Goal: Task Accomplishment & Management: Use online tool/utility

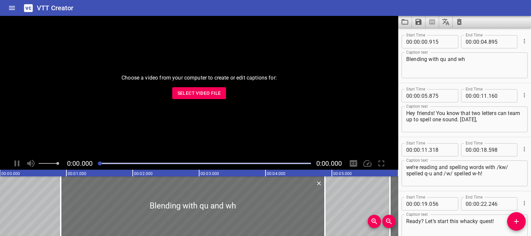
scroll to position [526, 0]
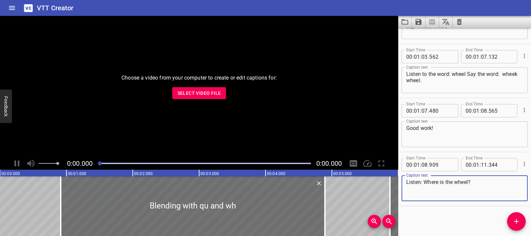
click at [458, 24] on icon "Clear captions" at bounding box center [459, 22] width 8 height 8
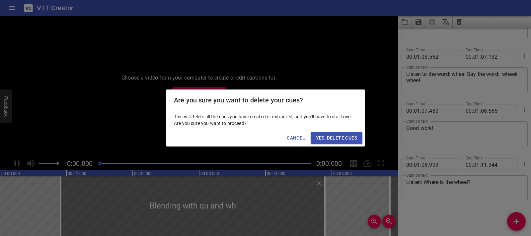
click at [342, 134] on span "Yes, Delete Cues" at bounding box center [336, 138] width 41 height 8
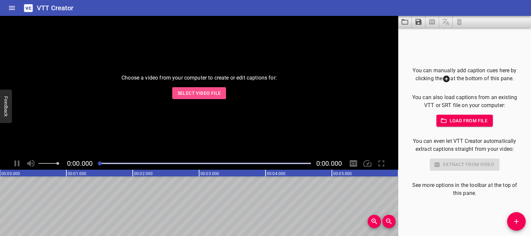
click at [196, 96] on span "Select Video File" at bounding box center [198, 93] width 43 height 8
click at [184, 90] on span "Select Video File" at bounding box center [198, 93] width 43 height 8
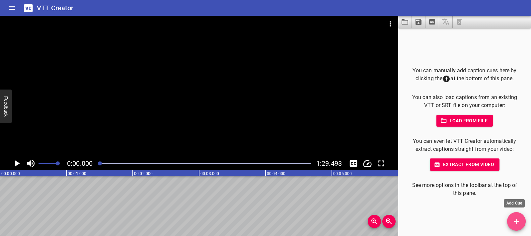
click at [514, 217] on button "Add Cue" at bounding box center [516, 221] width 19 height 19
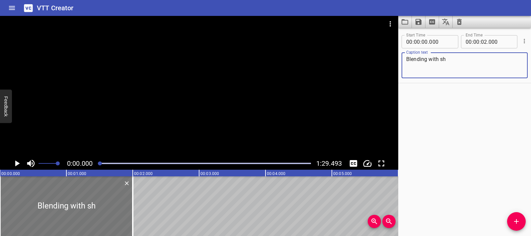
type textarea "Blending with sh"
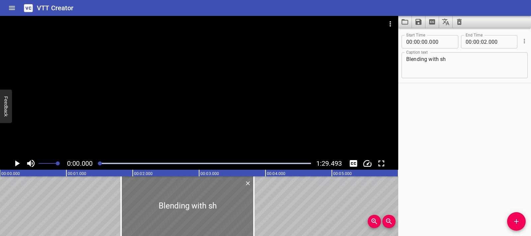
drag, startPoint x: 104, startPoint y: 204, endPoint x: 226, endPoint y: 205, distance: 122.1
click at [226, 205] on div at bounding box center [187, 206] width 133 height 60
type input "01"
type input "840"
type input "03"
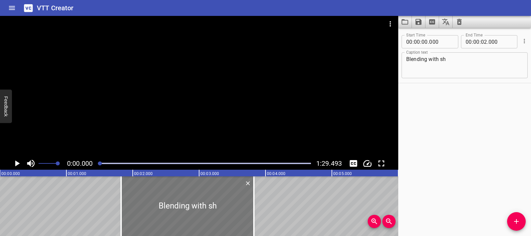
type input "840"
click at [16, 159] on icon "Play/Pause" at bounding box center [17, 164] width 10 height 10
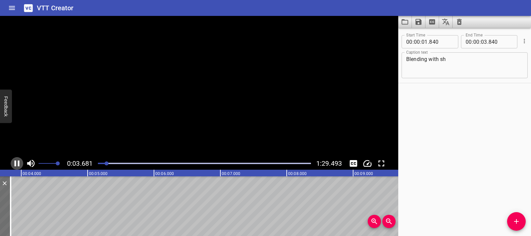
click at [16, 159] on icon "Play/Pause" at bounding box center [17, 164] width 10 height 10
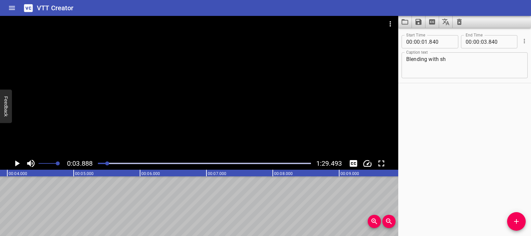
click at [19, 163] on icon "Play/Pause" at bounding box center [17, 164] width 5 height 6
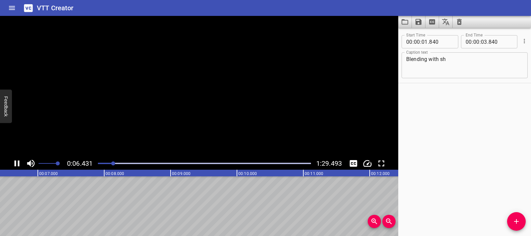
click at [19, 163] on icon "Play/Pause" at bounding box center [17, 164] width 5 height 6
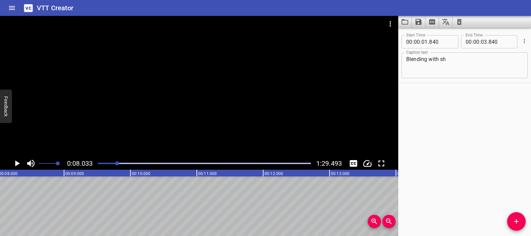
click at [517, 222] on icon "Add Cue" at bounding box center [516, 221] width 5 height 5
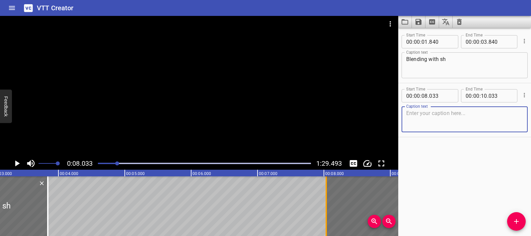
scroll to position [0, 253]
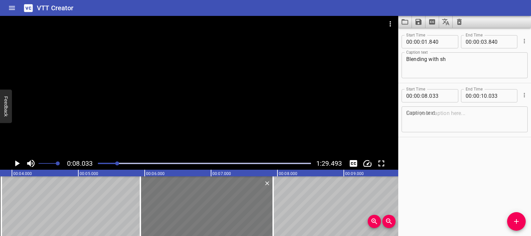
drag, startPoint x: 304, startPoint y: 214, endPoint x: 165, endPoint y: 217, distance: 139.4
click at [165, 217] on div at bounding box center [206, 206] width 133 height 60
type input "05"
type input "933"
type input "07"
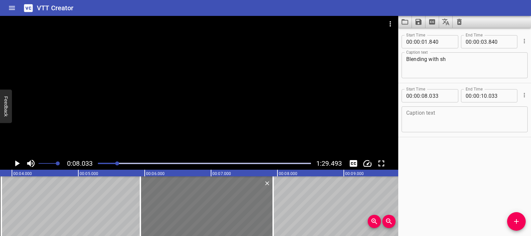
type input "933"
click at [17, 164] on icon "Play/Pause" at bounding box center [17, 164] width 5 height 6
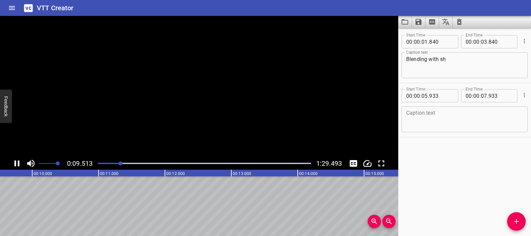
click at [17, 164] on icon "Play/Pause" at bounding box center [17, 164] width 10 height 10
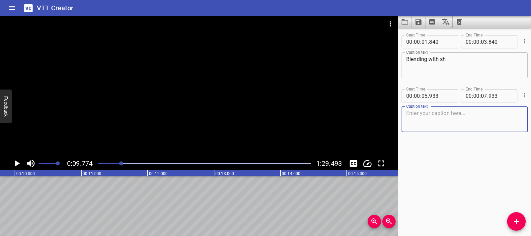
click at [427, 122] on textarea at bounding box center [464, 119] width 117 height 19
paste textarea "I’ve got a shiny new spelling for us: s-h"
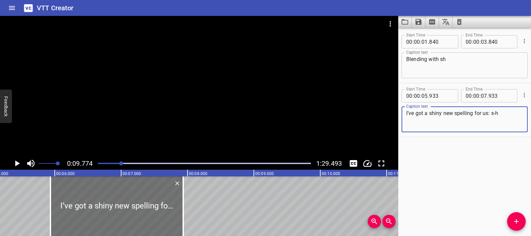
scroll to position [0, 310]
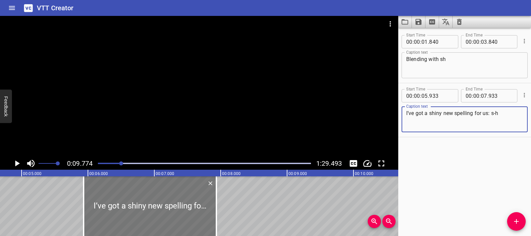
type textarea "I’ve got a shiny new spelling for us: s-h"
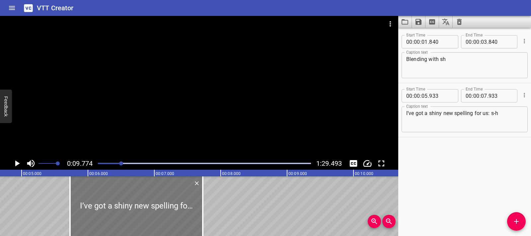
drag, startPoint x: 94, startPoint y: 200, endPoint x: 80, endPoint y: 200, distance: 13.6
click at [80, 200] on div at bounding box center [136, 206] width 133 height 60
type input "728"
click at [81, 200] on div at bounding box center [136, 206] width 133 height 60
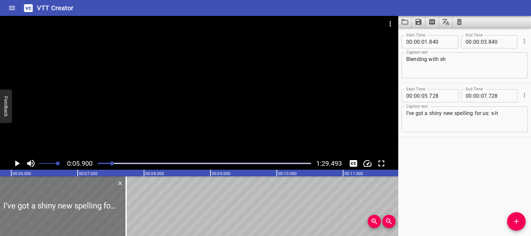
scroll to position [0, 391]
click at [15, 162] on icon "Play/Pause" at bounding box center [17, 164] width 10 height 10
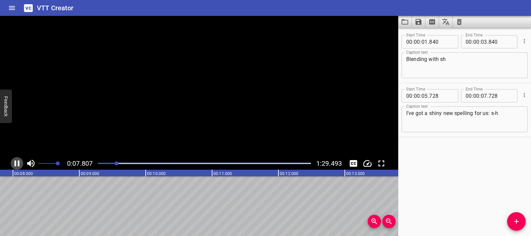
click at [15, 162] on icon "Play/Pause" at bounding box center [17, 164] width 5 height 6
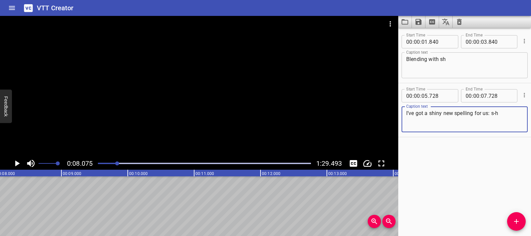
click at [416, 110] on textarea "I’ve got a shiny new spelling for us: s-h" at bounding box center [464, 119] width 117 height 19
paste textarea "Listen. I’ve got a shiny new spelling for us: s-h, (pause) and it spells this s…"
click at [408, 120] on textarea "Listen. I’ve got a shiny new spelling for us: s-h, (pause) and it spells this s…" at bounding box center [464, 119] width 117 height 19
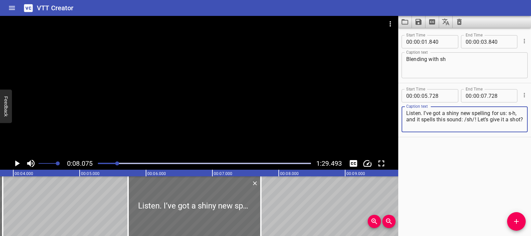
scroll to position [0, 239]
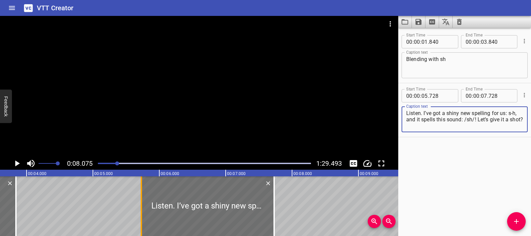
type textarea "Listen. I’ve got a shiny new spelling for us: s-h, and it spells this sound: /s…"
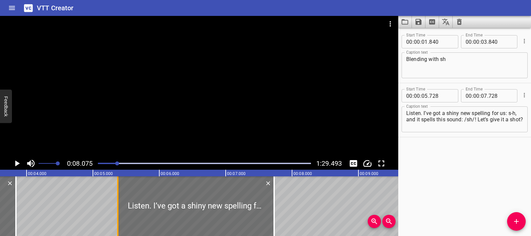
drag, startPoint x: 140, startPoint y: 215, endPoint x: 121, endPoint y: 216, distance: 19.6
click at [118, 217] on div at bounding box center [117, 206] width 1 height 60
type input "373"
click at [128, 211] on div at bounding box center [196, 206] width 156 height 60
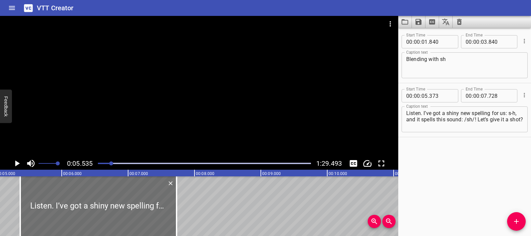
scroll to position [0, 367]
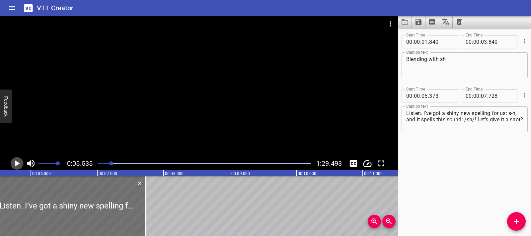
click at [15, 161] on icon "Play/Pause" at bounding box center [17, 164] width 10 height 10
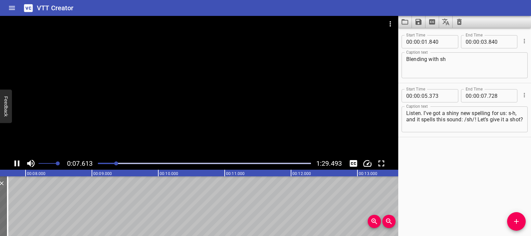
click at [18, 164] on icon "Play/Pause" at bounding box center [17, 164] width 5 height 6
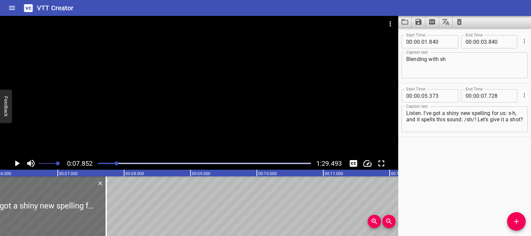
scroll to position [0, 380]
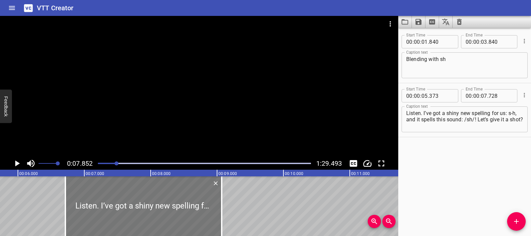
drag, startPoint x: 54, startPoint y: 212, endPoint x: 148, endPoint y: 215, distance: 94.3
click at [148, 215] on div at bounding box center [143, 206] width 156 height 60
type input "06"
type input "848"
type input "09"
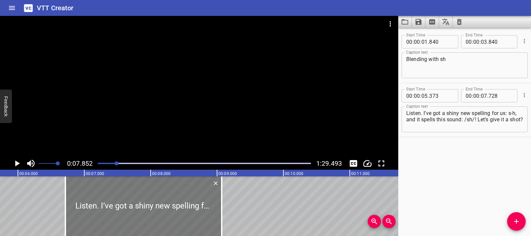
type input "203"
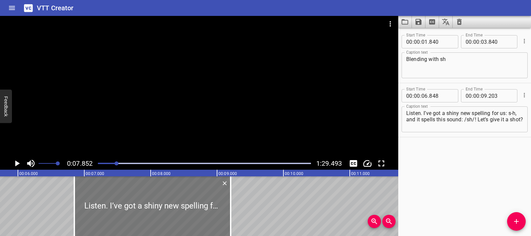
click at [105, 199] on div at bounding box center [152, 206] width 156 height 60
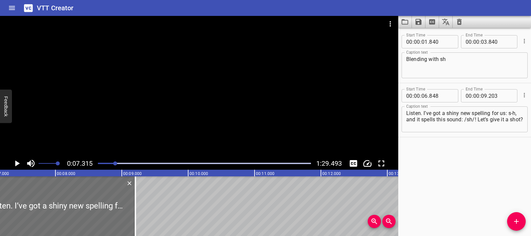
scroll to position [0, 485]
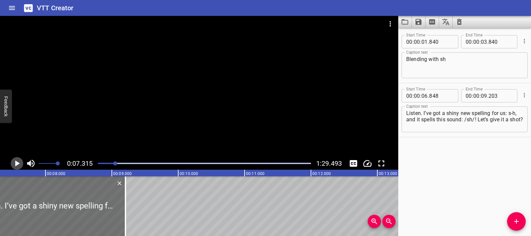
click at [20, 165] on icon "Play/Pause" at bounding box center [17, 164] width 10 height 10
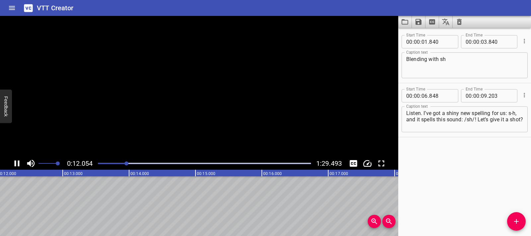
click at [20, 165] on icon "Play/Pause" at bounding box center [17, 164] width 10 height 10
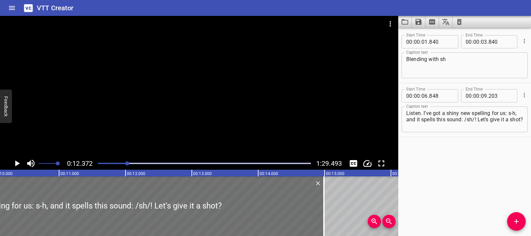
drag, startPoint x: 14, startPoint y: 205, endPoint x: 399, endPoint y: 207, distance: 385.1
click at [399, 207] on main "0:12.372 1:29.493 00:00.000 00:01.000 00:02.000 00:03.000 00:04.000 00:05.000 0…" at bounding box center [265, 126] width 531 height 220
type input "16"
type input "573"
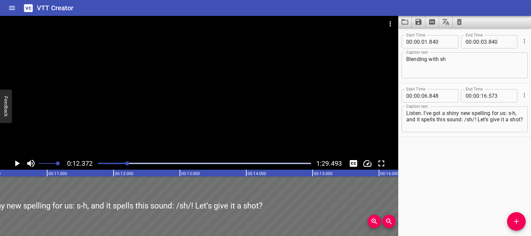
scroll to position [0, 636]
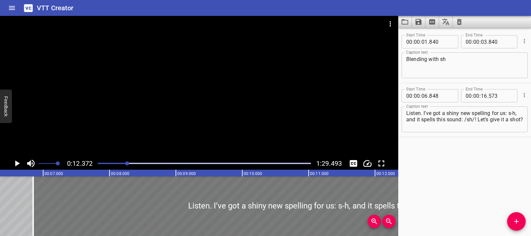
click at [77, 208] on div at bounding box center [355, 206] width 645 height 60
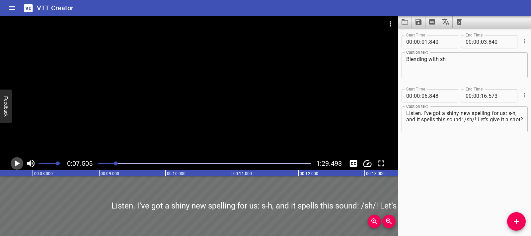
click at [17, 164] on icon "Play/Pause" at bounding box center [17, 164] width 5 height 6
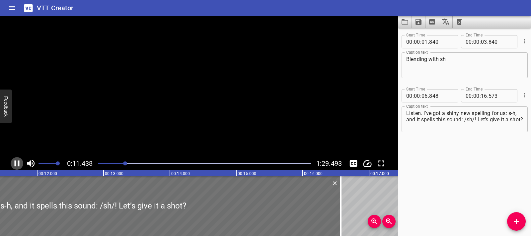
click at [17, 164] on icon "Play/Pause" at bounding box center [17, 164] width 10 height 10
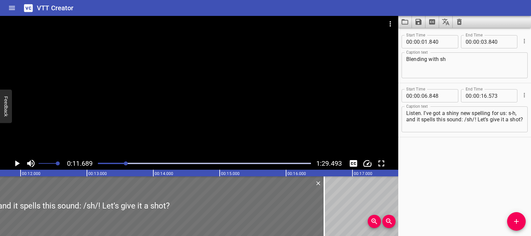
click at [17, 164] on icon "Play/Pause" at bounding box center [17, 164] width 5 height 6
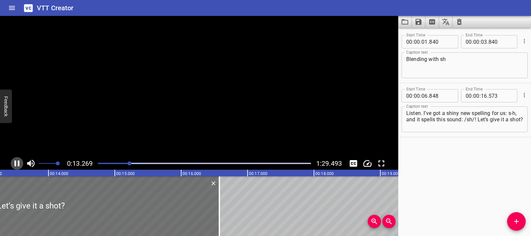
click at [17, 164] on icon "Play/Pause" at bounding box center [17, 164] width 10 height 10
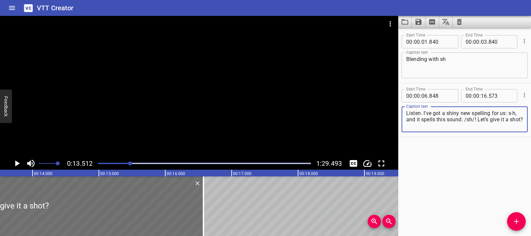
drag, startPoint x: 406, startPoint y: 120, endPoint x: 421, endPoint y: 126, distance: 16.4
click at [421, 126] on textarea "Listen. I’ve got a shiny new spelling for us: s-h, and it spells this sound: /s…" at bounding box center [464, 119] width 117 height 19
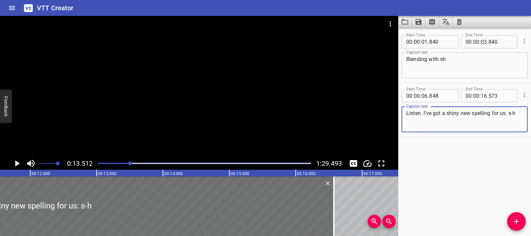
scroll to position [0, 753]
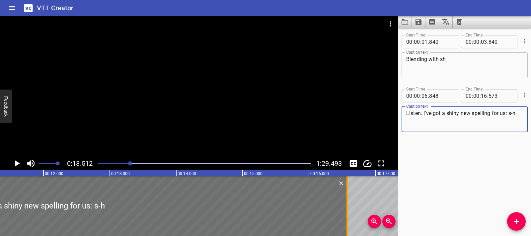
type textarea "Listen. I’ve got a shiny new spelling for us: s-h"
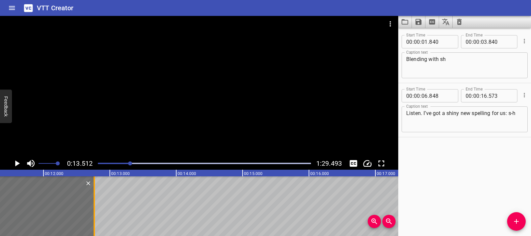
drag, startPoint x: 345, startPoint y: 209, endPoint x: 85, endPoint y: 211, distance: 260.4
click at [91, 211] on div at bounding box center [94, 206] width 7 height 60
type input "12"
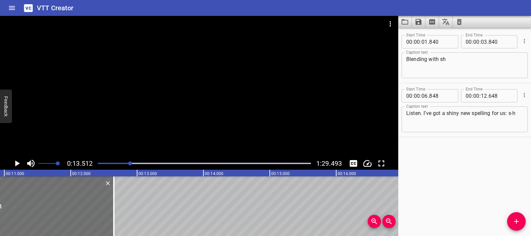
scroll to position [0, 686]
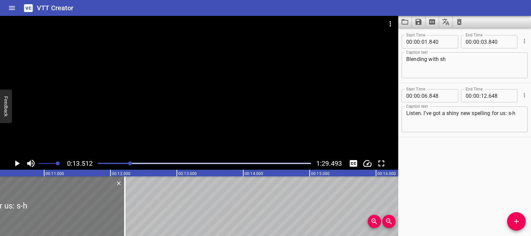
drag, startPoint x: 153, startPoint y: 209, endPoint x: 111, endPoint y: 209, distance: 41.5
click at [124, 209] on div at bounding box center [124, 206] width 1 height 60
type input "078"
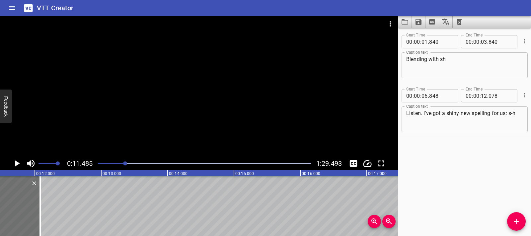
scroll to position [0, 762]
click at [21, 161] on icon "Play/Pause" at bounding box center [17, 164] width 10 height 10
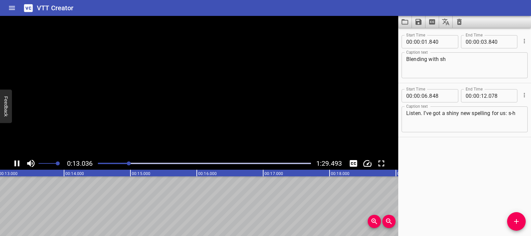
click at [21, 161] on icon "Play/Pause" at bounding box center [17, 164] width 10 height 10
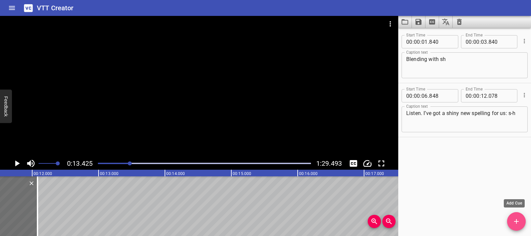
click at [509, 222] on span "Add Cue" at bounding box center [516, 222] width 19 height 8
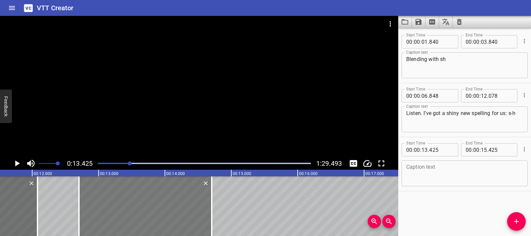
drag, startPoint x: 149, startPoint y: 209, endPoint x: 102, endPoint y: 208, distance: 47.8
click at [102, 208] on div at bounding box center [145, 206] width 133 height 60
type input "12"
type input "705"
type input "14"
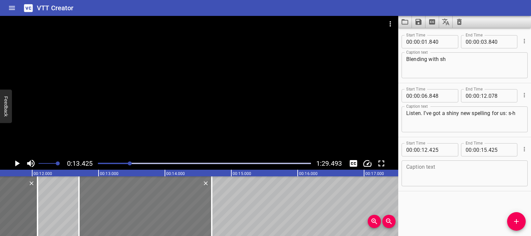
type input "705"
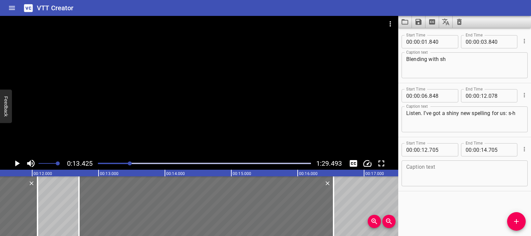
drag, startPoint x: 211, startPoint y: 204, endPoint x: 389, endPoint y: 190, distance: 178.7
click at [337, 199] on div at bounding box center [333, 206] width 7 height 60
type input "16"
type input "700"
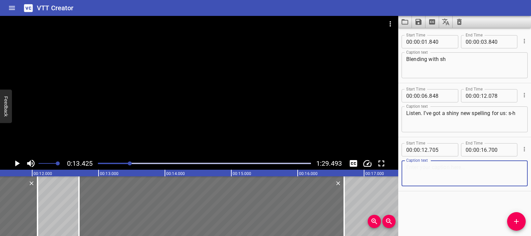
click at [431, 172] on textarea at bounding box center [464, 173] width 117 height 19
paste textarea "and it spells this sound: /sh/! Let’s give it a shot?"
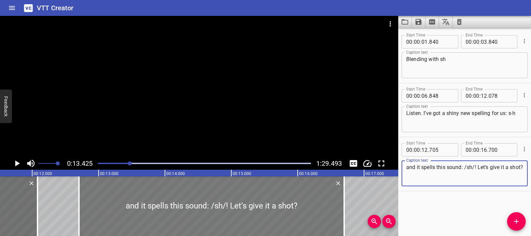
type textarea "and it spells this sound: /sh/! Let’s give it a shot?"
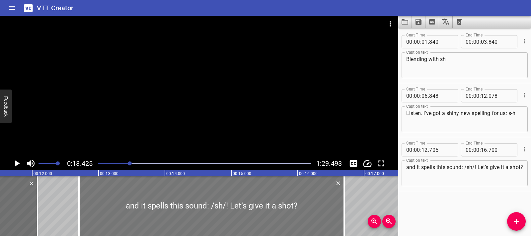
click at [85, 193] on div at bounding box center [211, 206] width 265 height 60
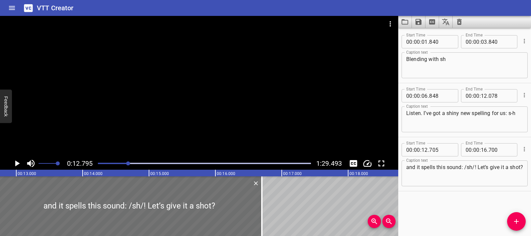
scroll to position [0, 849]
click at [19, 166] on icon "Play/Pause" at bounding box center [17, 164] width 10 height 10
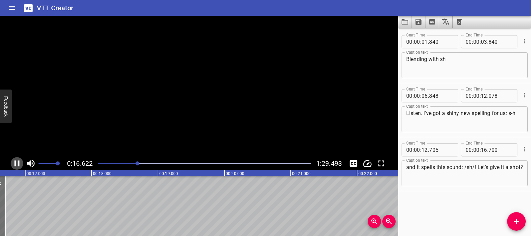
click at [19, 166] on icon "Play/Pause" at bounding box center [17, 164] width 5 height 6
click at [18, 164] on icon "Play/Pause" at bounding box center [17, 164] width 5 height 6
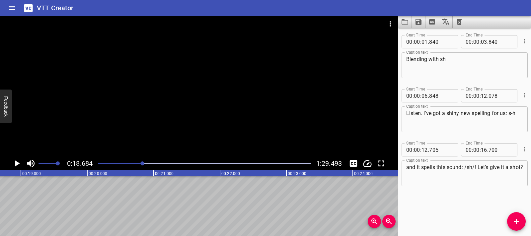
click at [521, 226] on button "Add Cue" at bounding box center [516, 221] width 19 height 19
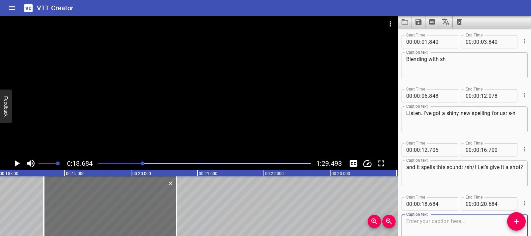
scroll to position [0, 1189]
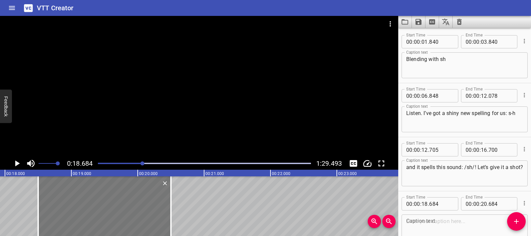
drag, startPoint x: 128, startPoint y: 215, endPoint x: 115, endPoint y: 214, distance: 12.3
click at [115, 214] on div at bounding box center [104, 206] width 133 height 60
type input "499"
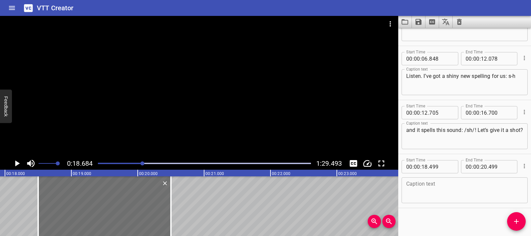
scroll to position [39, 0]
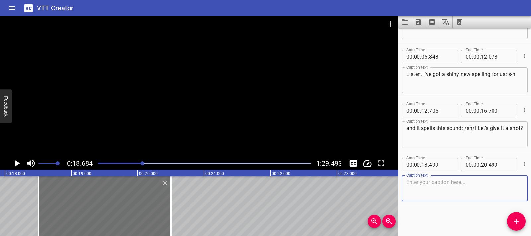
click at [418, 186] on textarea at bounding box center [464, 188] width 117 height 19
paste textarea "Sometimes, two letters spell one sound. When the letters s-h are together, they…"
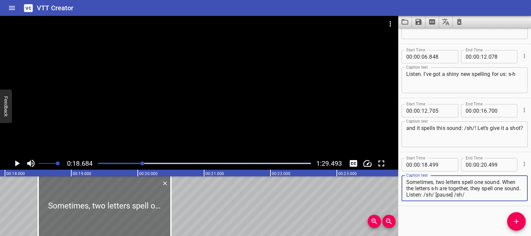
click at [470, 196] on textarea "Sometimes, two letters spell one sound. When the letters s-h are together, they…" at bounding box center [464, 188] width 117 height 19
click at [455, 197] on textarea "Sometimes, two letters spell one sound. When the letters s-h are together, they…" at bounding box center [464, 188] width 117 height 19
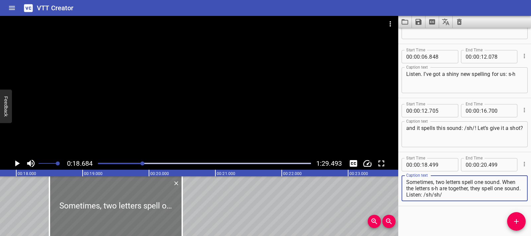
click at [58, 206] on div at bounding box center [115, 206] width 133 height 60
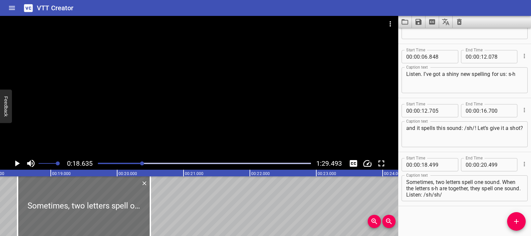
scroll to position [0, 1236]
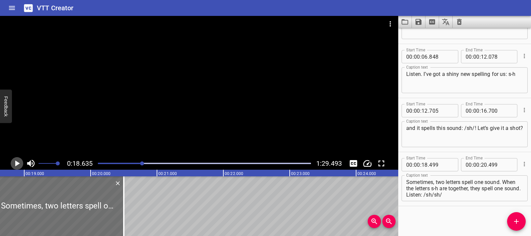
click at [20, 160] on icon "Play/Pause" at bounding box center [17, 164] width 10 height 10
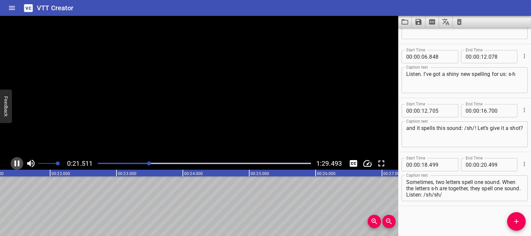
scroll to position [0, 1437]
click at [20, 160] on icon "Play/Pause" at bounding box center [17, 164] width 10 height 10
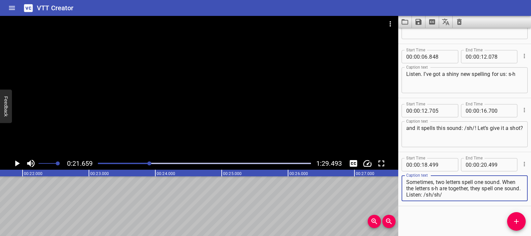
drag, startPoint x: 504, startPoint y: 182, endPoint x: 506, endPoint y: 194, distance: 12.2
click at [506, 194] on textarea "Sometimes, two letters spell one sound. When the letters s-h are together, they…" at bounding box center [464, 188] width 117 height 19
type textarea "Sometimes, two letters spell one sound."
click at [516, 219] on icon "Add Cue" at bounding box center [516, 222] width 8 height 8
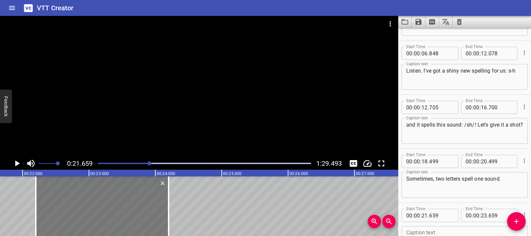
drag, startPoint x: 76, startPoint y: 211, endPoint x: 112, endPoint y: 212, distance: 35.8
click at [112, 212] on div at bounding box center [102, 206] width 133 height 60
type input "22"
type input "199"
type input "24"
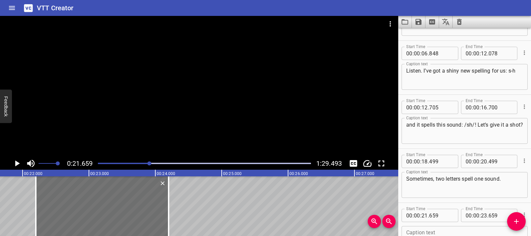
type input "199"
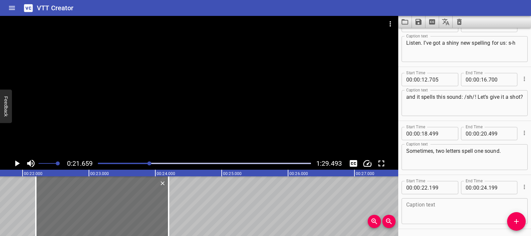
scroll to position [93, 0]
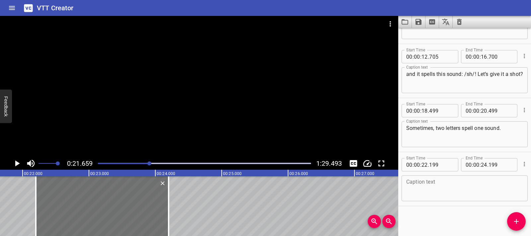
click at [424, 187] on textarea at bounding box center [464, 188] width 117 height 19
paste textarea "When the letters s-h are together, they spell one sound. Listen: /sh/sh/"
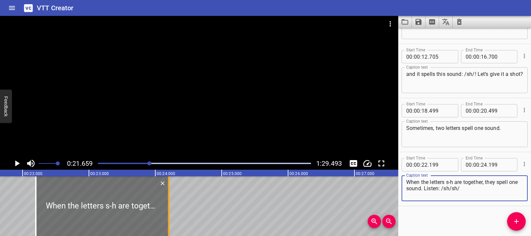
type textarea "When the letters s-h are together, they spell one sound. Listen: /sh/sh/"
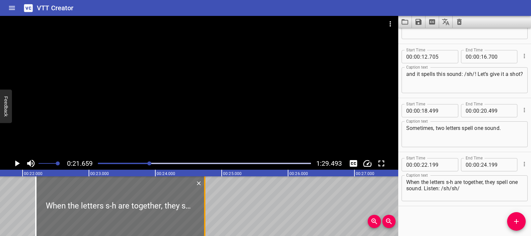
drag, startPoint x: 169, startPoint y: 202, endPoint x: 285, endPoint y: 203, distance: 116.4
click at [205, 203] on div at bounding box center [204, 206] width 1 height 60
type input "25"
type input "954"
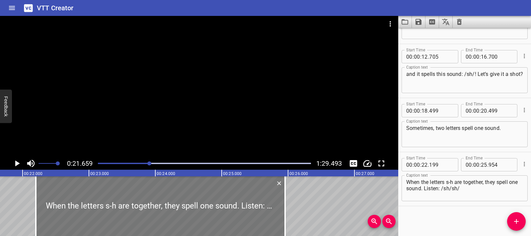
click at [41, 201] on div at bounding box center [160, 206] width 249 height 60
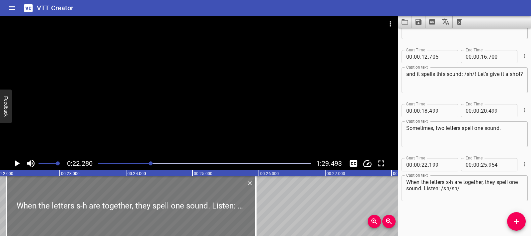
scroll to position [0, 1478]
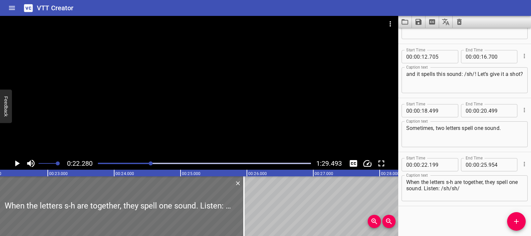
click at [15, 164] on icon "Play/Pause" at bounding box center [17, 164] width 10 height 10
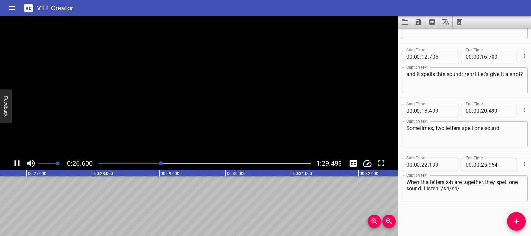
click at [15, 164] on icon "Play/Pause" at bounding box center [17, 164] width 5 height 6
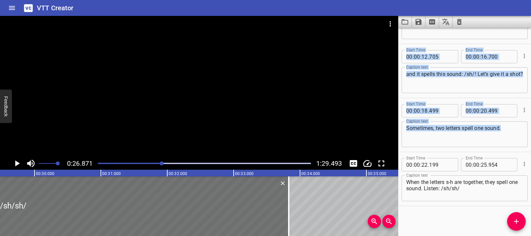
drag, startPoint x: 69, startPoint y: 213, endPoint x: 417, endPoint y: 226, distance: 348.2
click at [417, 226] on main "0:26.871 1:29.493 00:00.000 00:01.000 00:02.000 00:03.000 00:04.000 00:05.000 0…" at bounding box center [265, 126] width 531 height 220
type input "38"
type input "119"
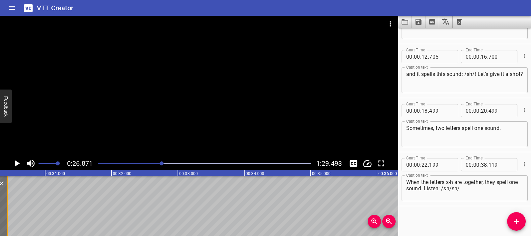
scroll to position [0, 2011]
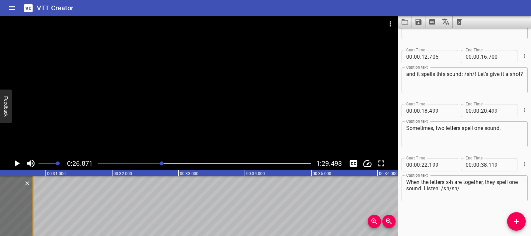
drag, startPoint x: 182, startPoint y: 212, endPoint x: 33, endPoint y: 211, distance: 149.3
click at [33, 211] on div at bounding box center [33, 206] width 1 height 60
type input "30"
type input "809"
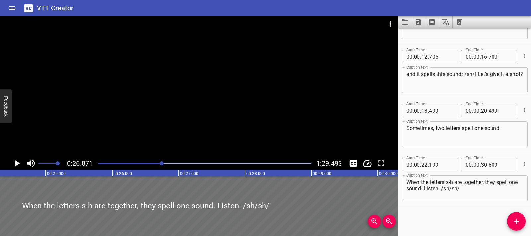
scroll to position [0, 1599]
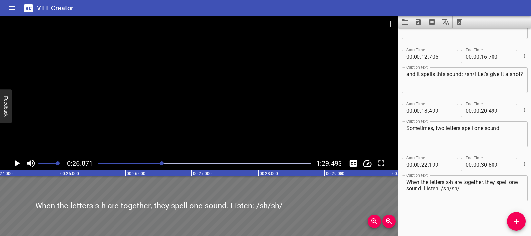
click at [49, 196] on div at bounding box center [158, 206] width 571 height 60
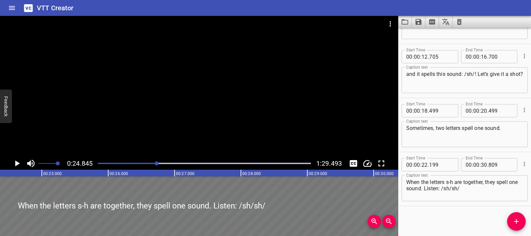
scroll to position [0, 1648]
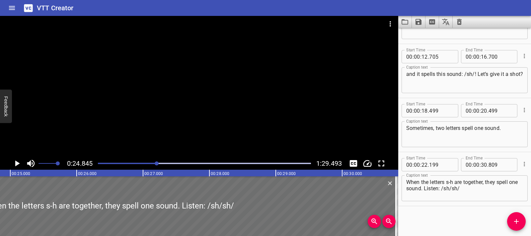
click at [17, 166] on icon "Play/Pause" at bounding box center [17, 164] width 10 height 10
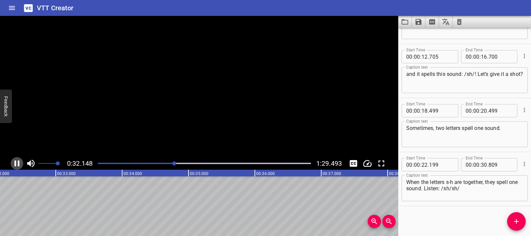
click at [17, 166] on icon "Play/Pause" at bounding box center [17, 164] width 10 height 10
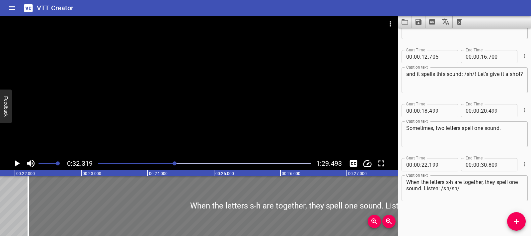
click at [51, 209] on div at bounding box center [313, 206] width 571 height 60
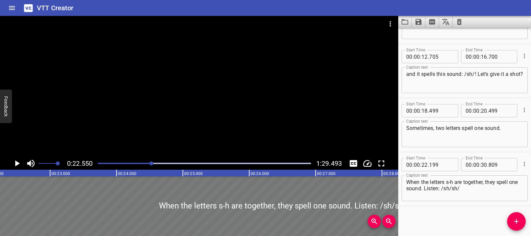
scroll to position [0, 1496]
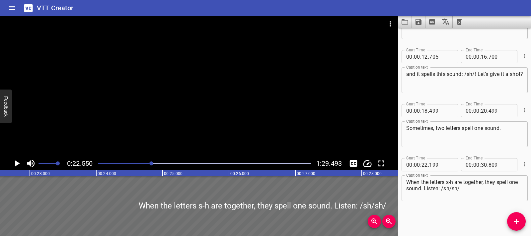
click at [17, 164] on icon "Play/Pause" at bounding box center [17, 164] width 5 height 6
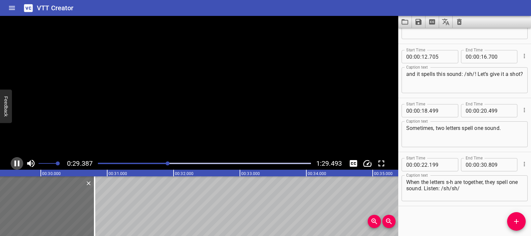
click at [17, 164] on icon "Play/Pause" at bounding box center [17, 164] width 10 height 10
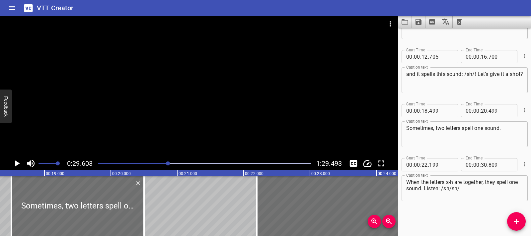
scroll to position [0, 1209]
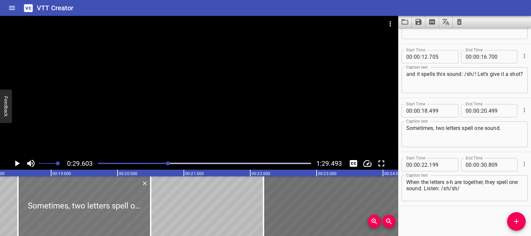
click at [54, 212] on div at bounding box center [84, 206] width 133 height 60
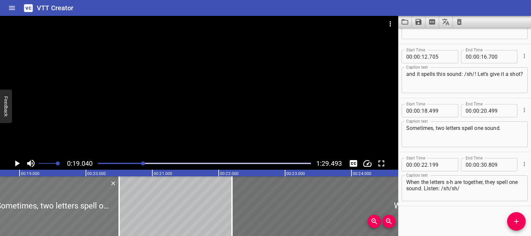
scroll to position [0, 1263]
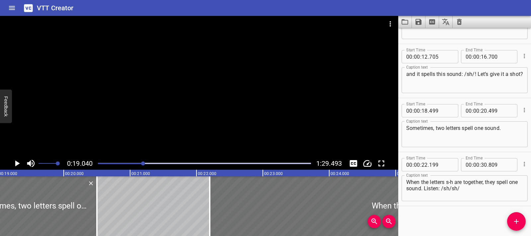
click at [18, 165] on icon "Play/Pause" at bounding box center [17, 164] width 5 height 6
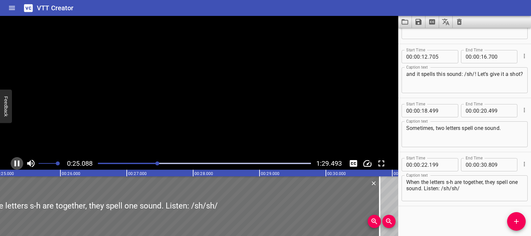
click at [18, 165] on icon "Play/Pause" at bounding box center [17, 164] width 5 height 6
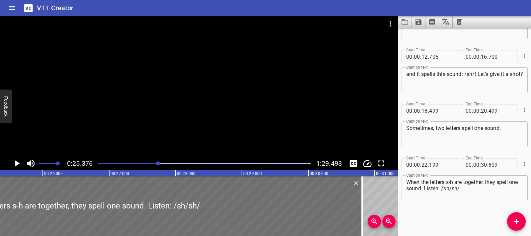
scroll to position [0, 1683]
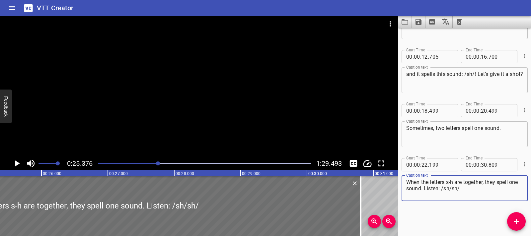
click at [440, 187] on textarea "When the letters s-h are together, they spell one sound. Listen: /sh/sh/" at bounding box center [464, 188] width 117 height 19
paste textarea "The letters s-h spell /sh/."
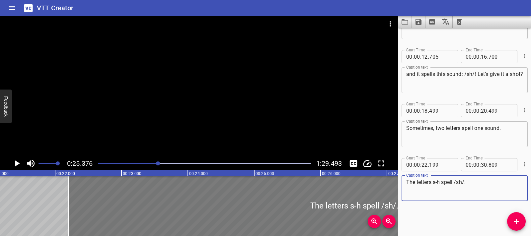
type textarea "The letters s-h spell /sh/."
click at [84, 205] on div at bounding box center [353, 206] width 571 height 60
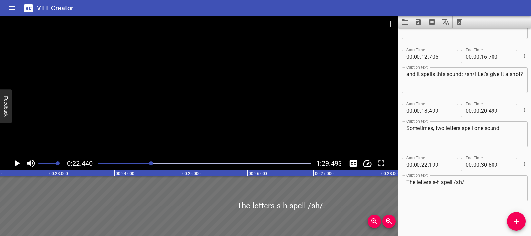
scroll to position [0, 1489]
click at [16, 160] on icon "Play/Pause" at bounding box center [17, 164] width 10 height 10
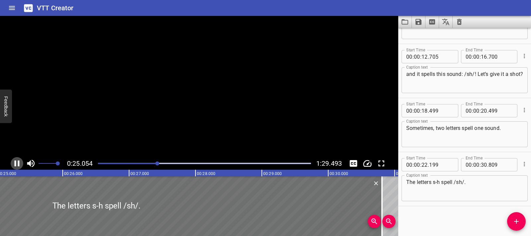
click at [16, 160] on icon "Play/Pause" at bounding box center [17, 164] width 10 height 10
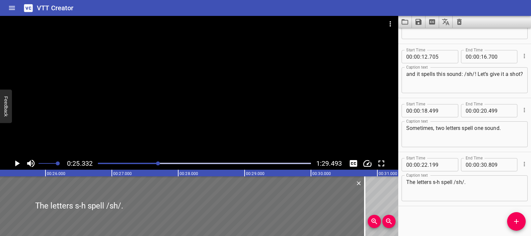
scroll to position [0, 1680]
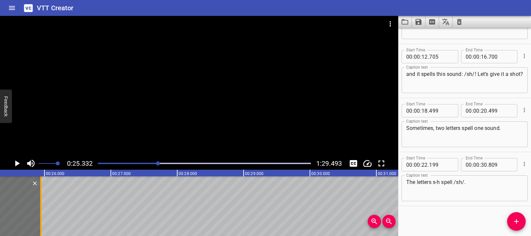
drag, startPoint x: 363, startPoint y: 205, endPoint x: 40, endPoint y: 206, distance: 322.7
click at [40, 206] on div at bounding box center [40, 206] width 1 height 60
type input "25"
type input "944"
click at [16, 163] on icon "Play/Pause" at bounding box center [17, 164] width 5 height 6
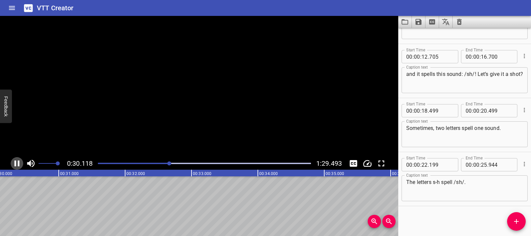
click at [16, 163] on icon "Play/Pause" at bounding box center [17, 164] width 5 height 6
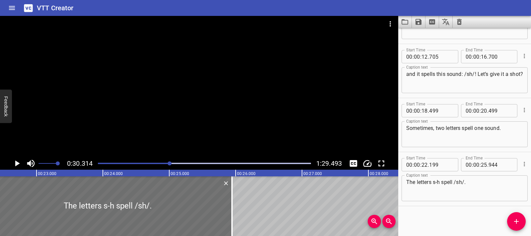
scroll to position [0, 1496]
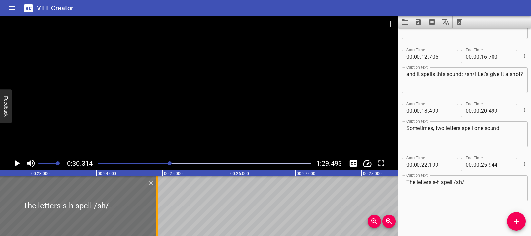
drag, startPoint x: 222, startPoint y: 211, endPoint x: 154, endPoint y: 212, distance: 68.3
click at [154, 212] on div at bounding box center [157, 206] width 7 height 60
type input "24"
type input "914"
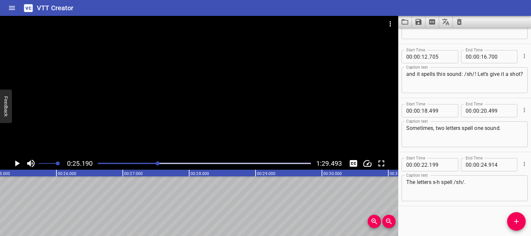
scroll to position [0, 1671]
click at [16, 163] on icon "Play/Pause" at bounding box center [17, 164] width 5 height 6
click at [16, 163] on icon "Play/Pause" at bounding box center [17, 164] width 10 height 10
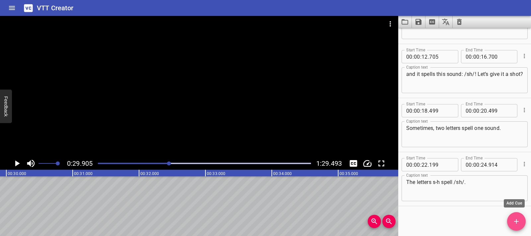
click at [513, 219] on icon "Add Cue" at bounding box center [516, 222] width 8 height 8
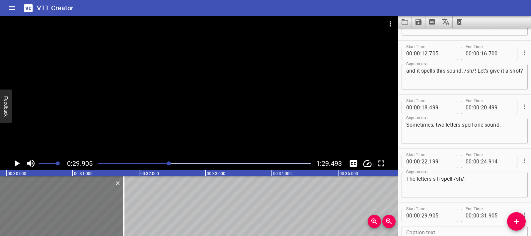
drag, startPoint x: 94, startPoint y: 215, endPoint x: 84, endPoint y: 216, distance: 10.0
click at [84, 216] on div at bounding box center [57, 206] width 133 height 60
type input "755"
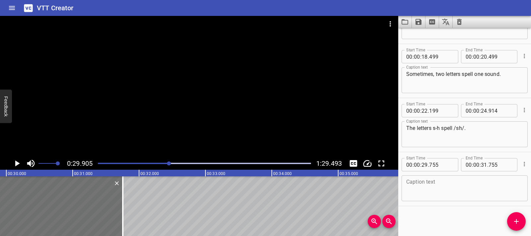
click at [425, 185] on textarea at bounding box center [464, 188] width 117 height 19
paste textarea "No, you be quiet."
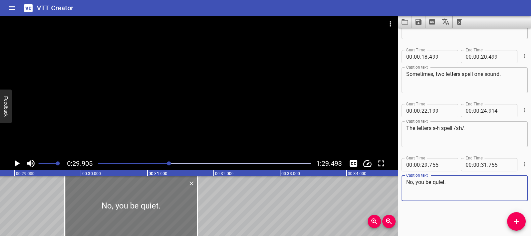
type textarea "No, you be quiet."
click at [106, 203] on div at bounding box center [131, 206] width 133 height 60
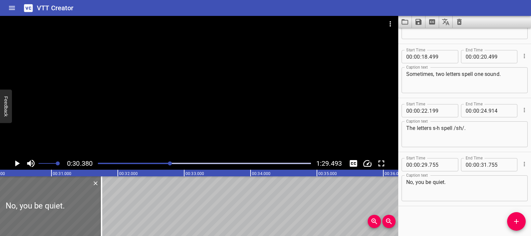
scroll to position [0, 2015]
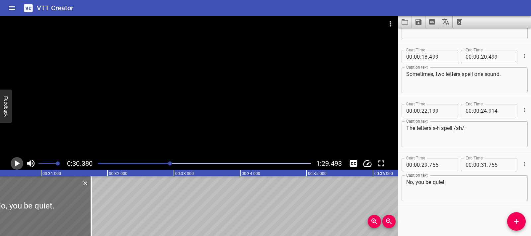
click at [16, 164] on icon "Play/Pause" at bounding box center [17, 164] width 5 height 6
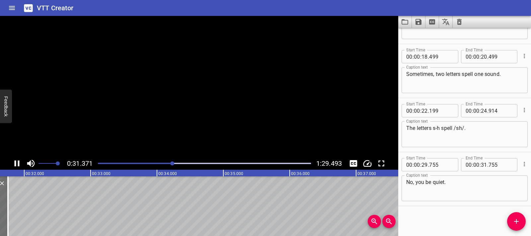
click at [16, 164] on icon "Play/Pause" at bounding box center [17, 164] width 10 height 10
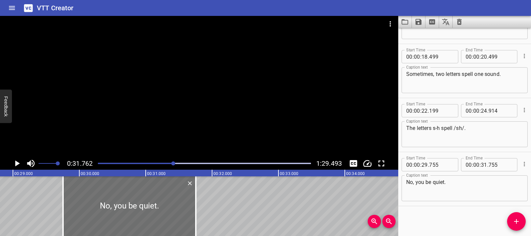
scroll to position [0, 1831]
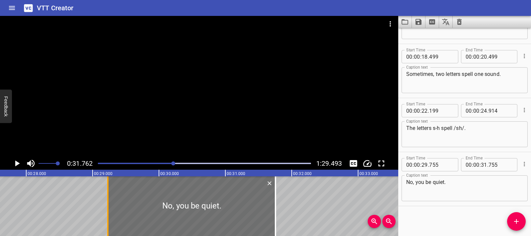
drag, startPoint x: 141, startPoint y: 209, endPoint x: 102, endPoint y: 207, distance: 38.9
click at [104, 207] on div at bounding box center [107, 206] width 7 height 60
type input "170"
click at [109, 206] on div at bounding box center [189, 206] width 171 height 60
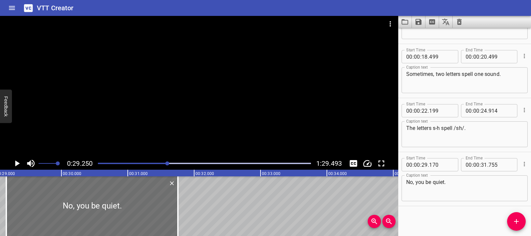
scroll to position [0, 1940]
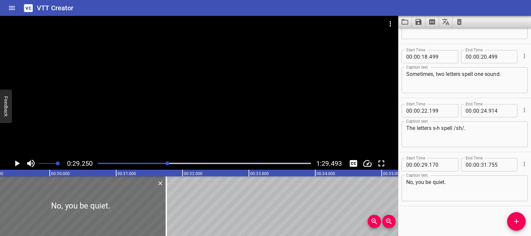
click at [15, 163] on icon "Play/Pause" at bounding box center [17, 164] width 10 height 10
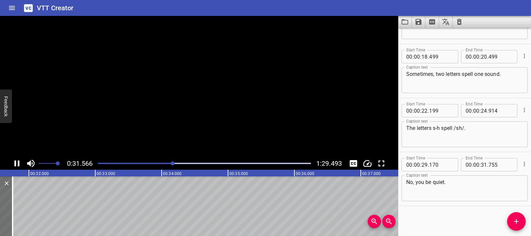
click at [15, 163] on icon "Play/Pause" at bounding box center [17, 164] width 5 height 6
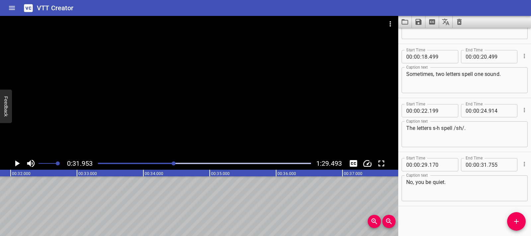
scroll to position [0, 2120]
click at [16, 165] on icon "Play/Pause" at bounding box center [17, 164] width 5 height 6
click at [16, 165] on icon "Play/Pause" at bounding box center [17, 164] width 10 height 10
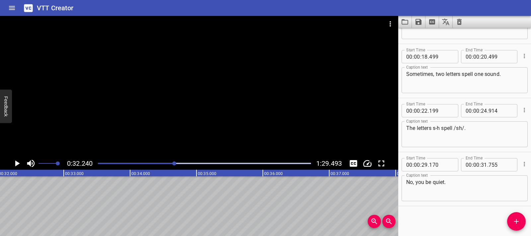
scroll to position [0, 2139]
click at [516, 220] on icon "Add Cue" at bounding box center [516, 221] width 5 height 5
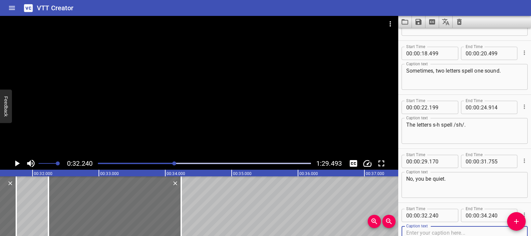
scroll to position [0, 2077]
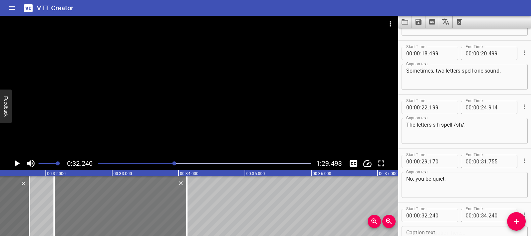
drag, startPoint x: 139, startPoint y: 211, endPoint x: 132, endPoint y: 213, distance: 7.7
click at [132, 213] on div at bounding box center [120, 206] width 133 height 60
type input "125"
click at [68, 196] on div at bounding box center [120, 206] width 133 height 60
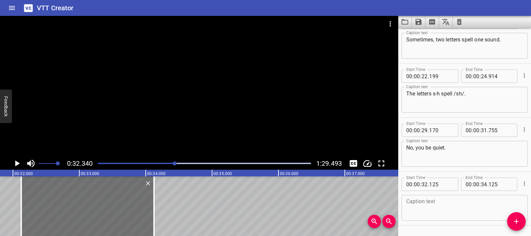
scroll to position [201, 0]
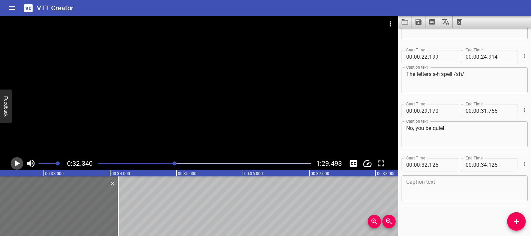
click at [14, 164] on icon "Play/Pause" at bounding box center [17, 164] width 10 height 10
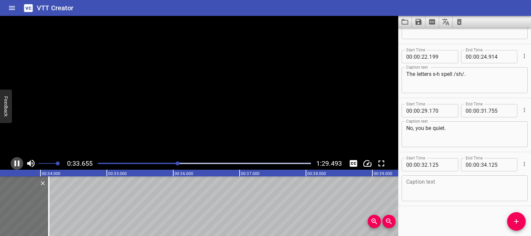
click at [14, 164] on icon "Play/Pause" at bounding box center [17, 164] width 10 height 10
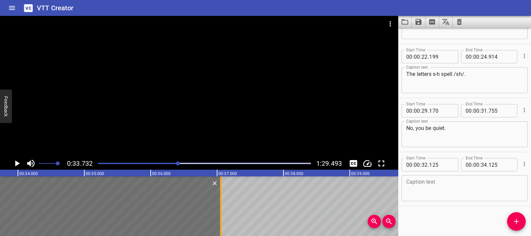
drag, startPoint x: 27, startPoint y: 197, endPoint x: 222, endPoint y: 206, distance: 195.5
click at [221, 206] on div at bounding box center [220, 206] width 1 height 60
type input "37"
type input "070"
click at [454, 193] on textarea at bounding box center [464, 188] width 117 height 19
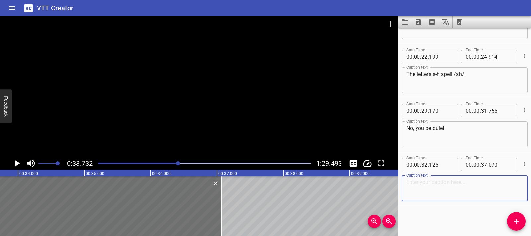
paste textarea "Let’s read new words that begin with s-h to spell the sound: /sh/"
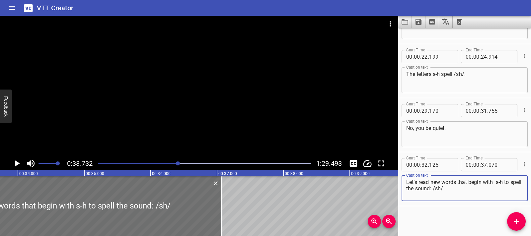
type textarea "Let’s read new words that begin with s-h to spell the sound: /sh/"
click at [19, 162] on icon "Play/Pause" at bounding box center [17, 164] width 10 height 10
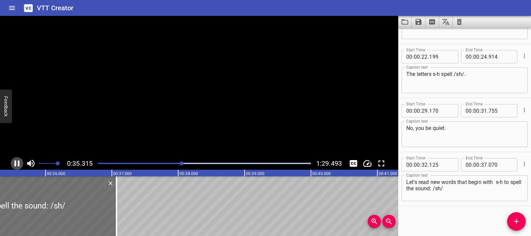
click at [19, 162] on icon "Play/Pause" at bounding box center [17, 164] width 5 height 6
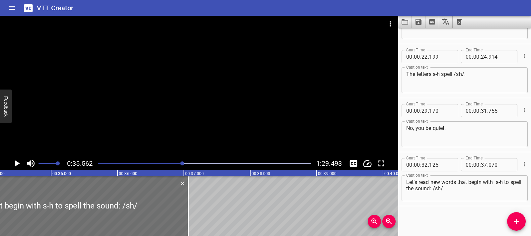
scroll to position [0, 2185]
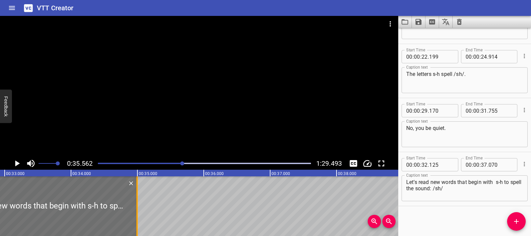
drag, startPoint x: 273, startPoint y: 215, endPoint x: 135, endPoint y: 215, distance: 137.7
click at [135, 215] on div at bounding box center [137, 206] width 7 height 60
type input "34"
type input "995"
click at [134, 215] on div at bounding box center [137, 206] width 7 height 60
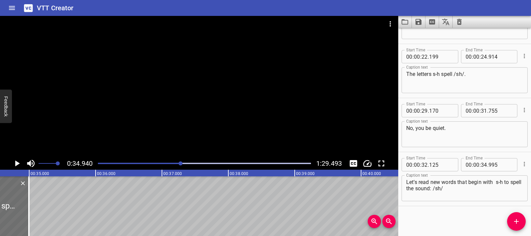
scroll to position [0, 2318]
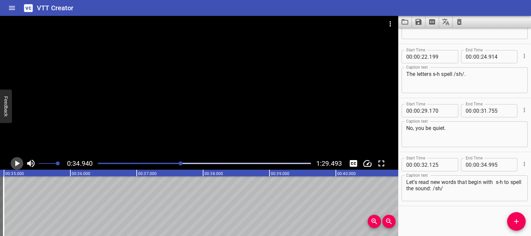
click at [14, 161] on icon "Play/Pause" at bounding box center [17, 164] width 10 height 10
click at [15, 161] on icon "Play/Pause" at bounding box center [17, 164] width 5 height 6
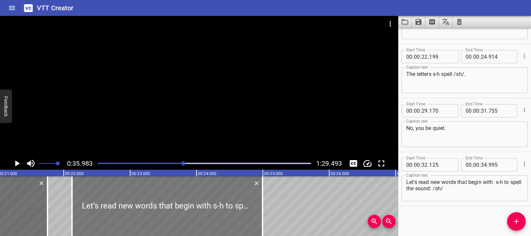
click at [79, 201] on div at bounding box center [167, 206] width 190 height 60
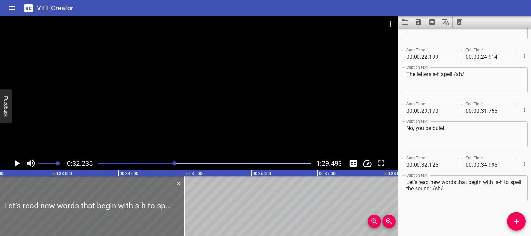
scroll to position [0, 2138]
click at [14, 165] on icon "Play/Pause" at bounding box center [17, 164] width 10 height 10
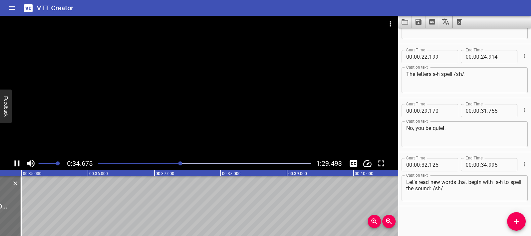
click at [13, 165] on icon "Play/Pause" at bounding box center [17, 164] width 10 height 10
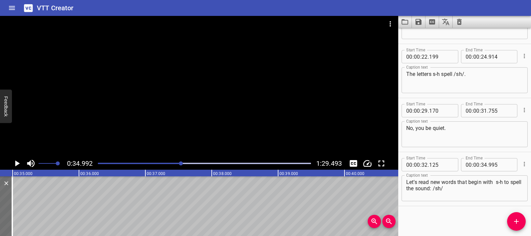
scroll to position [0, 2321]
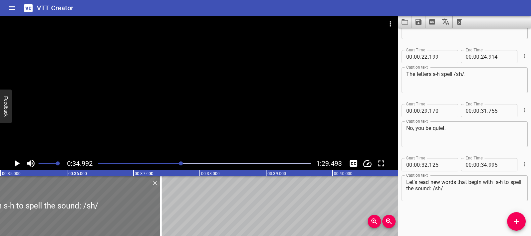
drag, startPoint x: 1, startPoint y: 203, endPoint x: 113, endPoint y: 195, distance: 112.4
click at [161, 203] on div at bounding box center [161, 206] width 7 height 60
type input "37"
type input "405"
click at [14, 166] on icon "Play/Pause" at bounding box center [17, 164] width 10 height 10
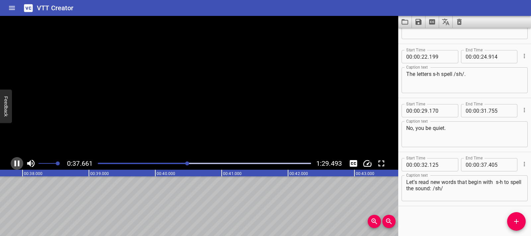
click at [15, 166] on icon "Play/Pause" at bounding box center [17, 164] width 5 height 6
click at [14, 166] on icon "Play/Pause" at bounding box center [17, 164] width 10 height 10
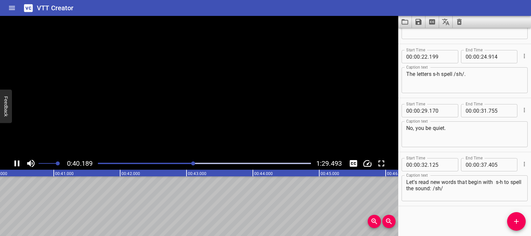
click at [15, 166] on icon "Play/Pause" at bounding box center [17, 164] width 5 height 6
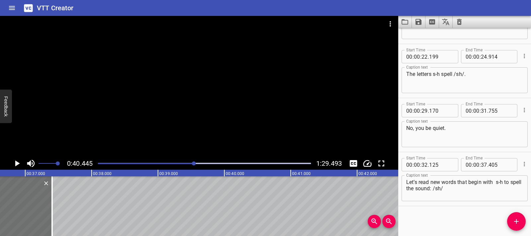
scroll to position [0, 2376]
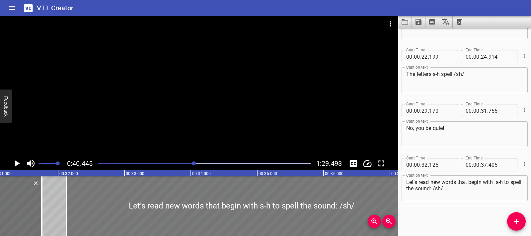
click at [125, 211] on div at bounding box center [241, 206] width 350 height 60
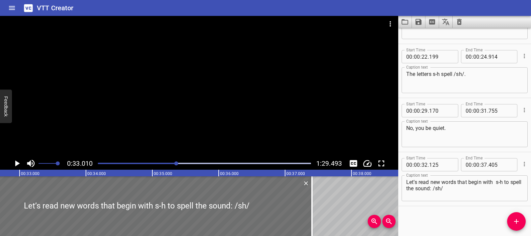
scroll to position [0, 2190]
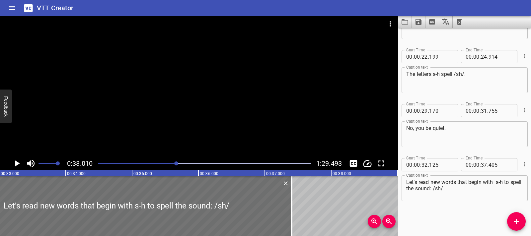
click at [21, 166] on icon "Play/Pause" at bounding box center [17, 164] width 10 height 10
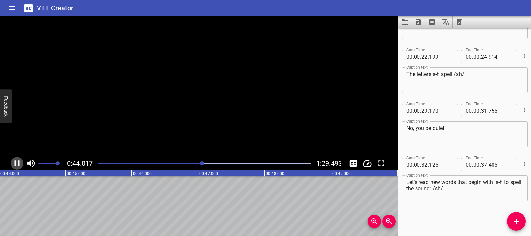
click at [21, 166] on icon "Play/Pause" at bounding box center [17, 164] width 10 height 10
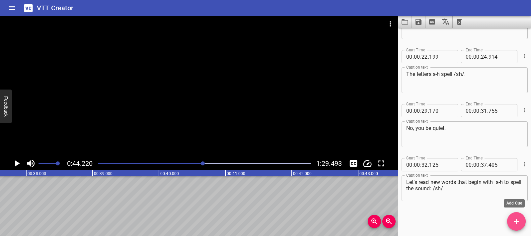
click at [510, 218] on span "Add Cue" at bounding box center [516, 222] width 19 height 8
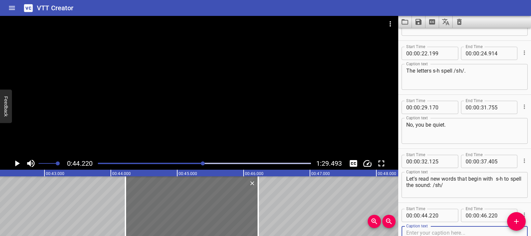
scroll to position [0, 2795]
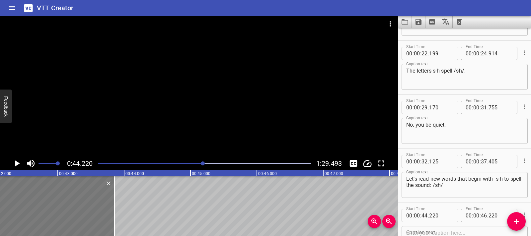
drag, startPoint x: 215, startPoint y: 213, endPoint x: 52, endPoint y: 217, distance: 162.2
click at [52, 217] on div at bounding box center [48, 206] width 133 height 60
type input "41"
type input "775"
type input "43"
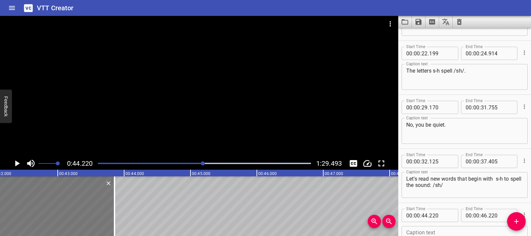
type input "775"
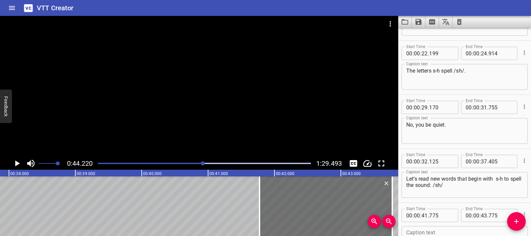
scroll to position [0, 2505]
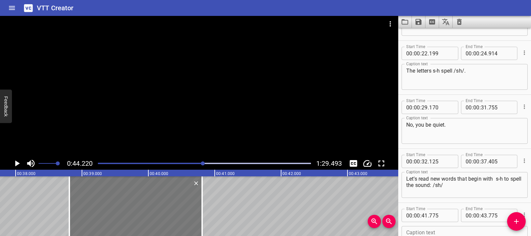
drag, startPoint x: 299, startPoint y: 217, endPoint x: 103, endPoint y: 221, distance: 195.1
click at [103, 221] on div at bounding box center [135, 206] width 133 height 60
type input "38"
type input "810"
type input "40"
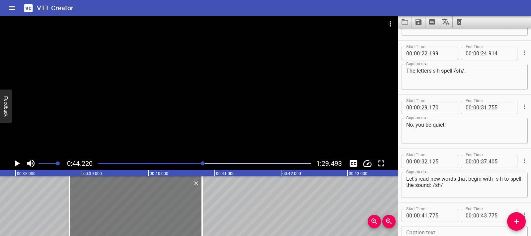
type input "810"
click at [198, 211] on div at bounding box center [137, 206] width 133 height 60
type input "830"
click at [206, 212] on div at bounding box center [203, 206] width 7 height 60
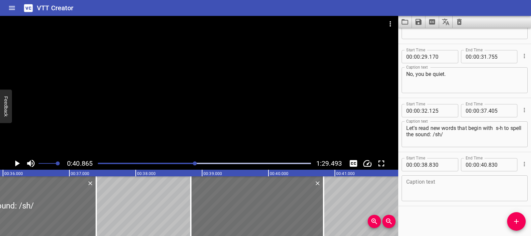
scroll to position [0, 2392]
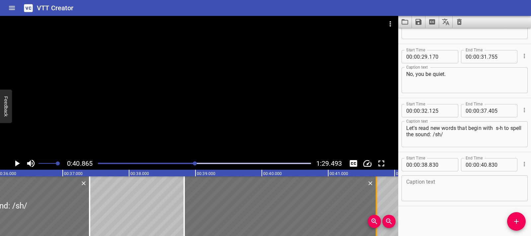
drag, startPoint x: 318, startPoint y: 211, endPoint x: 377, endPoint y: 207, distance: 58.8
click at [377, 207] on div at bounding box center [376, 206] width 7 height 60
type input "41"
type input "725"
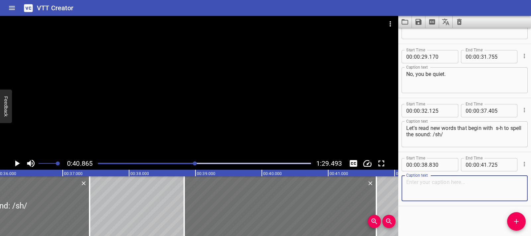
click at [426, 186] on textarea at bounding box center [464, 188] width 117 height 19
paste textarea "Shirt. (long pause) Shirt. Now you say: shirt (pause) shirt."
click at [452, 181] on textarea "Shirt. (long pause) Shirt." at bounding box center [464, 188] width 117 height 19
click at [450, 181] on textarea "Shirt. (long pause) Shirt." at bounding box center [464, 188] width 117 height 19
type textarea "Shirt. Shirt."
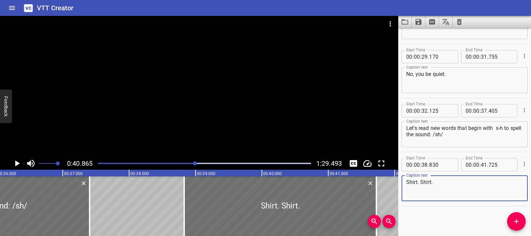
click at [12, 162] on icon "Play/Pause" at bounding box center [17, 164] width 10 height 10
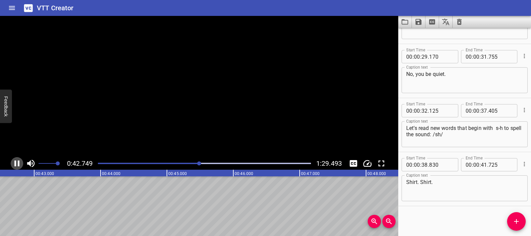
click at [12, 162] on icon "Play/Pause" at bounding box center [17, 164] width 10 height 10
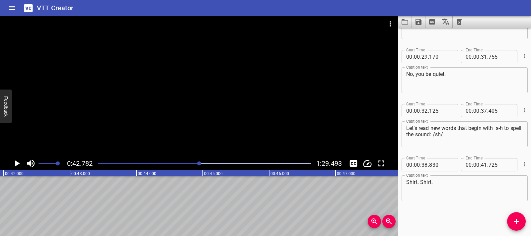
scroll to position [0, 2763]
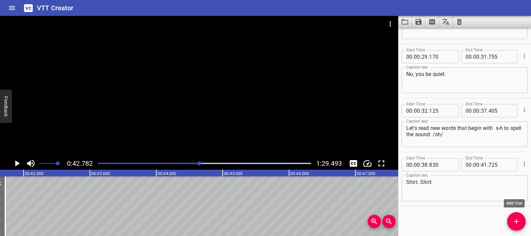
click at [519, 224] on icon "Add Cue" at bounding box center [516, 222] width 8 height 8
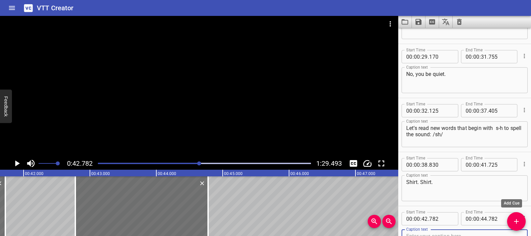
scroll to position [259, 0]
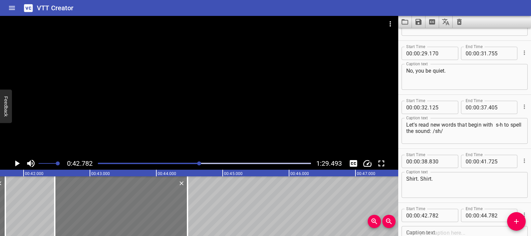
drag, startPoint x: 159, startPoint y: 225, endPoint x: 138, endPoint y: 224, distance: 20.6
click at [138, 224] on div at bounding box center [121, 206] width 133 height 60
type input "472"
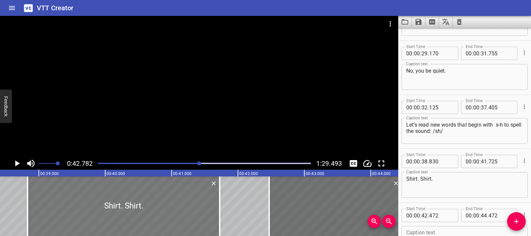
click at [129, 210] on div at bounding box center [124, 206] width 192 height 60
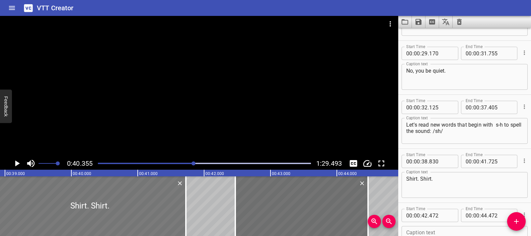
scroll to position [0, 2677]
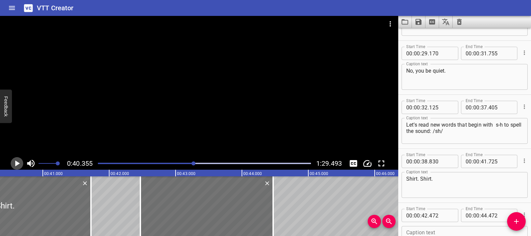
click at [13, 166] on icon "Play/Pause" at bounding box center [17, 164] width 10 height 10
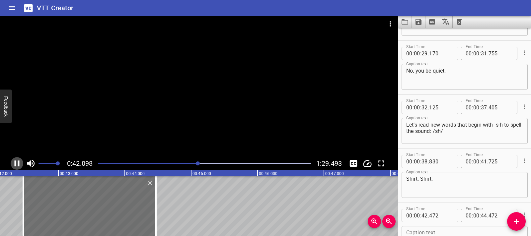
click at [13, 165] on icon "Play/Pause" at bounding box center [17, 164] width 10 height 10
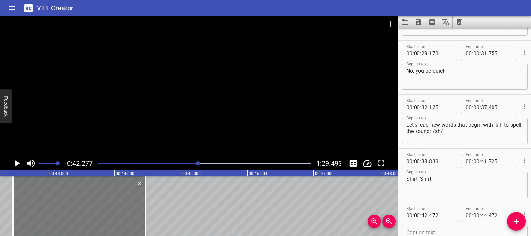
click at [23, 192] on div at bounding box center [79, 206] width 133 height 60
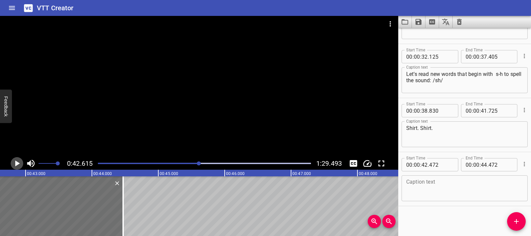
click at [16, 166] on icon "Play/Pause" at bounding box center [17, 164] width 5 height 6
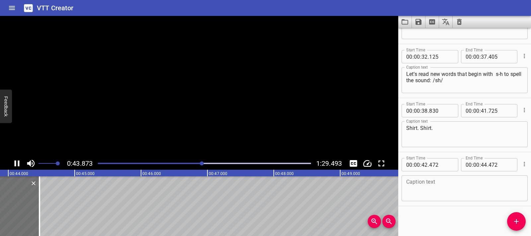
click at [16, 166] on icon "Play/Pause" at bounding box center [17, 164] width 5 height 6
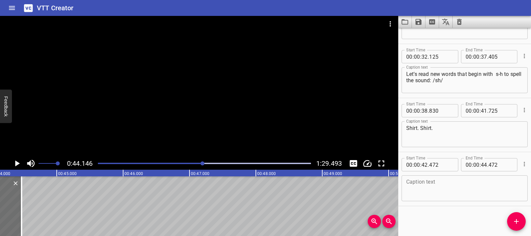
click at [430, 186] on textarea at bounding box center [464, 188] width 117 height 19
paste textarea "A shirt is clothing. This is my shark shirt"
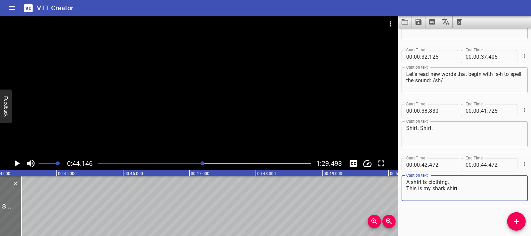
click at [406, 189] on textarea "A shirt is clothing. This is my shark shirt" at bounding box center [464, 188] width 117 height 19
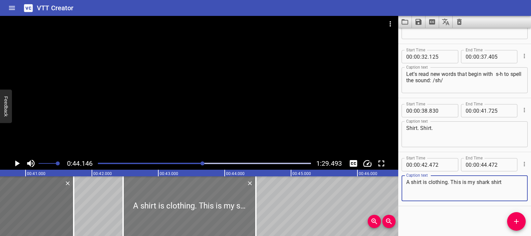
type textarea "A shirt is clothing. This is my shark shirt"
click at [160, 208] on div at bounding box center [189, 206] width 133 height 60
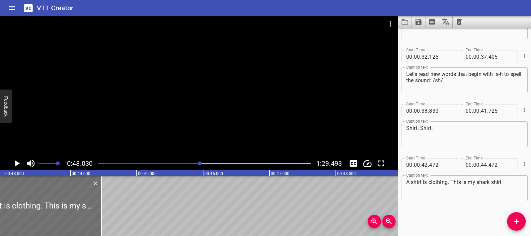
scroll to position [0, 2855]
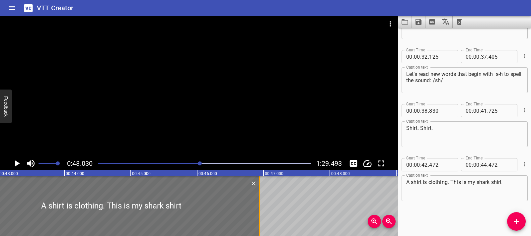
drag, startPoint x: 96, startPoint y: 206, endPoint x: 263, endPoint y: 220, distance: 167.8
click at [260, 220] on div at bounding box center [259, 206] width 1 height 60
type input "46"
type input "992"
click at [17, 164] on icon "Play/Pause" at bounding box center [17, 164] width 5 height 6
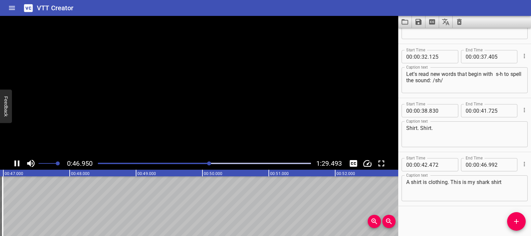
click at [17, 164] on icon "Play/Pause" at bounding box center [17, 164] width 10 height 10
click at [14, 163] on icon "Play/Pause" at bounding box center [17, 164] width 10 height 10
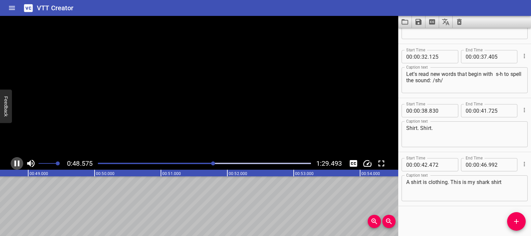
click at [14, 163] on icon "Play/Pause" at bounding box center [17, 164] width 10 height 10
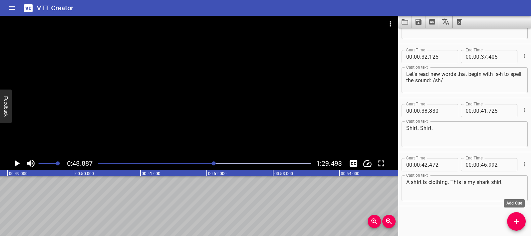
click at [513, 219] on icon "Add Cue" at bounding box center [516, 222] width 8 height 8
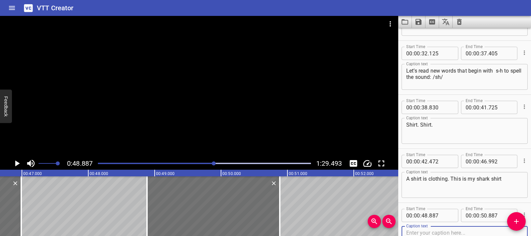
scroll to position [0, 3050]
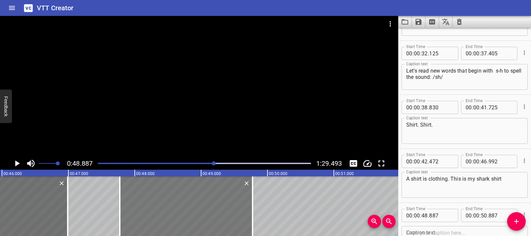
drag, startPoint x: 234, startPoint y: 189, endPoint x: 160, endPoint y: 201, distance: 74.9
click at [160, 201] on div at bounding box center [186, 206] width 133 height 60
type input "47"
type input "772"
type input "49"
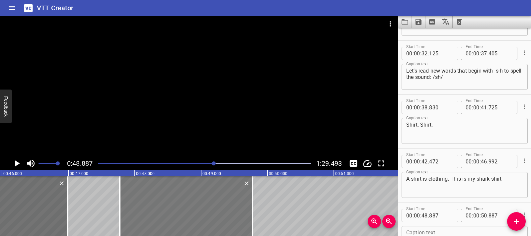
type input "772"
click at [137, 201] on div at bounding box center [185, 206] width 133 height 60
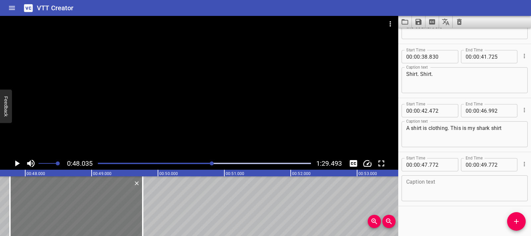
scroll to position [0, 3187]
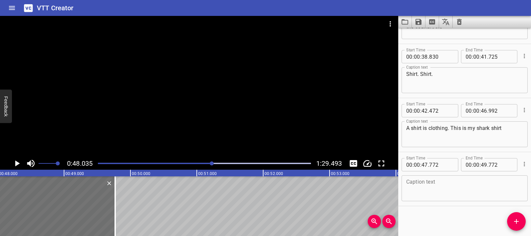
click at [17, 162] on icon "Play/Pause" at bounding box center [17, 164] width 5 height 6
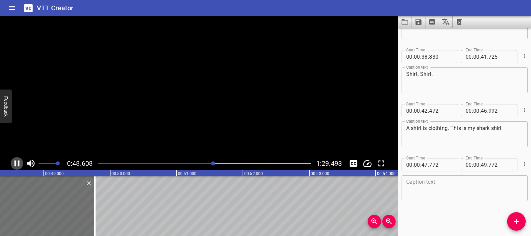
scroll to position [0, 3232]
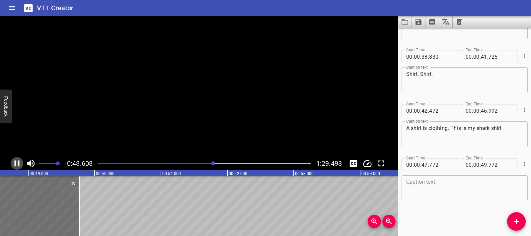
click at [17, 162] on icon "Play/Pause" at bounding box center [17, 164] width 10 height 10
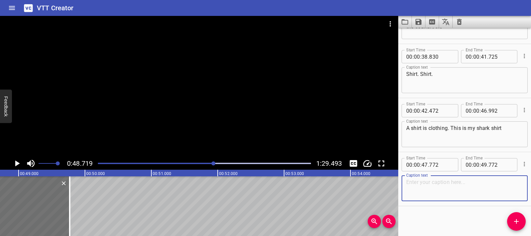
click at [428, 185] on textarea at bounding box center [464, 188] width 117 height 19
paste textarea "Shoe. (pause) Shoe. Your turn to say: shoe, shoe."
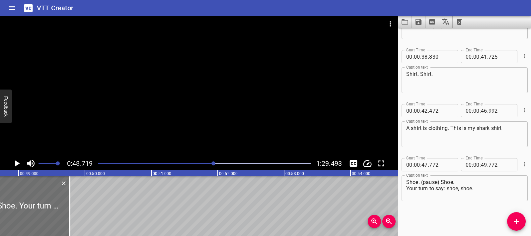
click at [405, 189] on div "Shoe. (pause) Shoe. Your turn to say: shoe, shoe. Caption text" at bounding box center [464, 188] width 126 height 26
click at [408, 187] on textarea "Shoe. (pause) Shoe. Your turn to say: shoe, shoe." at bounding box center [464, 188] width 117 height 19
click at [406, 188] on textarea "Shoe. (pause) Shoe. Your turn to say: shoe, shoe." at bounding box center [464, 188] width 117 height 19
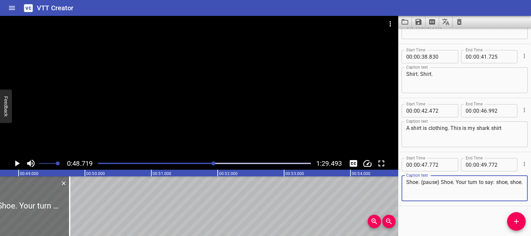
click at [440, 183] on textarea "Shoe. (pause) Shoe. Your turn to say: shoe, shoe." at bounding box center [464, 188] width 117 height 19
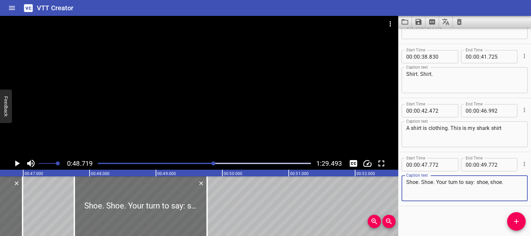
scroll to position [0, 3055]
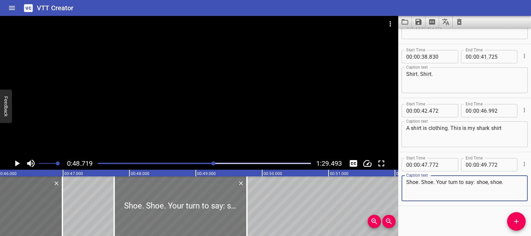
type textarea "Shoe. Shoe. Your turn to say: shoe, shoe."
click at [125, 199] on div at bounding box center [180, 206] width 133 height 60
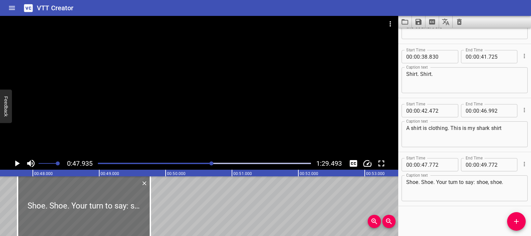
scroll to position [0, 3180]
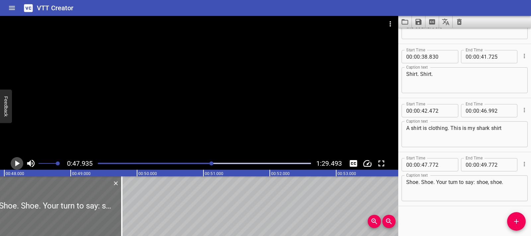
click at [17, 163] on icon "Play/Pause" at bounding box center [17, 164] width 5 height 6
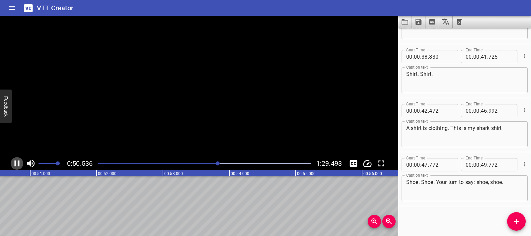
click at [17, 163] on icon "Play/Pause" at bounding box center [17, 164] width 10 height 10
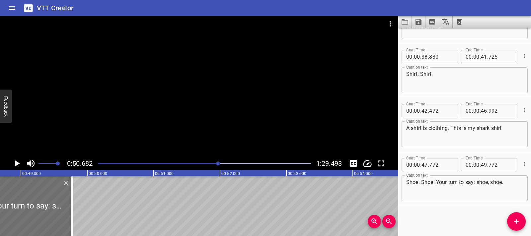
scroll to position [0, 3223]
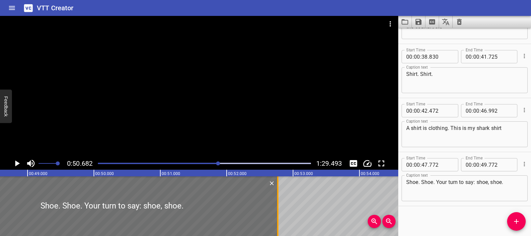
drag, startPoint x: 78, startPoint y: 204, endPoint x: 277, endPoint y: 203, distance: 199.0
click at [277, 203] on div at bounding box center [277, 206] width 1 height 60
type input "52"
click at [16, 163] on icon "Play/Pause" at bounding box center [17, 164] width 5 height 6
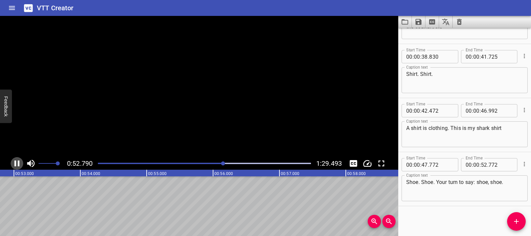
click at [16, 163] on icon "Play/Pause" at bounding box center [17, 164] width 5 height 6
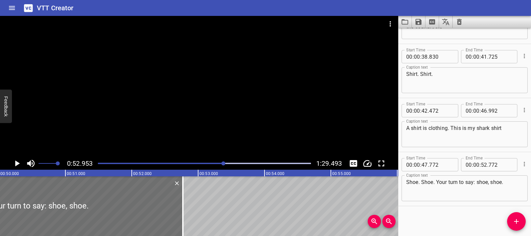
scroll to position [0, 3119]
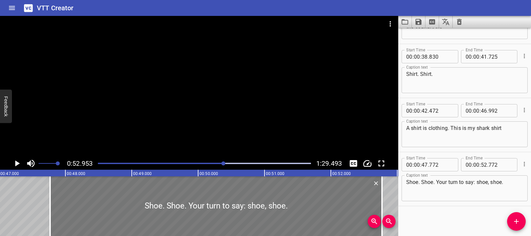
click at [86, 202] on div at bounding box center [216, 206] width 332 height 60
type input "762"
click at [69, 191] on div at bounding box center [215, 206] width 332 height 60
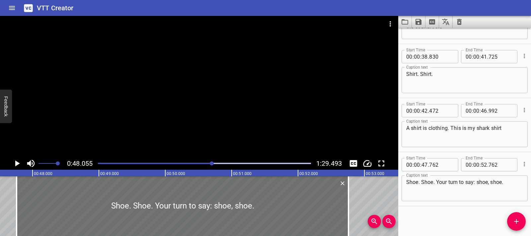
scroll to position [0, 3188]
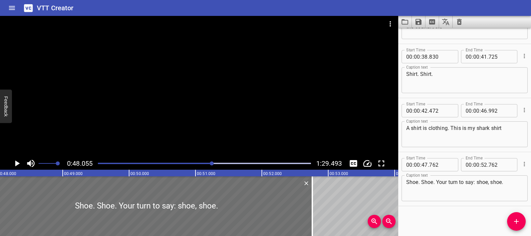
click at [20, 166] on icon "Play/Pause" at bounding box center [17, 164] width 10 height 10
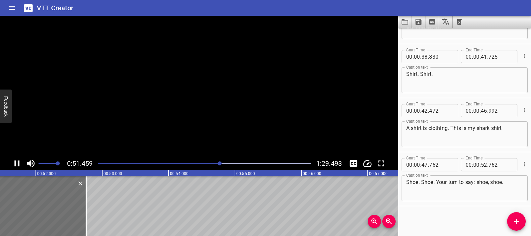
click at [20, 166] on icon "Play/Pause" at bounding box center [17, 164] width 10 height 10
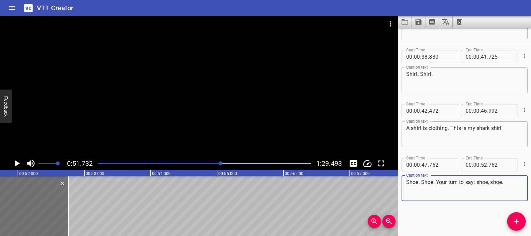
drag, startPoint x: 437, startPoint y: 181, endPoint x: 506, endPoint y: 181, distance: 68.7
click at [506, 181] on textarea "Shoe. Shoe. Your turn to say: shoe, shoe." at bounding box center [464, 188] width 117 height 19
type textarea "Shoe. Shoe."
drag, startPoint x: 451, startPoint y: 186, endPoint x: 403, endPoint y: 187, distance: 48.4
click at [403, 187] on div "Shoe. Shoe. Caption text" at bounding box center [464, 188] width 126 height 26
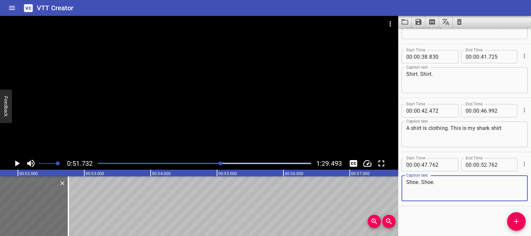
click at [409, 183] on textarea "Shoe. Shoe." at bounding box center [464, 188] width 117 height 19
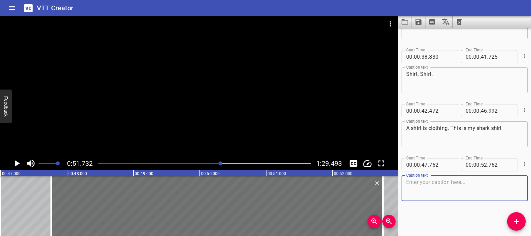
scroll to position [0, 3111]
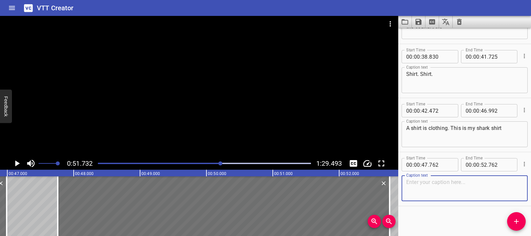
paste textarea "Shoe. (pause) Shoe."
click at [441, 184] on textarea "Shoe. (pause) Shoe." at bounding box center [464, 188] width 117 height 19
type textarea "Shoe.Shoe."
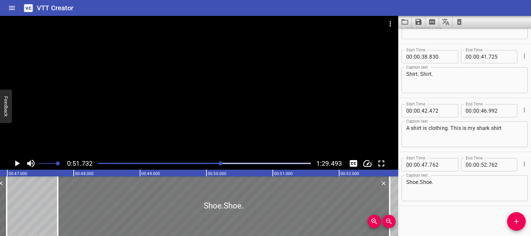
drag, startPoint x: 109, startPoint y: 217, endPoint x: 84, endPoint y: 204, distance: 28.5
click at [109, 217] on div at bounding box center [224, 206] width 332 height 60
click at [15, 163] on icon "Play/Pause" at bounding box center [17, 164] width 5 height 6
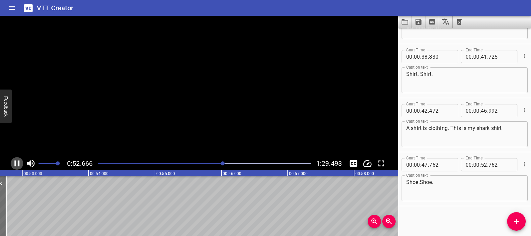
click at [15, 163] on icon "Play/Pause" at bounding box center [17, 164] width 5 height 6
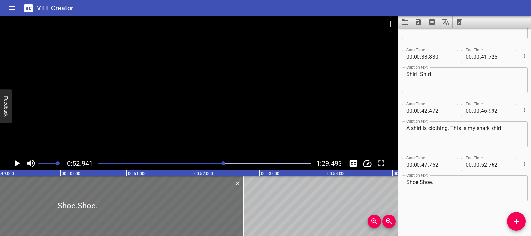
scroll to position [0, 3210]
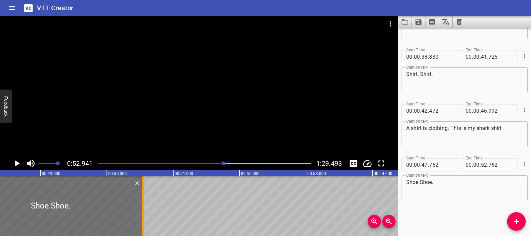
drag, startPoint x: 287, startPoint y: 220, endPoint x: 140, endPoint y: 222, distance: 147.3
click at [140, 222] on div at bounding box center [143, 206] width 7 height 60
type input "50"
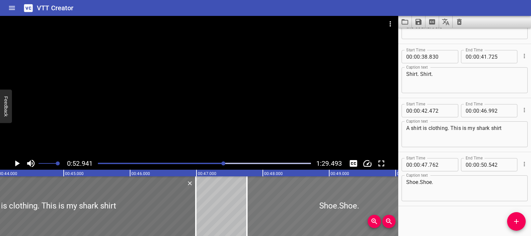
click at [253, 205] on div at bounding box center [339, 206] width 184 height 60
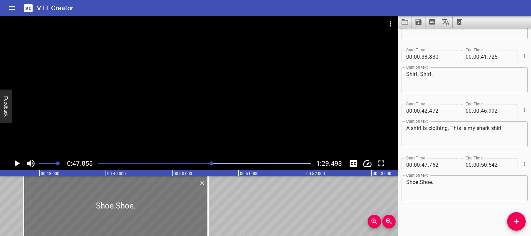
scroll to position [0, 3175]
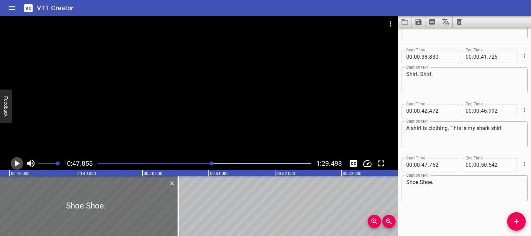
click at [21, 167] on icon "Play/Pause" at bounding box center [17, 164] width 10 height 10
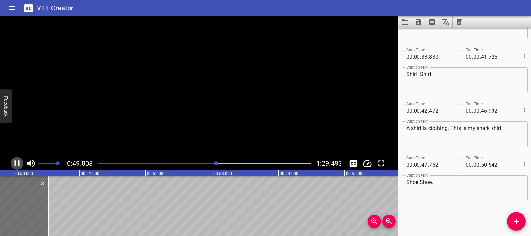
click at [21, 167] on icon "Play/Pause" at bounding box center [17, 164] width 10 height 10
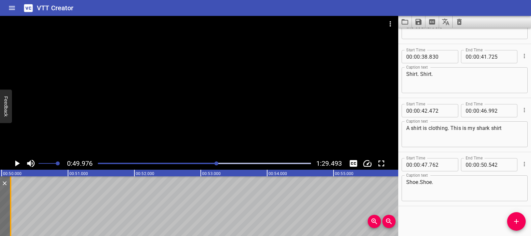
drag, startPoint x: 38, startPoint y: 213, endPoint x: 10, endPoint y: 214, distance: 27.9
click at [10, 214] on div at bounding box center [10, 206] width 7 height 60
type input "122"
click at [520, 221] on span "Add Cue" at bounding box center [516, 222] width 19 height 8
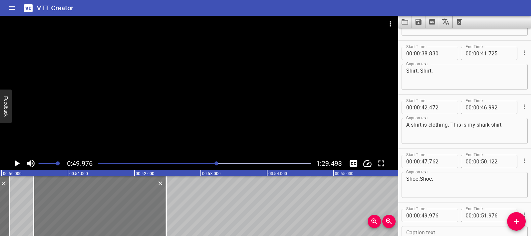
drag, startPoint x: 103, startPoint y: 219, endPoint x: 137, endPoint y: 219, distance: 33.5
click at [137, 219] on div at bounding box center [100, 206] width 133 height 60
type input "50"
type input "481"
type input "52"
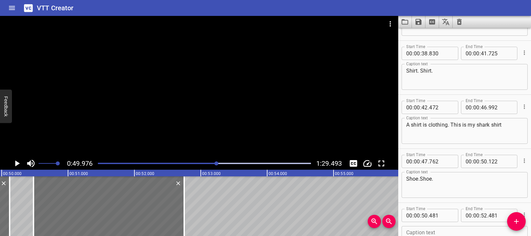
drag, startPoint x: 163, startPoint y: 216, endPoint x: 334, endPoint y: 216, distance: 170.5
click at [187, 217] on div at bounding box center [184, 206] width 7 height 60
type input "961"
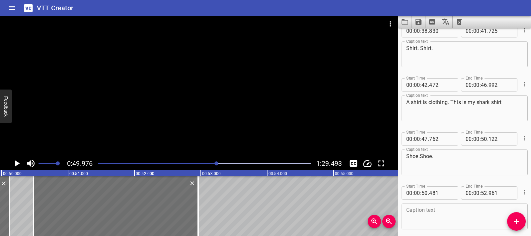
scroll to position [418, 0]
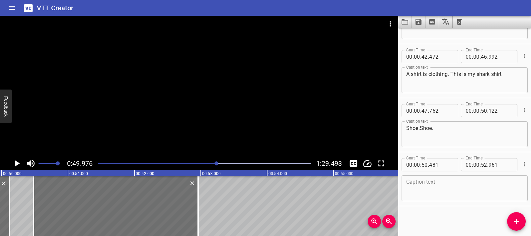
click at [422, 189] on textarea at bounding box center [464, 188] width 117 height 19
paste textarea "I have a shoe on my foot."
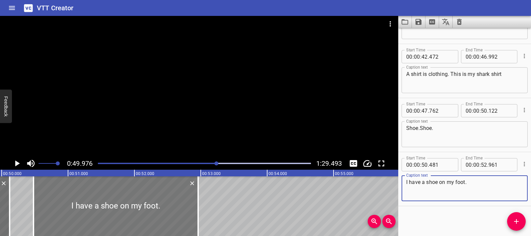
type textarea "I have a shoe on my foot."
click at [44, 193] on div at bounding box center [116, 206] width 165 height 60
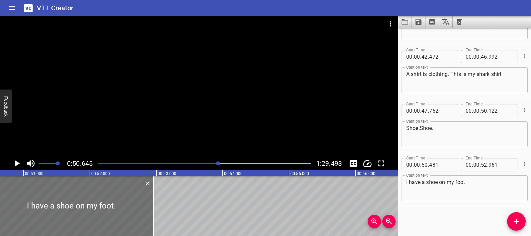
click at [17, 165] on icon "Play/Pause" at bounding box center [17, 164] width 5 height 6
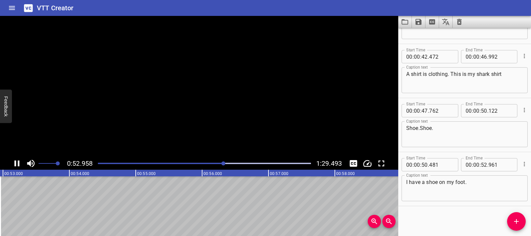
click at [17, 165] on icon "Play/Pause" at bounding box center [17, 164] width 10 height 10
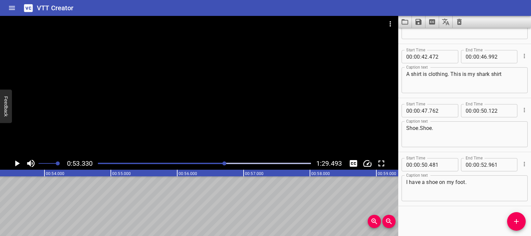
click at [19, 165] on icon "Play/Pause" at bounding box center [17, 164] width 10 height 10
click at [19, 165] on icon "Play/Pause" at bounding box center [17, 164] width 5 height 6
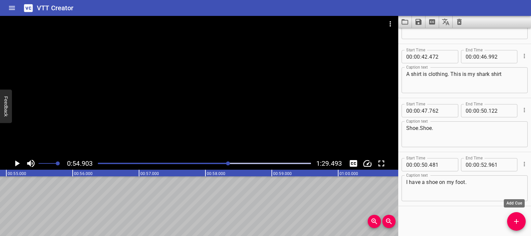
click at [513, 222] on icon "Add Cue" at bounding box center [516, 222] width 8 height 8
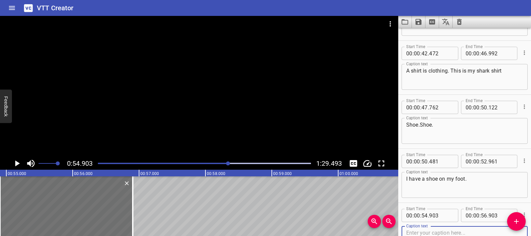
scroll to position [0, 3559]
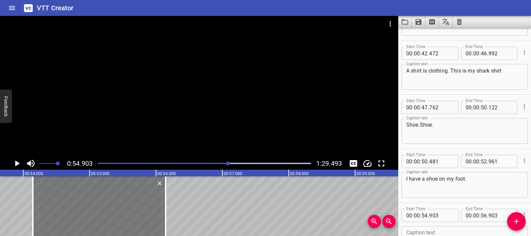
drag, startPoint x: 181, startPoint y: 208, endPoint x: 130, endPoint y: 208, distance: 50.4
click at [130, 208] on div at bounding box center [99, 206] width 133 height 60
type input "143"
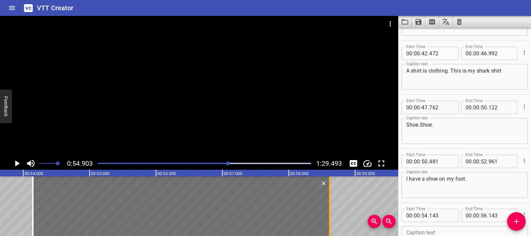
drag, startPoint x: 166, startPoint y: 204, endPoint x: 331, endPoint y: 201, distance: 164.9
click at [330, 201] on div at bounding box center [329, 206] width 1 height 60
type input "58"
type input "628"
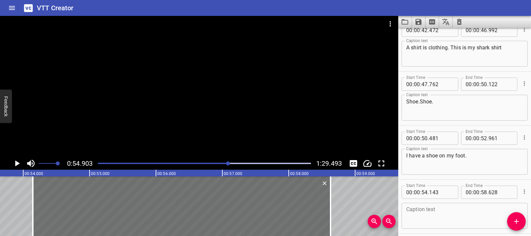
scroll to position [472, 0]
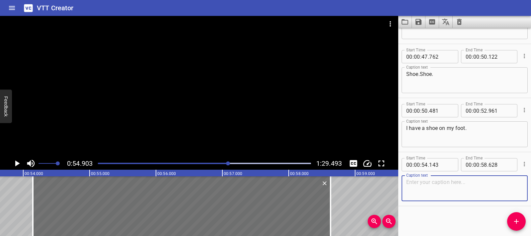
click at [426, 186] on textarea at bounding box center [464, 188] width 117 height 19
paste textarea "I think you’re getting it! Say as many/sh/ words as you can."
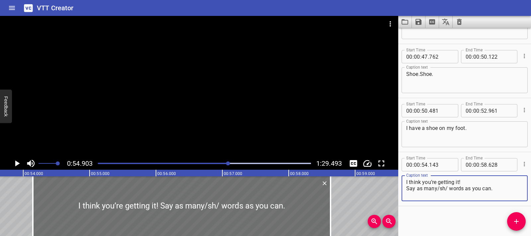
click at [405, 187] on div "I think you’re getting it! Say as many/sh/ words as you can. Caption text" at bounding box center [464, 188] width 126 height 26
click at [406, 192] on textarea "I think you’re getting it! Say as many/sh/ words as you can." at bounding box center [464, 188] width 117 height 19
click at [407, 190] on textarea "I think you’re getting it! Say as many/sh/ words as you can." at bounding box center [464, 188] width 117 height 19
type textarea "I think you’re getting it! Say as many/sh/ words as you can."
click at [38, 200] on div at bounding box center [182, 206] width 298 height 60
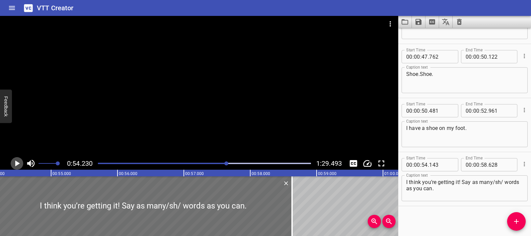
click at [16, 162] on icon "Play/Pause" at bounding box center [17, 164] width 5 height 6
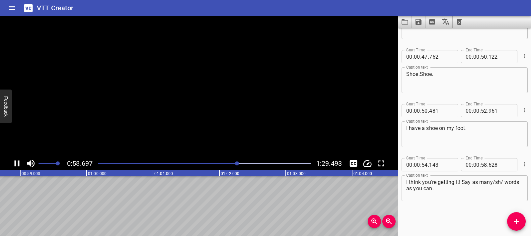
click at [16, 162] on icon "Play/Pause" at bounding box center [17, 164] width 5 height 6
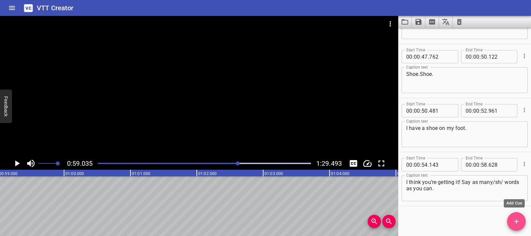
click at [518, 223] on icon "Add Cue" at bounding box center [516, 222] width 8 height 8
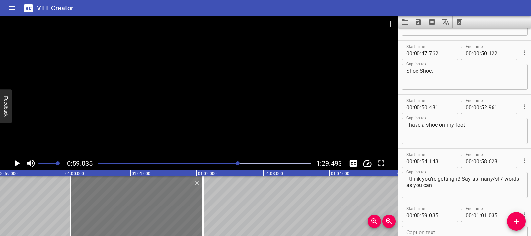
drag, startPoint x: 105, startPoint y: 208, endPoint x: 176, endPoint y: 212, distance: 70.4
click at [176, 212] on div at bounding box center [136, 206] width 133 height 60
type input "01"
type input "00"
type input "095"
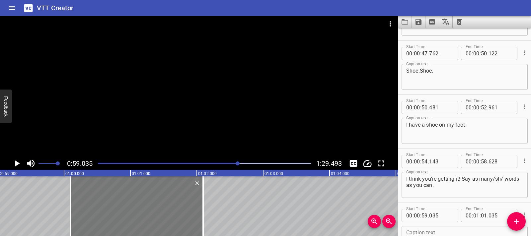
type input "02"
type input "095"
click at [126, 205] on div at bounding box center [136, 206] width 133 height 60
click at [14, 163] on icon "Play/Pause" at bounding box center [17, 164] width 10 height 10
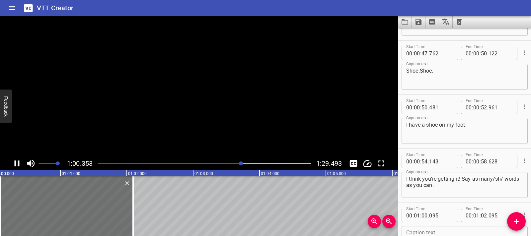
scroll to position [526, 0]
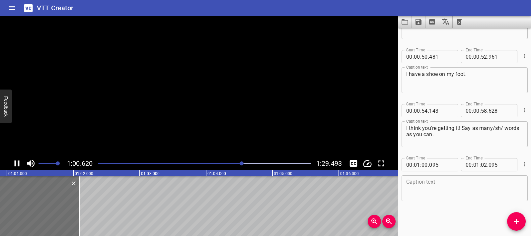
click at [14, 163] on icon "Play/Pause" at bounding box center [17, 164] width 10 height 10
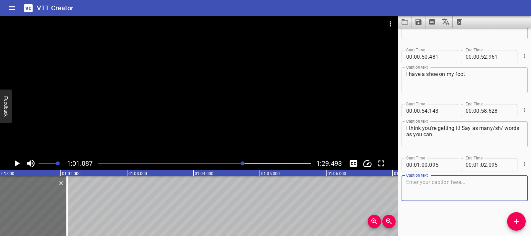
click at [421, 185] on textarea at bounding box center [464, 188] width 117 height 19
paste textarea "Shell. A crab’s house is its shell."
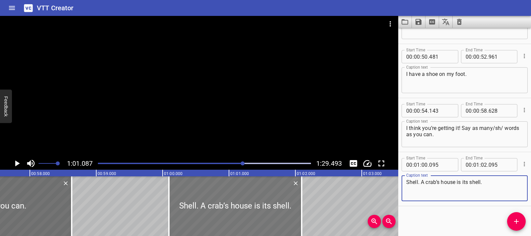
type textarea "Shell. A crab’s house is its shell."
click at [190, 202] on div at bounding box center [235, 206] width 133 height 60
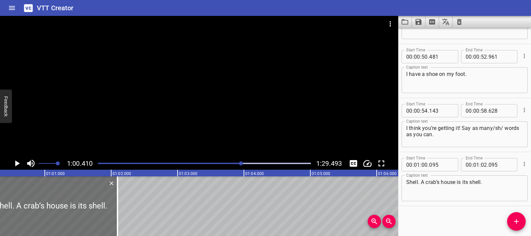
scroll to position [0, 4008]
click at [14, 162] on icon "Play/Pause" at bounding box center [17, 164] width 10 height 10
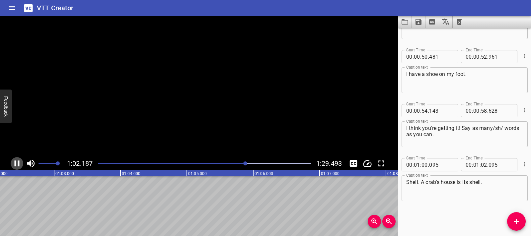
click at [14, 162] on icon "Play/Pause" at bounding box center [17, 164] width 10 height 10
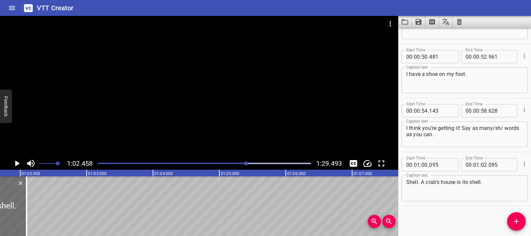
scroll to position [0, 4066]
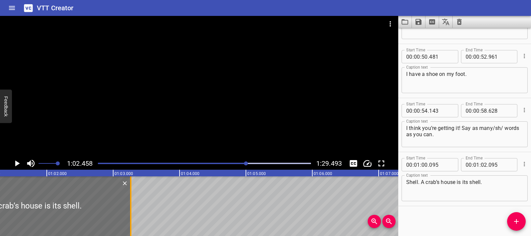
drag, startPoint x: 55, startPoint y: 203, endPoint x: 137, endPoint y: 209, distance: 81.8
click at [134, 209] on div at bounding box center [130, 206] width 7 height 60
type input "03"
type input "325"
click at [12, 165] on icon "Play/Pause" at bounding box center [17, 164] width 10 height 10
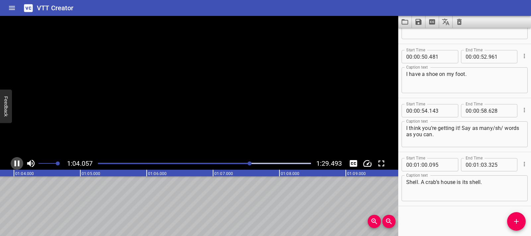
click at [12, 165] on icon "Play/Pause" at bounding box center [17, 164] width 10 height 10
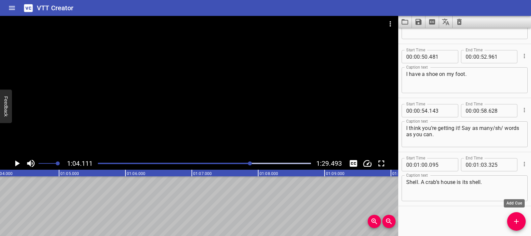
click at [519, 223] on icon "Add Cue" at bounding box center [516, 222] width 8 height 8
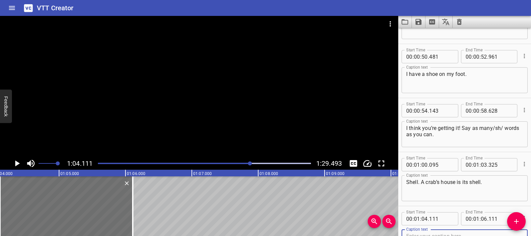
scroll to position [529, 0]
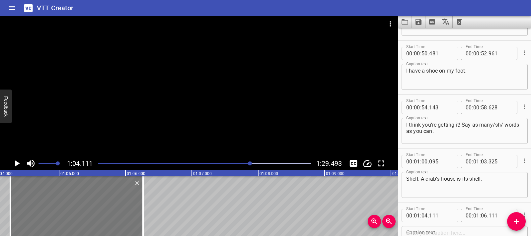
drag, startPoint x: 88, startPoint y: 222, endPoint x: 98, endPoint y: 223, distance: 10.3
click at [98, 223] on div at bounding box center [76, 206] width 133 height 60
type input "266"
click at [19, 167] on icon "Play/Pause" at bounding box center [17, 164] width 10 height 10
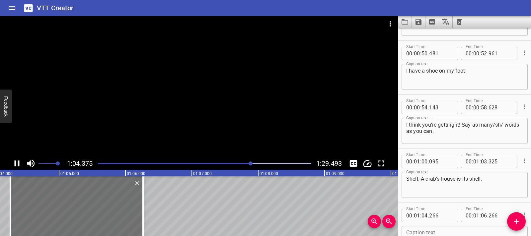
scroll to position [580, 0]
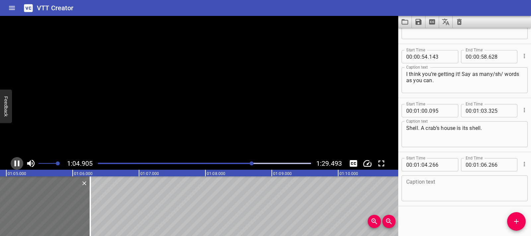
click at [19, 167] on icon "Play/Pause" at bounding box center [17, 164] width 10 height 10
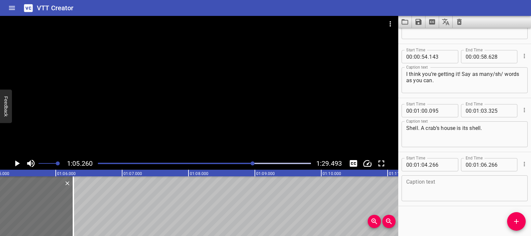
scroll to position [0, 4329]
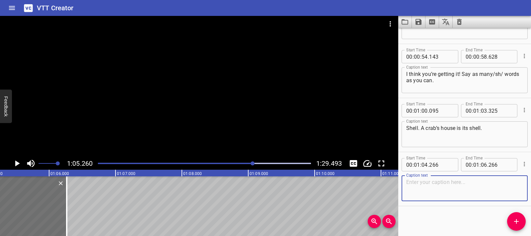
click at [417, 186] on textarea at bounding box center [464, 188] width 117 height 19
paste textarea "You can spell the sound /sh/ at the end of words. See if you can hear it."
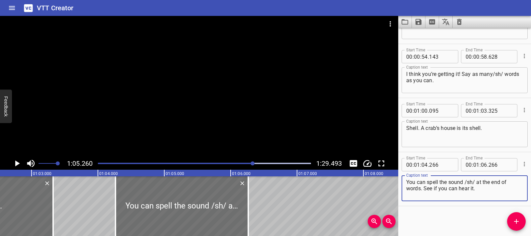
scroll to position [0, 4088]
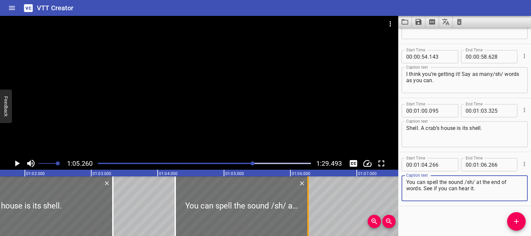
type textarea "You can spell the sound /sh/ at the end of words. See if you can hear it."
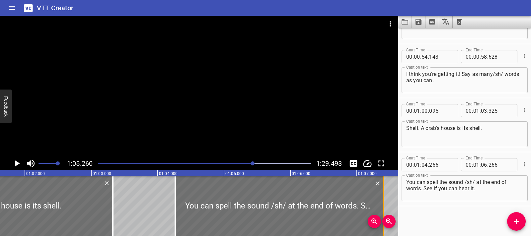
drag, startPoint x: 306, startPoint y: 213, endPoint x: 383, endPoint y: 211, distance: 77.0
click at [383, 211] on div at bounding box center [383, 206] width 7 height 60
type input "07"
type input "426"
click at [188, 208] on div at bounding box center [280, 206] width 210 height 60
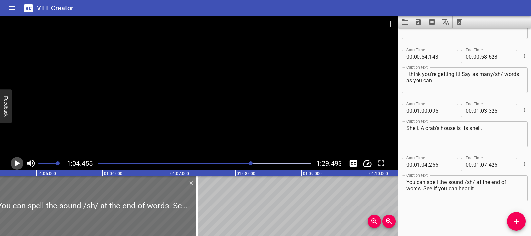
click at [21, 165] on icon "Play/Pause" at bounding box center [17, 164] width 10 height 10
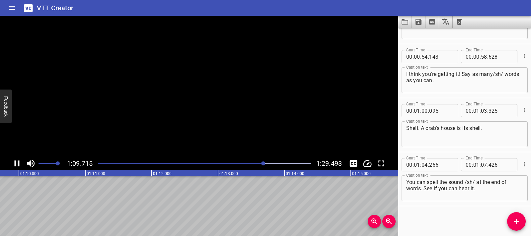
click at [21, 165] on icon "Play/Pause" at bounding box center [17, 164] width 10 height 10
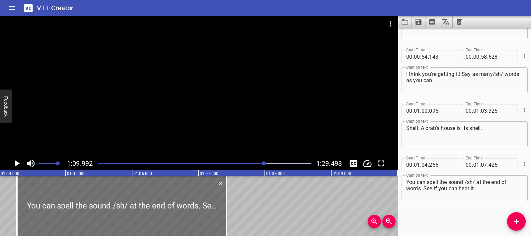
scroll to position [0, 4240]
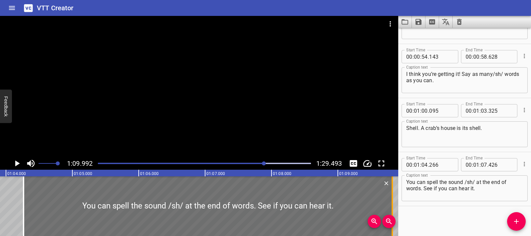
drag, startPoint x: 232, startPoint y: 213, endPoint x: 390, endPoint y: 211, distance: 158.9
click at [390, 211] on div at bounding box center [392, 206] width 7 height 60
type input "09"
type input "821"
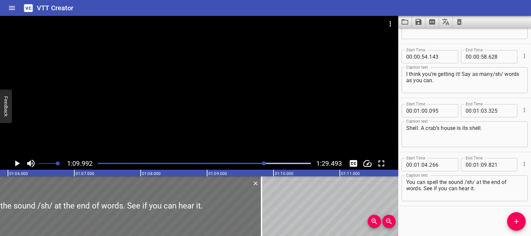
scroll to position [0, 4377]
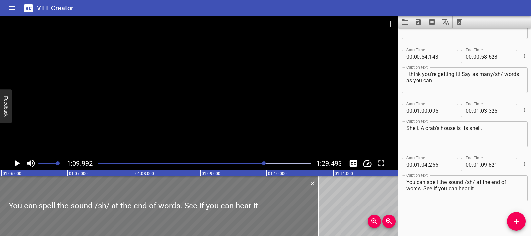
drag, startPoint x: 261, startPoint y: 211, endPoint x: 314, endPoint y: 212, distance: 52.8
click at [315, 212] on div at bounding box center [134, 206] width 369 height 60
type input "05"
type input "251"
type input "10"
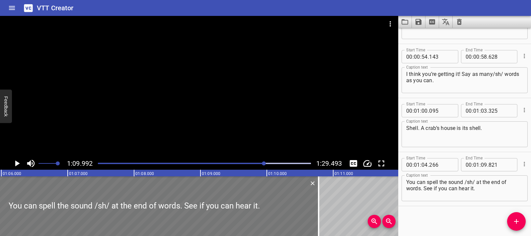
type input "806"
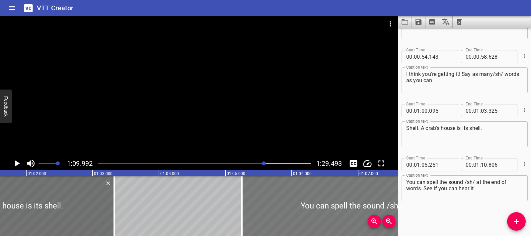
click at [269, 205] on div at bounding box center [426, 206] width 369 height 60
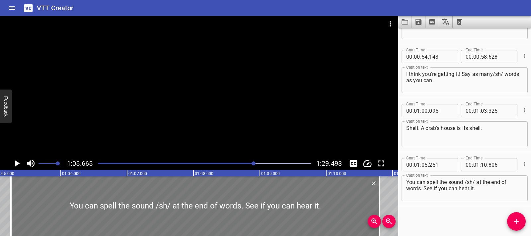
scroll to position [0, 4356]
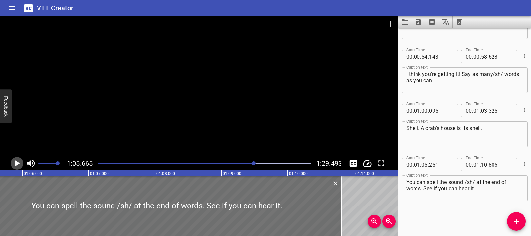
click at [19, 165] on icon "Play/Pause" at bounding box center [17, 164] width 10 height 10
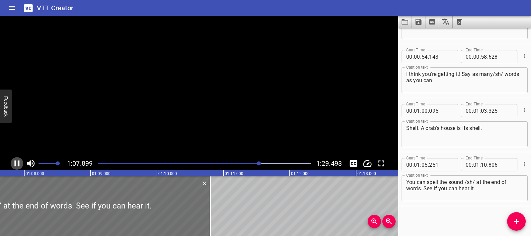
click at [19, 165] on icon "Play/Pause" at bounding box center [17, 164] width 5 height 6
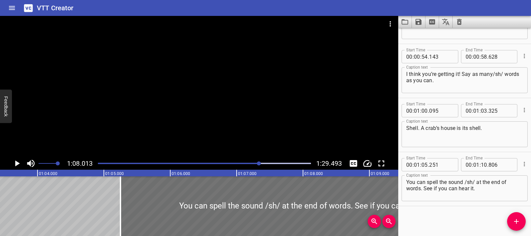
scroll to position [0, 4202]
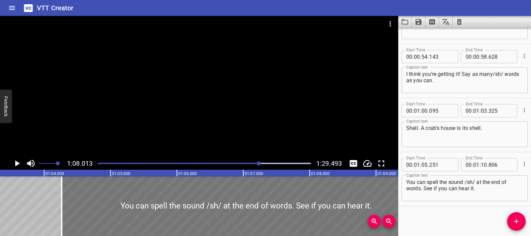
drag, startPoint x: 238, startPoint y: 207, endPoint x: 173, endPoint y: 210, distance: 65.4
click at [173, 210] on div at bounding box center [246, 206] width 369 height 60
type input "04"
type input "266"
type input "09"
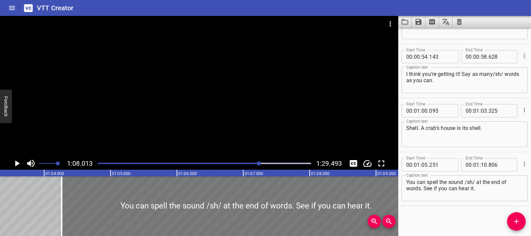
type input "821"
click at [78, 185] on div at bounding box center [246, 206] width 369 height 60
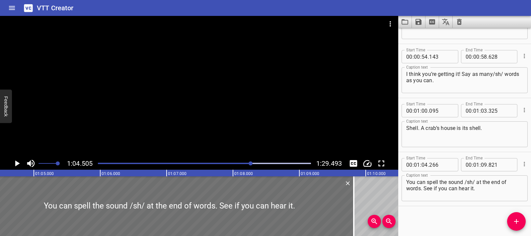
scroll to position [0, 4279]
click at [15, 164] on icon "Play/Pause" at bounding box center [17, 164] width 5 height 6
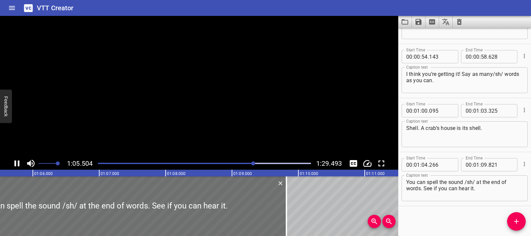
click at [15, 164] on icon "Play/Pause" at bounding box center [17, 164] width 5 height 6
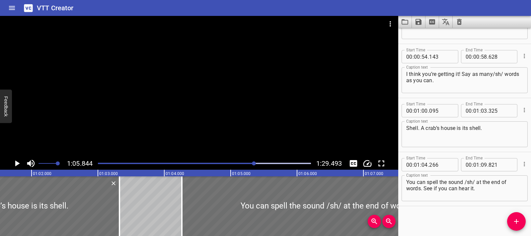
scroll to position [0, 4042]
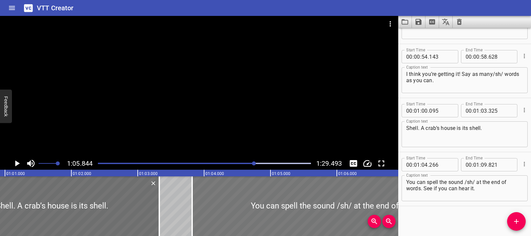
drag, startPoint x: 270, startPoint y: 216, endPoint x: 240, endPoint y: 217, distance: 29.5
click at [240, 217] on div at bounding box center [376, 206] width 369 height 60
type input "03"
type input "821"
type input "376"
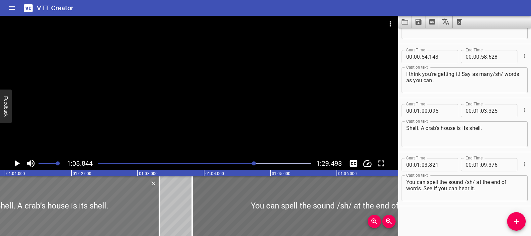
click at [91, 202] on div at bounding box center [52, 206] width 214 height 60
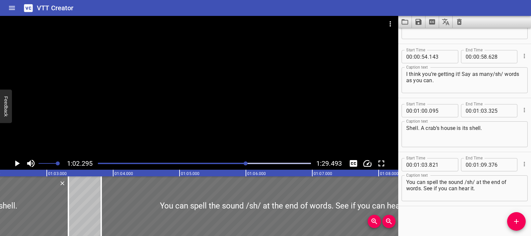
click at [14, 165] on icon "Play/Pause" at bounding box center [17, 164] width 10 height 10
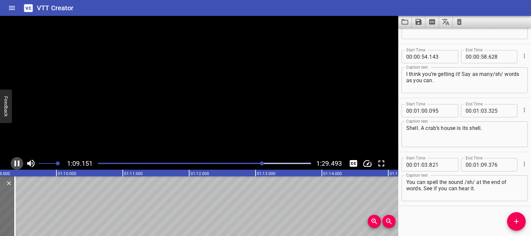
click at [14, 165] on icon "Play/Pause" at bounding box center [17, 164] width 10 height 10
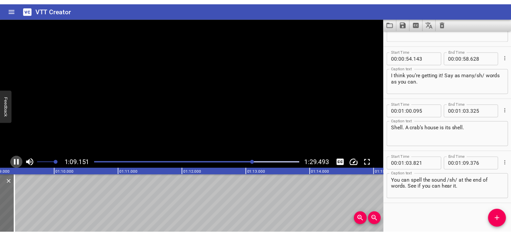
scroll to position [0, 4603]
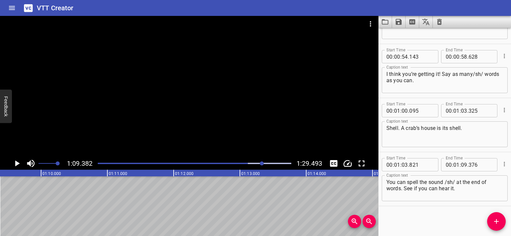
click at [19, 165] on icon "Play/Pause" at bounding box center [17, 164] width 10 height 10
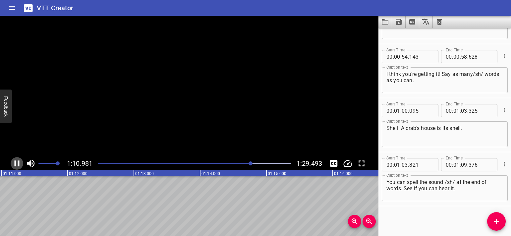
click at [19, 165] on icon "Play/Pause" at bounding box center [17, 164] width 5 height 6
click at [18, 166] on icon "Play/Pause" at bounding box center [17, 164] width 10 height 10
click at [18, 166] on icon "Play/Pause" at bounding box center [17, 164] width 5 height 6
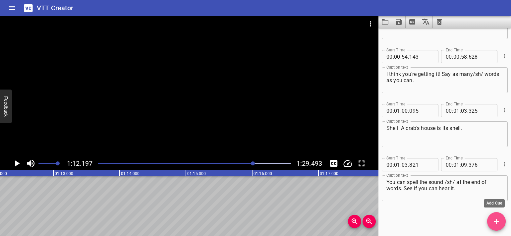
click at [498, 229] on button "Add Cue" at bounding box center [497, 221] width 19 height 19
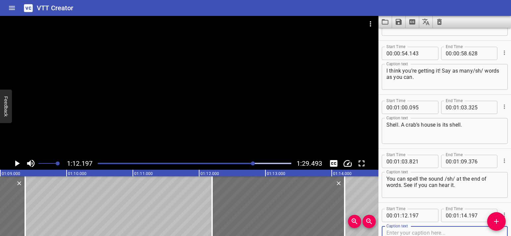
scroll to position [0, 4528]
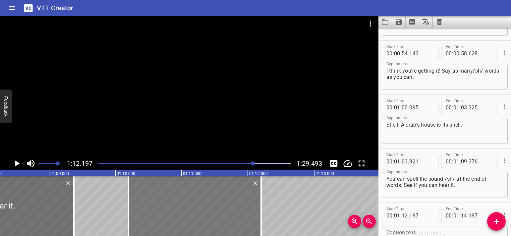
drag, startPoint x: 339, startPoint y: 213, endPoint x: 213, endPoint y: 212, distance: 125.7
click at [213, 212] on div at bounding box center [195, 206] width 133 height 60
type input "10"
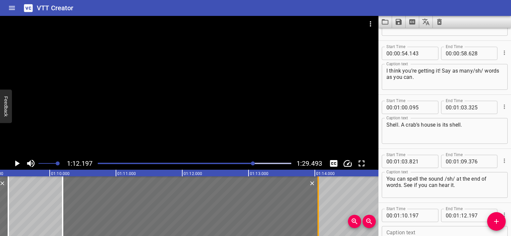
drag, startPoint x: 259, startPoint y: 210, endPoint x: 376, endPoint y: 212, distance: 117.1
type input "14"
type input "952"
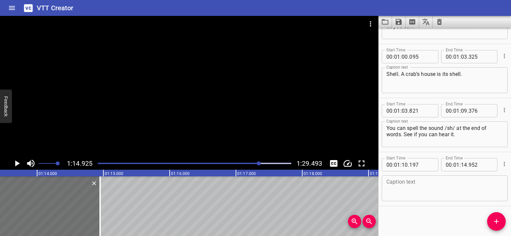
scroll to position [0, 4865]
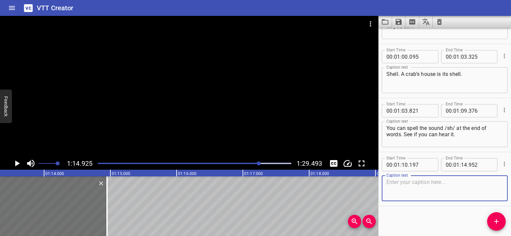
click at [406, 180] on textarea at bounding box center [445, 188] width 117 height 19
paste textarea "Listen: fish [pause] fish [pause] Repeat: fish [pause] fish [pause]"
click at [388, 188] on textarea "Listen: fish [pause] fish [pause] Repeat: fish [pause] fish [pause]" at bounding box center [445, 188] width 117 height 19
click at [388, 189] on textarea "Listen: fish [pause] fish [pause] Repeat: fish [pause] fish [pause]" at bounding box center [445, 188] width 117 height 19
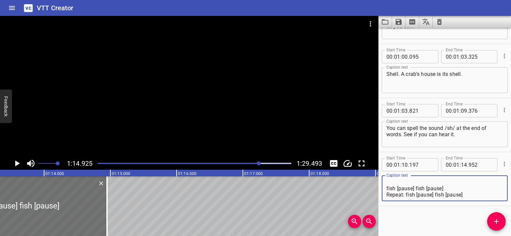
click at [388, 188] on textarea "Listen: fish [pause] fish [pause] Repeat: fish [pause] fish [pause]" at bounding box center [445, 188] width 117 height 19
click at [387, 189] on textarea "Listen: fish [pause] fish [pause] Repeat: fish [pause] fish [pause]" at bounding box center [445, 188] width 117 height 19
click at [433, 183] on textarea "Listen: fish [pause] fish [pause] Repeat: fish [pause] fish [pause]" at bounding box center [445, 188] width 117 height 19
click at [443, 184] on textarea "Listen: fish fish [pause] Repeat: fish [pause] fish [pause]" at bounding box center [445, 188] width 117 height 19
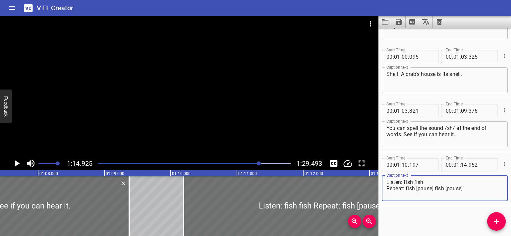
scroll to position [0, 4403]
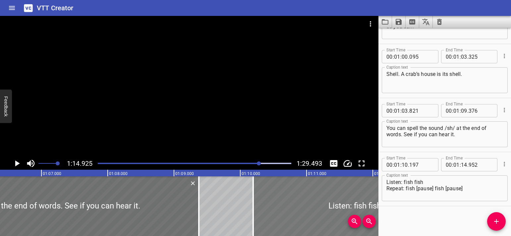
click at [281, 210] on div at bounding box center [410, 206] width 315 height 60
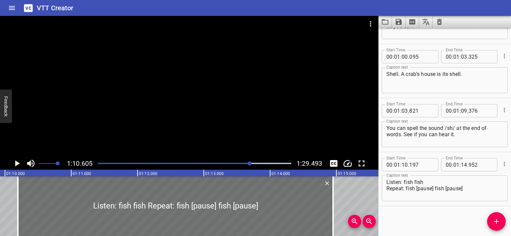
scroll to position [0, 4684]
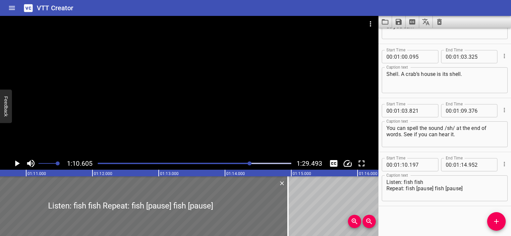
click at [19, 161] on icon "Play/Pause" at bounding box center [17, 164] width 10 height 10
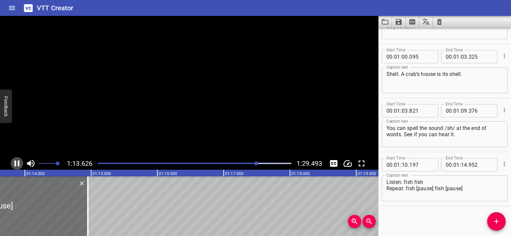
click at [19, 161] on icon "Play/Pause" at bounding box center [17, 164] width 5 height 6
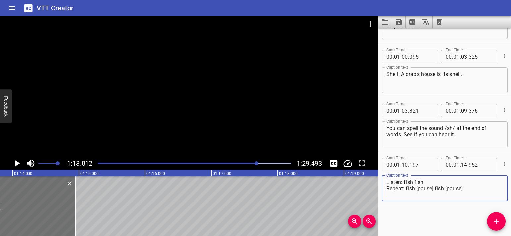
drag, startPoint x: 387, startPoint y: 188, endPoint x: 466, endPoint y: 190, distance: 79.0
click at [466, 190] on textarea "Listen: fish fish Repeat: fish [pause] fish [pause]" at bounding box center [445, 188] width 117 height 19
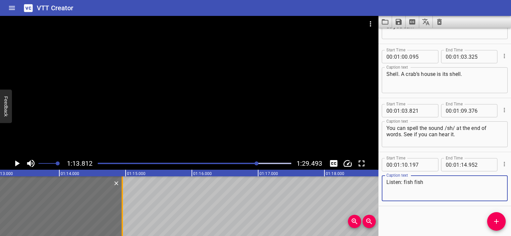
type textarea "Listen: fish fish"
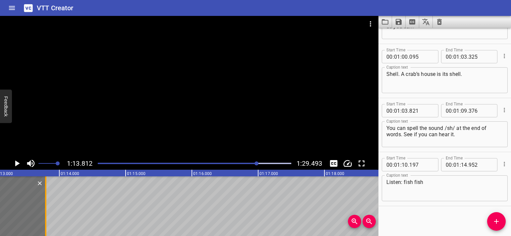
drag, startPoint x: 122, startPoint y: 208, endPoint x: 43, endPoint y: 210, distance: 79.3
click at [45, 210] on div at bounding box center [45, 206] width 1 height 60
type input "13"
type input "757"
click at [16, 164] on icon "Play/Pause" at bounding box center [17, 164] width 5 height 6
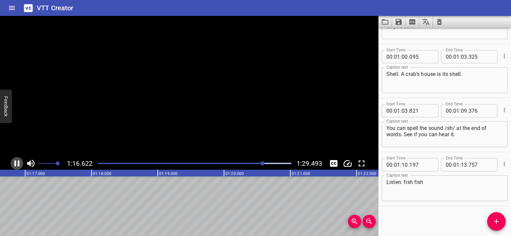
click at [16, 164] on icon "Play/Pause" at bounding box center [17, 164] width 5 height 6
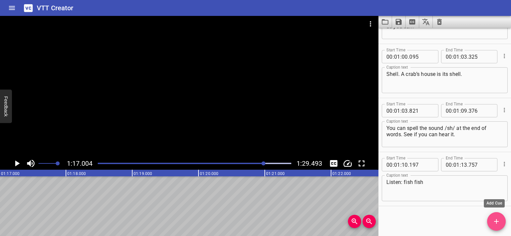
click at [499, 223] on icon "Add Cue" at bounding box center [497, 222] width 8 height 8
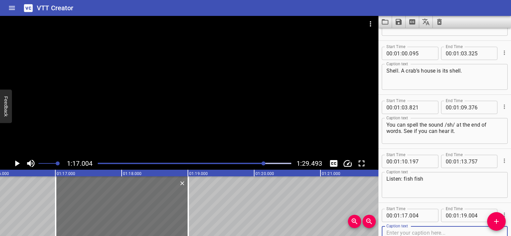
scroll to position [0, 5046]
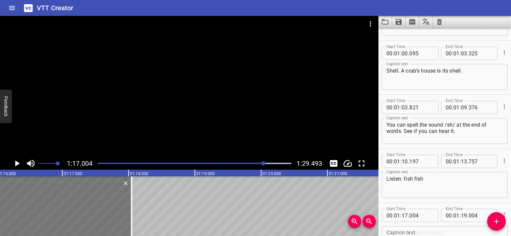
drag, startPoint x: 172, startPoint y: 214, endPoint x: 109, endPoint y: 214, distance: 63.7
click at [109, 214] on div at bounding box center [65, 206] width 133 height 60
type input "16"
type input "044"
type input "18"
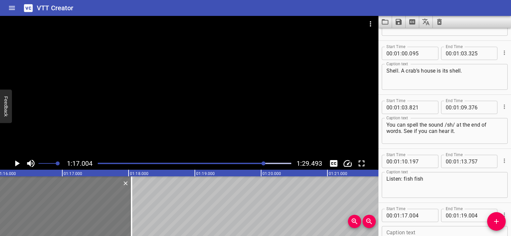
type input "044"
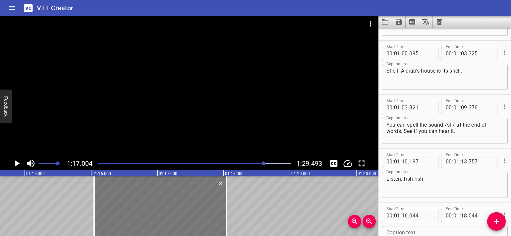
click at [140, 196] on div at bounding box center [160, 206] width 133 height 60
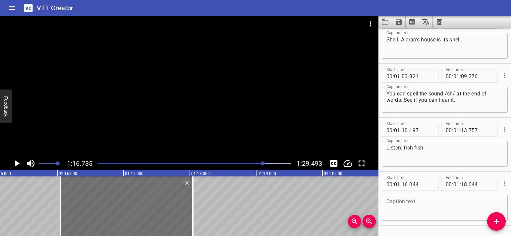
scroll to position [688, 0]
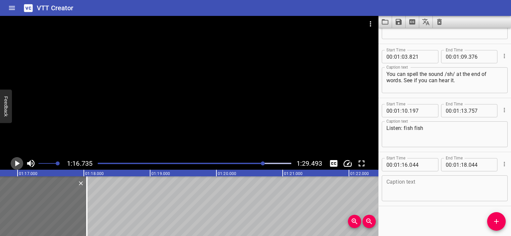
click at [12, 163] on icon "Play/Pause" at bounding box center [17, 164] width 10 height 10
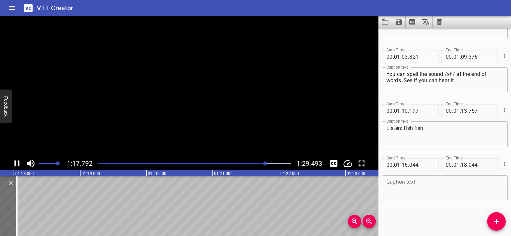
click at [12, 163] on icon "Play/Pause" at bounding box center [17, 164] width 10 height 10
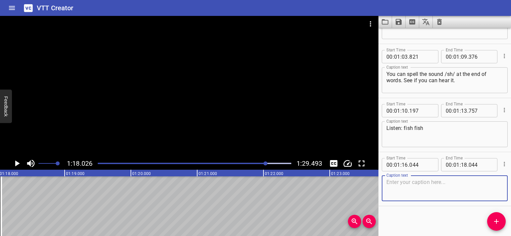
click at [395, 185] on textarea at bounding box center [445, 188] width 117 height 19
paste textarea "Remember! When s and h are together they spell the sound /sh/. You’ll find it i…"
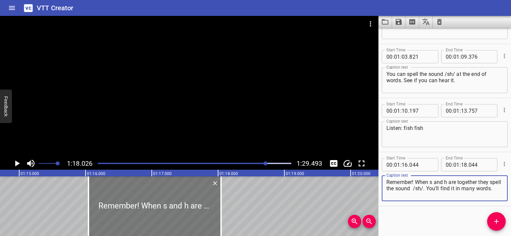
type textarea "Remember! When s and h are together they spell the sound /sh/. You’ll find it i…"
click at [136, 202] on div at bounding box center [155, 206] width 133 height 60
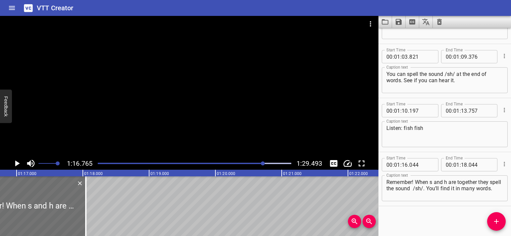
scroll to position [0, 5093]
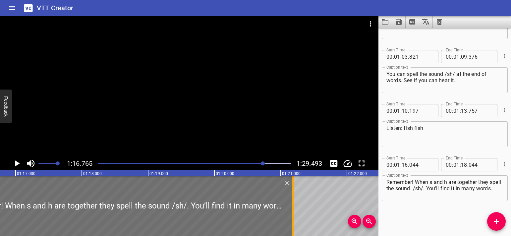
drag, startPoint x: 86, startPoint y: 197, endPoint x: 294, endPoint y: 223, distance: 210.0
click at [294, 223] on div at bounding box center [293, 206] width 7 height 60
type input "21"
type input "184"
click at [18, 163] on icon "Play/Pause" at bounding box center [17, 164] width 5 height 6
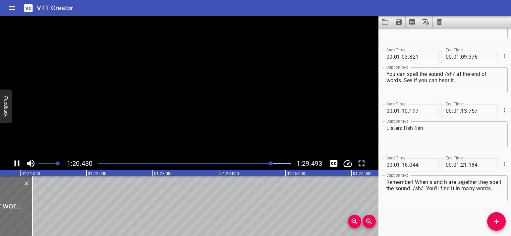
click at [18, 163] on icon "Play/Pause" at bounding box center [17, 164] width 5 height 6
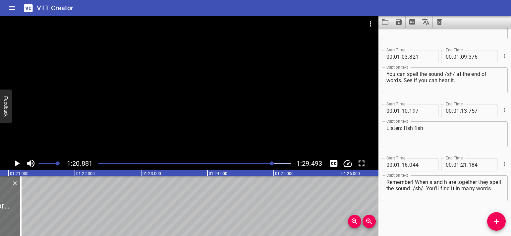
scroll to position [0, 5366]
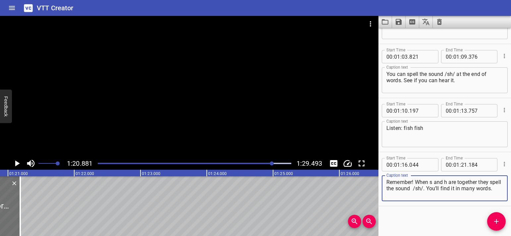
drag, startPoint x: 440, startPoint y: 188, endPoint x: 442, endPoint y: 198, distance: 9.6
click at [442, 198] on div "Remember! When s and h are together they spell the sound /sh/. You’ll find it i…" at bounding box center [445, 188] width 126 height 26
type textarea "Remember! When s and h are together they spell the sound /sh/."
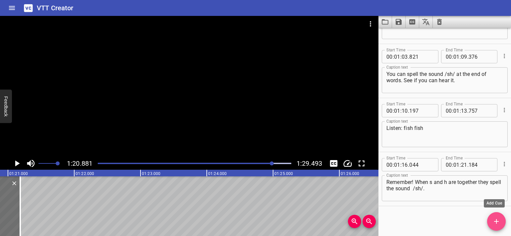
click at [493, 223] on icon "Add Cue" at bounding box center [497, 222] width 8 height 8
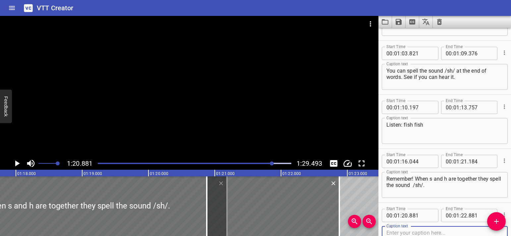
scroll to position [0, 5138]
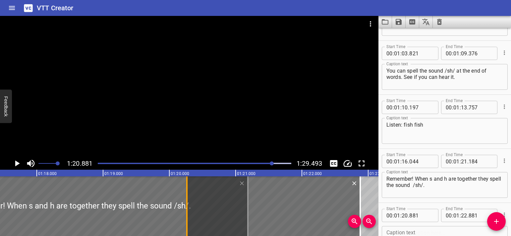
drag, startPoint x: 229, startPoint y: 211, endPoint x: 188, endPoint y: 212, distance: 40.8
click at [188, 212] on div at bounding box center [187, 206] width 7 height 60
type input "266"
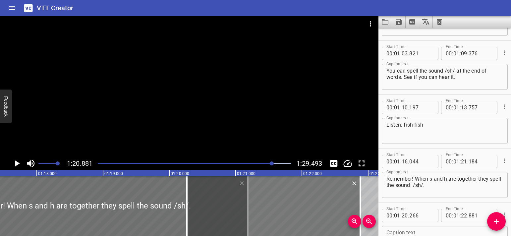
click at [228, 204] on div at bounding box center [273, 206] width 173 height 60
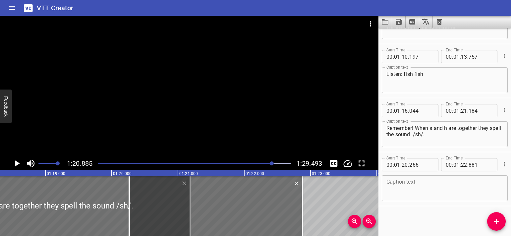
scroll to position [0, 5147]
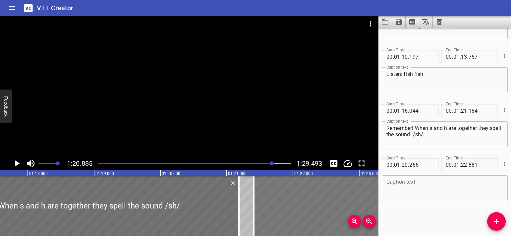
drag, startPoint x: 254, startPoint y: 207, endPoint x: 330, endPoint y: 207, distance: 76.0
click at [330, 207] on div at bounding box center [340, 206] width 173 height 60
type input "21"
type input "411"
type input "24"
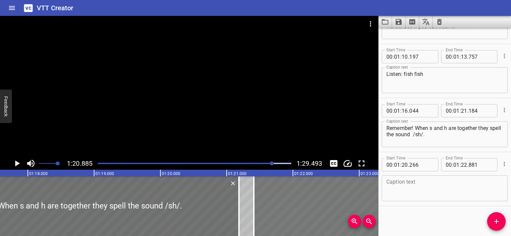
type input "026"
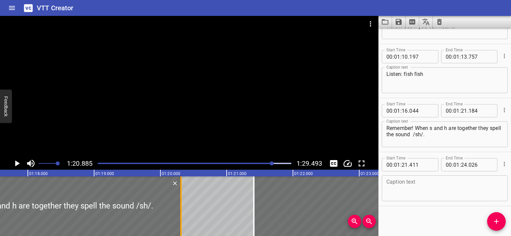
drag, startPoint x: 238, startPoint y: 209, endPoint x: 180, endPoint y: 211, distance: 58.1
click at [180, 211] on div at bounding box center [180, 206] width 1 height 60
type input "20"
type input "309"
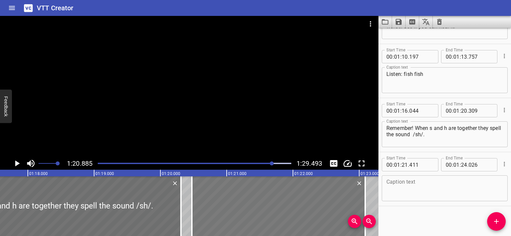
drag, startPoint x: 317, startPoint y: 203, endPoint x: 254, endPoint y: 205, distance: 63.1
click at [254, 205] on div at bounding box center [278, 206] width 173 height 60
type input "20"
type input "461"
type input "23"
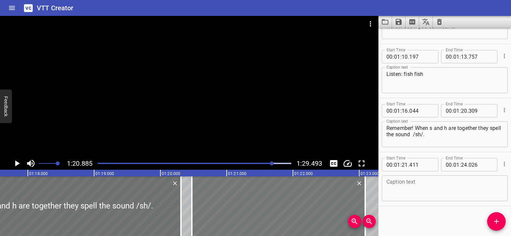
type input "076"
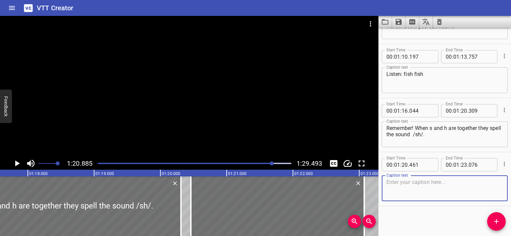
click at [400, 187] on textarea at bounding box center [445, 188] width 117 height 19
paste textarea "You’ll find it in many words."
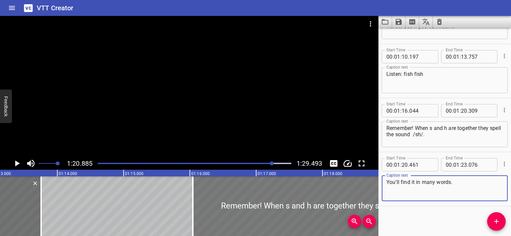
type textarea "You’ll find it in many words."
click at [229, 207] on div at bounding box center [334, 206] width 283 height 60
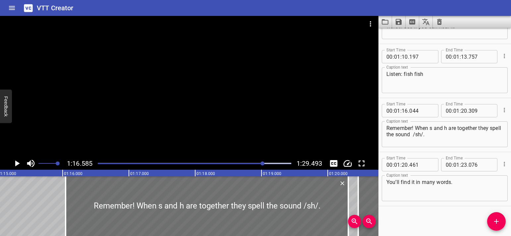
scroll to position [0, 5081]
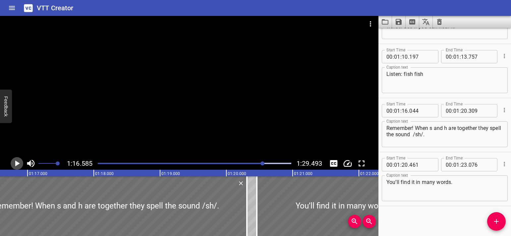
click at [22, 164] on button "Play/Pause" at bounding box center [17, 163] width 13 height 13
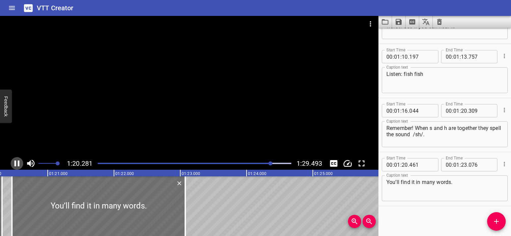
click at [12, 165] on icon "Play/Pause" at bounding box center [17, 164] width 10 height 10
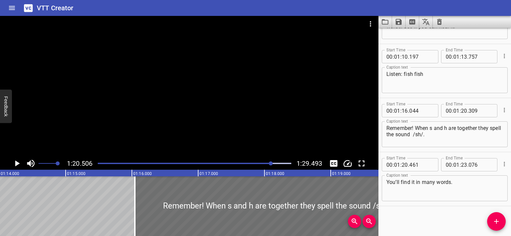
scroll to position [0, 4882]
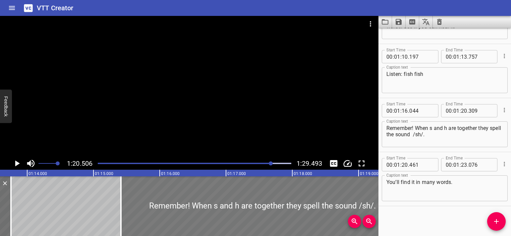
drag, startPoint x: 251, startPoint y: 214, endPoint x: 210, endPoint y: 216, distance: 41.8
click at [210, 216] on div at bounding box center [262, 206] width 283 height 60
type input "15"
type input "414"
type input "19"
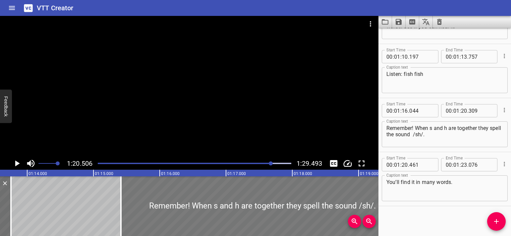
type input "679"
click at [128, 203] on div at bounding box center [262, 206] width 283 height 60
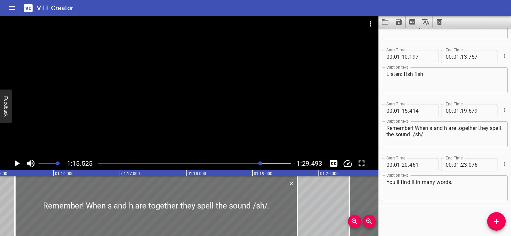
scroll to position [0, 5010]
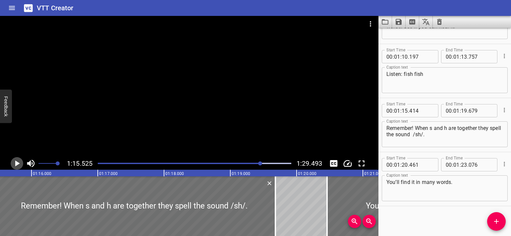
click at [13, 165] on icon "Play/Pause" at bounding box center [17, 164] width 10 height 10
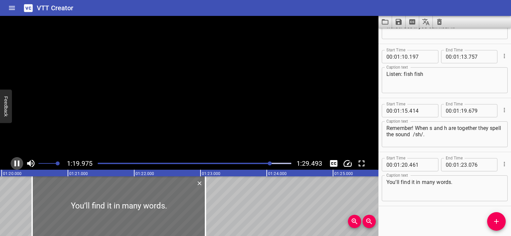
click at [13, 165] on icon "Play/Pause" at bounding box center [17, 164] width 10 height 10
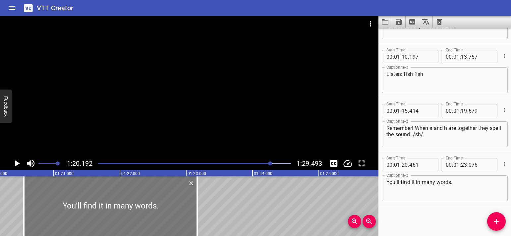
drag, startPoint x: 122, startPoint y: 213, endPoint x: 128, endPoint y: 213, distance: 6.0
click at [128, 213] on div at bounding box center [110, 206] width 173 height 60
type input "551"
type input "166"
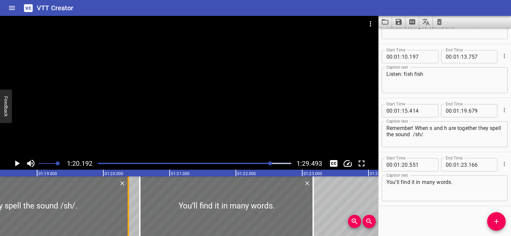
drag, startPoint x: 81, startPoint y: 200, endPoint x: 127, endPoint y: 202, distance: 46.1
click at [127, 202] on div at bounding box center [128, 206] width 7 height 60
type input "20"
type input "374"
click at [15, 166] on icon "Play/Pause" at bounding box center [17, 164] width 10 height 10
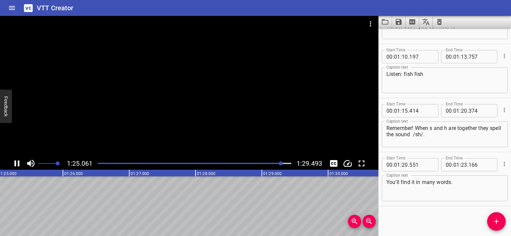
click at [23, 166] on div "1:25.061 1:29.493" at bounding box center [189, 163] width 379 height 13
click at [15, 166] on icon "Play/Pause" at bounding box center [17, 164] width 5 height 6
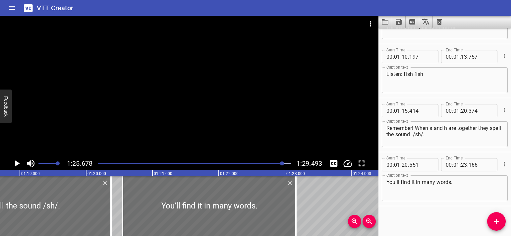
scroll to position [0, 5172]
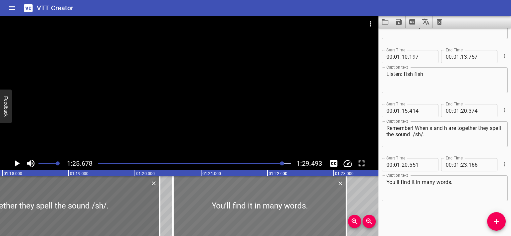
drag, startPoint x: 178, startPoint y: 212, endPoint x: 203, endPoint y: 212, distance: 24.5
click at [203, 212] on div at bounding box center [259, 206] width 173 height 60
type input "921"
type input "536"
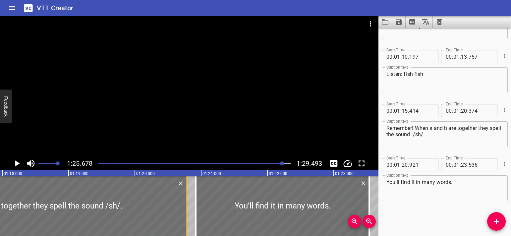
drag, startPoint x: 159, startPoint y: 212, endPoint x: 187, endPoint y: 210, distance: 28.2
click at [187, 210] on div at bounding box center [186, 206] width 1 height 60
type input "799"
click at [198, 210] on div at bounding box center [197, 206] width 1 height 60
type input "956"
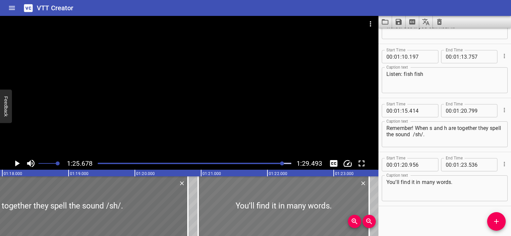
click at [206, 202] on div at bounding box center [283, 206] width 171 height 60
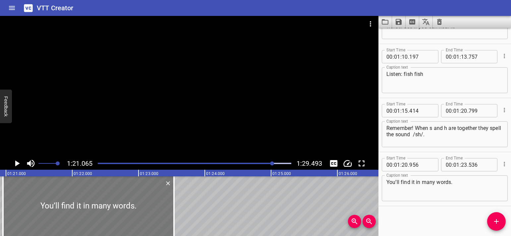
scroll to position [0, 5378]
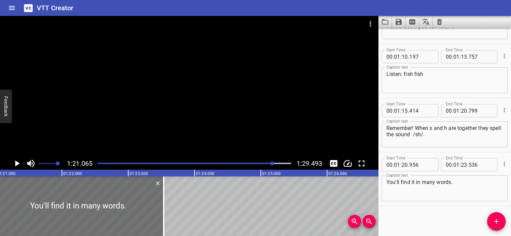
click at [16, 164] on icon "Play/Pause" at bounding box center [17, 164] width 5 height 6
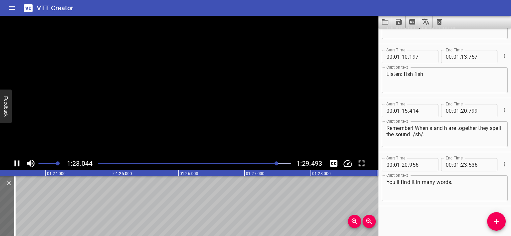
click at [16, 164] on icon "Play/Pause" at bounding box center [17, 164] width 5 height 6
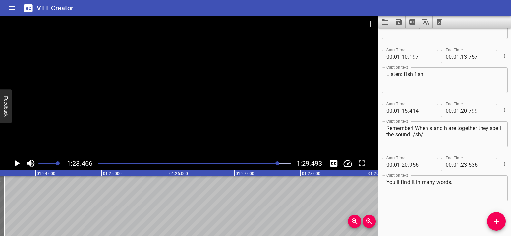
click at [16, 164] on icon "Play/Pause" at bounding box center [17, 164] width 5 height 6
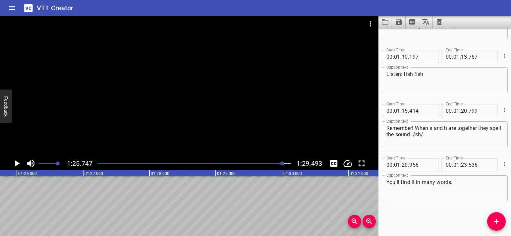
click at [16, 164] on icon "Play/Pause" at bounding box center [17, 164] width 5 height 6
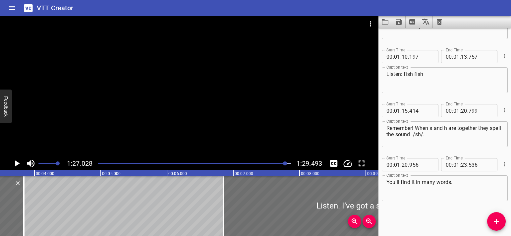
scroll to position [0, 0]
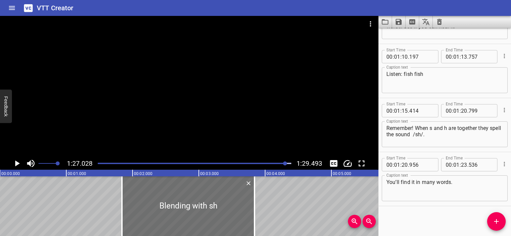
click at [15, 162] on icon "Play/Pause" at bounding box center [17, 164] width 5 height 6
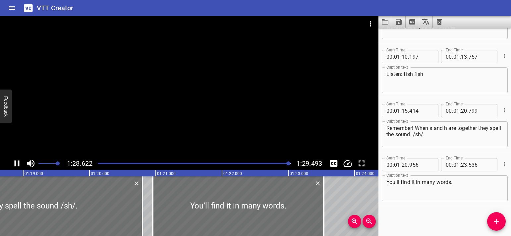
click at [98, 165] on div at bounding box center [195, 163] width 202 height 9
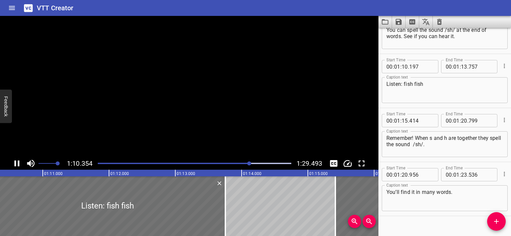
scroll to position [742, 0]
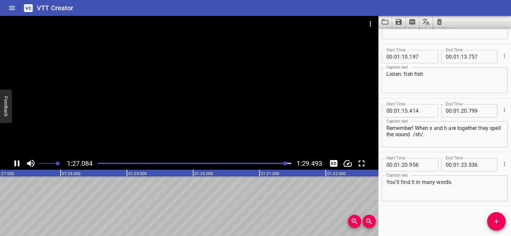
click at [16, 163] on icon "Play/Pause" at bounding box center [17, 164] width 10 height 10
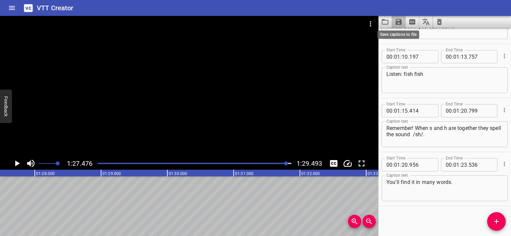
click at [401, 24] on icon "Save captions to file" at bounding box center [399, 22] width 6 height 6
click at [403, 32] on li "Save to VTT file" at bounding box center [416, 37] width 49 height 12
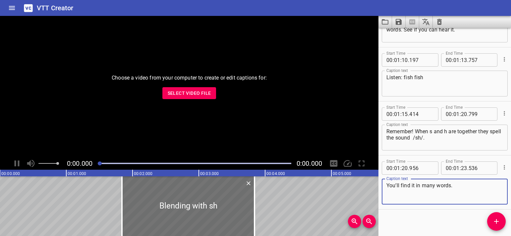
scroll to position [742, 0]
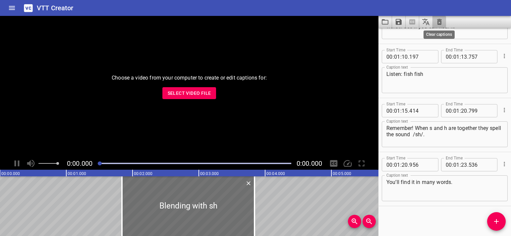
click at [440, 20] on icon "Clear captions" at bounding box center [440, 22] width 8 height 8
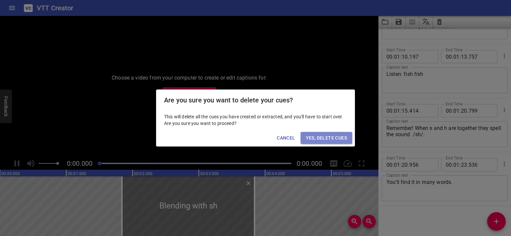
click at [339, 132] on button "Yes, Delete Cues" at bounding box center [327, 138] width 52 height 12
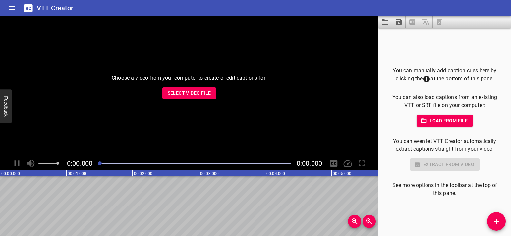
click at [174, 90] on span "Select Video File" at bounding box center [189, 93] width 43 height 8
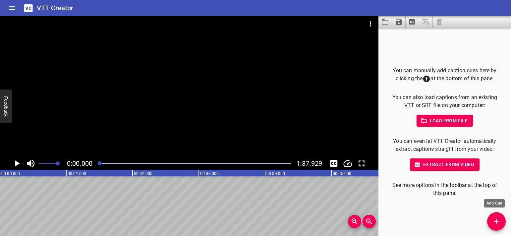
click at [495, 222] on icon "Add Cue" at bounding box center [497, 222] width 8 height 8
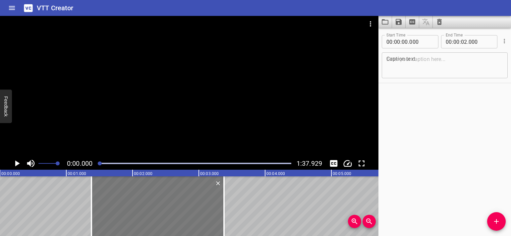
drag, startPoint x: 101, startPoint y: 217, endPoint x: 192, endPoint y: 213, distance: 91.3
click at [192, 213] on div at bounding box center [158, 206] width 133 height 60
type input "01"
type input "385"
type input "03"
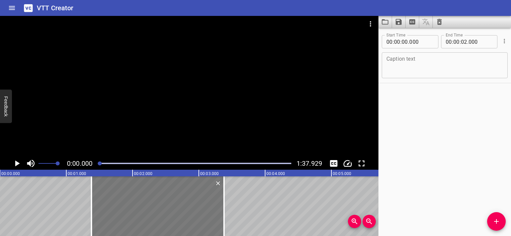
type input "385"
click at [139, 211] on div at bounding box center [158, 206] width 133 height 60
click at [15, 164] on icon "Play/Pause" at bounding box center [17, 164] width 10 height 10
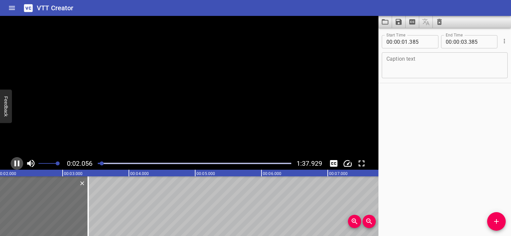
click at [15, 164] on icon "Play/Pause" at bounding box center [17, 164] width 5 height 6
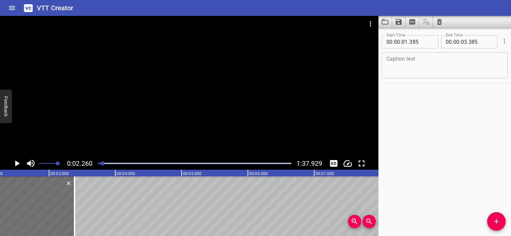
click at [401, 60] on textarea at bounding box center [445, 65] width 117 height 19
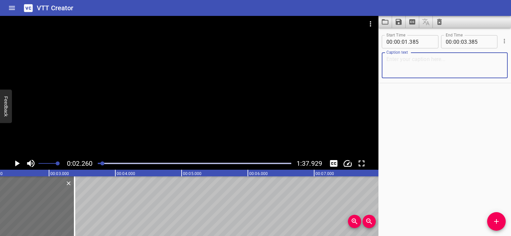
paste textarea "Blending with scr and spr"
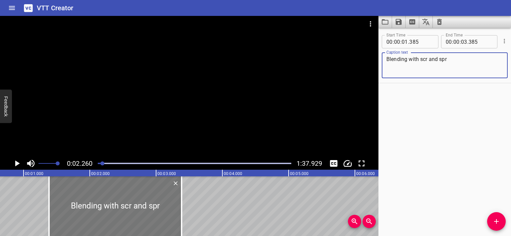
scroll to position [0, 57]
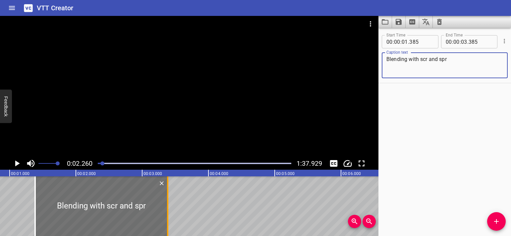
type textarea "Blending with scr and spr"
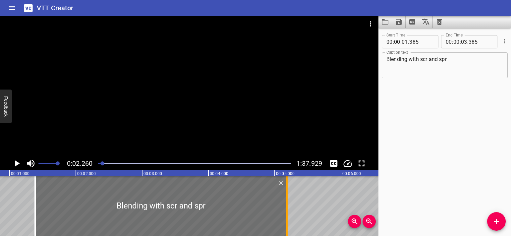
drag, startPoint x: 166, startPoint y: 205, endPoint x: 308, endPoint y: 199, distance: 142.8
click at [291, 199] on div at bounding box center [287, 206] width 7 height 60
type input "05"
type input "545"
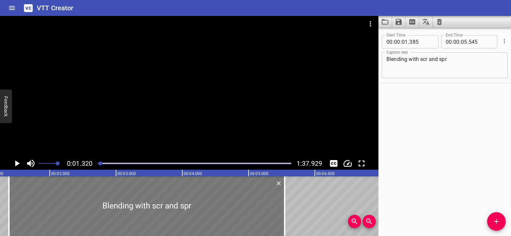
scroll to position [0, 88]
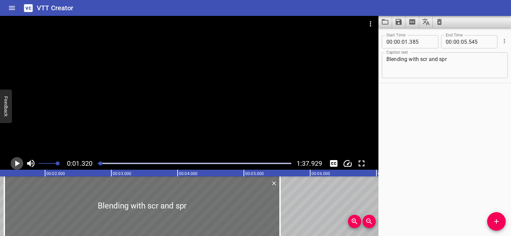
click at [15, 164] on icon "Play/Pause" at bounding box center [17, 164] width 10 height 10
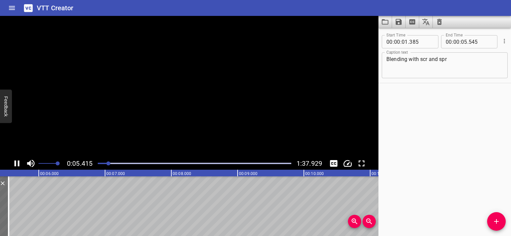
click at [15, 164] on icon "Play/Pause" at bounding box center [17, 164] width 5 height 6
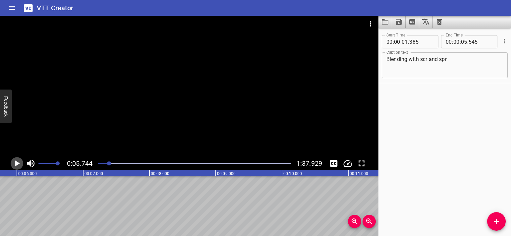
click at [15, 164] on icon "Play/Pause" at bounding box center [17, 164] width 10 height 10
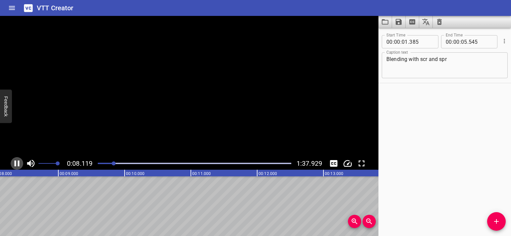
click at [15, 164] on icon "Play/Pause" at bounding box center [17, 164] width 5 height 6
click at [495, 219] on icon "Add Cue" at bounding box center [497, 222] width 8 height 8
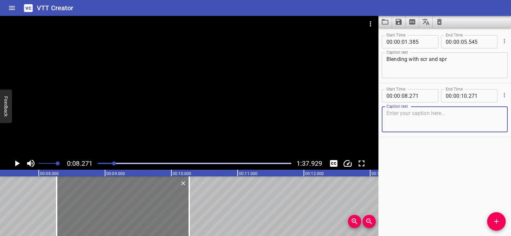
scroll to position [0, 478]
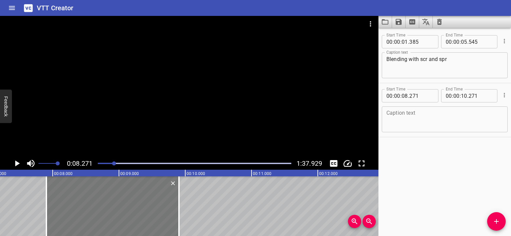
drag, startPoint x: 98, startPoint y: 218, endPoint x: 74, endPoint y: 217, distance: 24.2
click at [74, 217] on div at bounding box center [112, 206] width 133 height 60
type input "07"
type input "906"
type input "09"
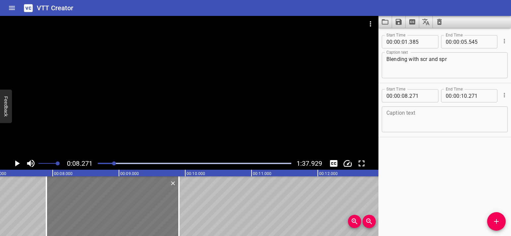
type input "906"
click at [48, 207] on div at bounding box center [111, 206] width 133 height 60
type input "881"
click at [49, 206] on div at bounding box center [111, 206] width 133 height 60
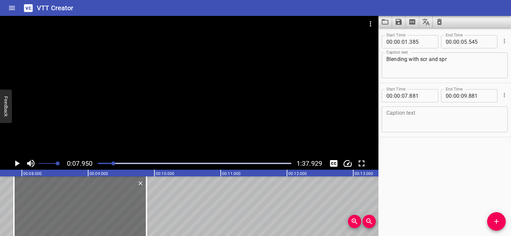
scroll to position [0, 527]
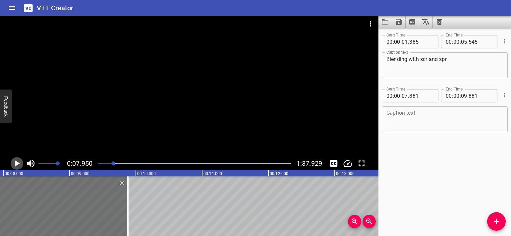
click at [19, 167] on icon "Play/Pause" at bounding box center [17, 164] width 10 height 10
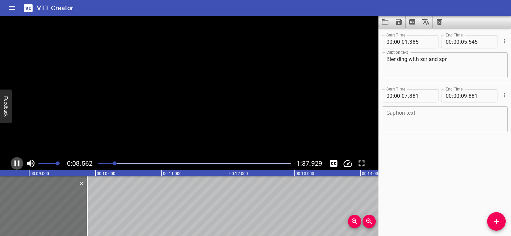
click at [19, 167] on icon "Play/Pause" at bounding box center [17, 164] width 10 height 10
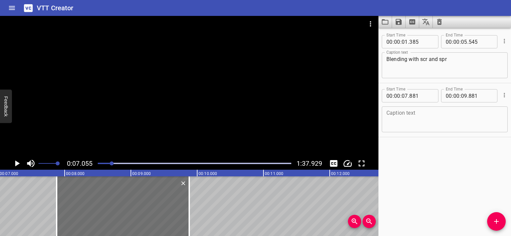
scroll to position [0, 468]
click at [16, 163] on icon "Play/Pause" at bounding box center [17, 164] width 5 height 6
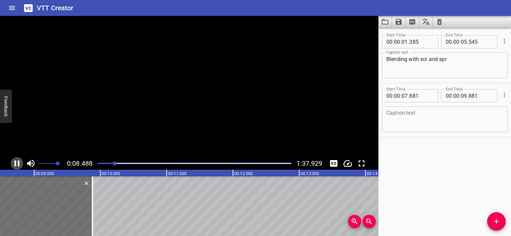
click at [16, 163] on icon "Play/Pause" at bounding box center [17, 164] width 10 height 10
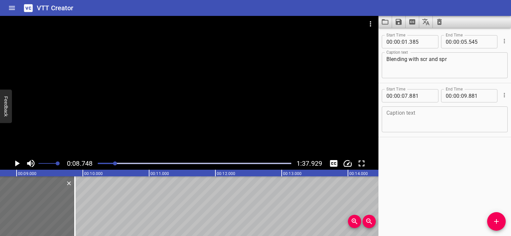
click at [421, 110] on textarea at bounding box center [445, 119] width 117 height 19
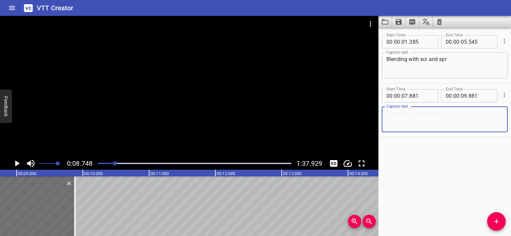
paste textarea "We’re going to practice: /skr/ and /spr/!"
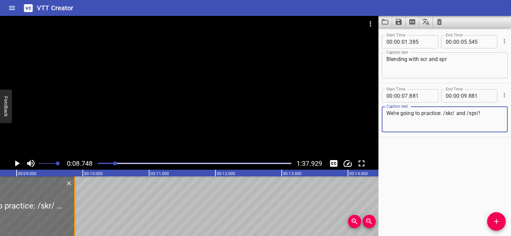
type textarea "We’re going to practice: /skr/ and /spr/!"
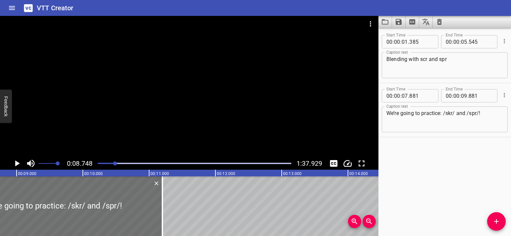
drag, startPoint x: 74, startPoint y: 218, endPoint x: 77, endPoint y: 235, distance: 17.1
click at [162, 214] on div at bounding box center [162, 206] width 1 height 60
type input "11"
type input "201"
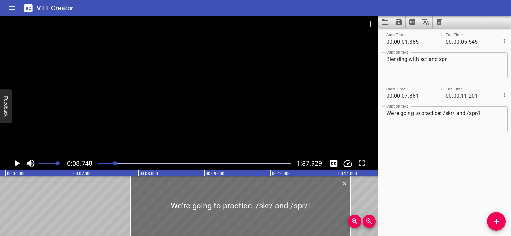
scroll to position [0, 316]
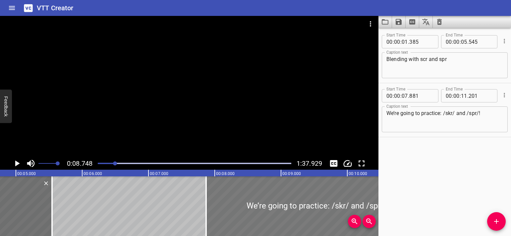
click at [228, 214] on div at bounding box center [316, 206] width 220 height 60
type input "836"
type input "156"
click at [202, 209] on div at bounding box center [204, 206] width 7 height 60
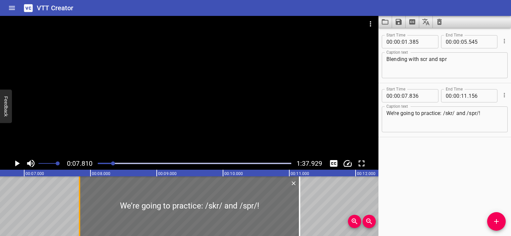
scroll to position [0, 518]
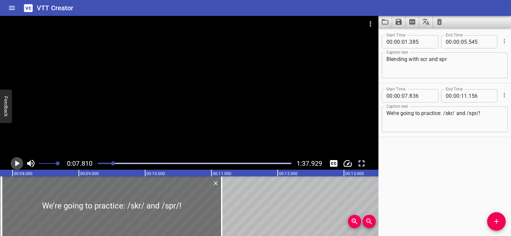
click at [15, 159] on icon "Play/Pause" at bounding box center [17, 164] width 10 height 10
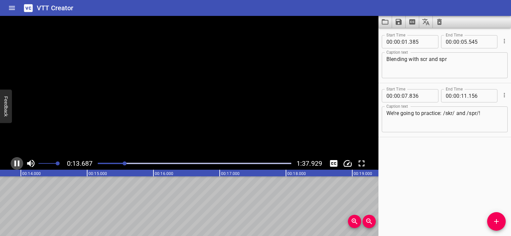
click at [15, 159] on icon "Play/Pause" at bounding box center [17, 164] width 10 height 10
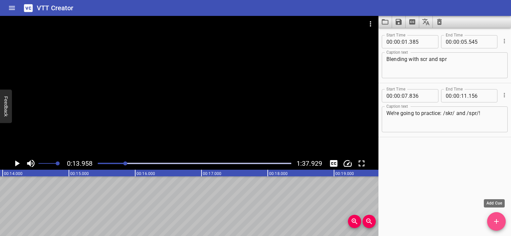
click at [494, 221] on icon "Add Cue" at bounding box center [497, 222] width 8 height 8
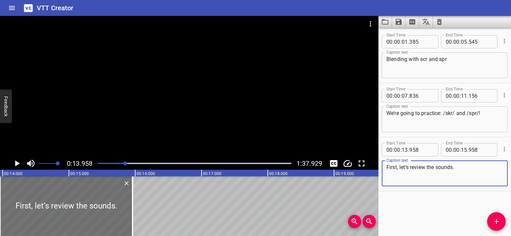
scroll to position [0, 822]
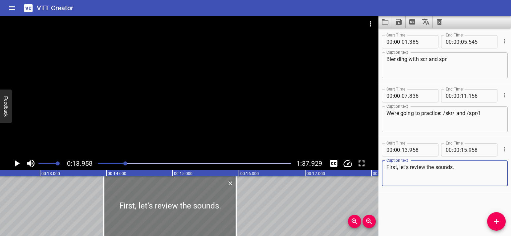
type textarea "First, let’s review the sounds."
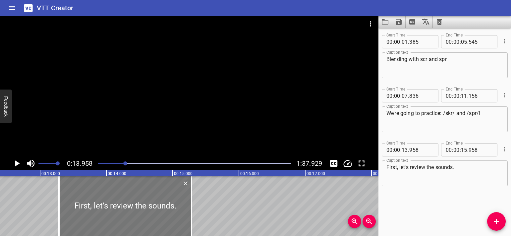
drag, startPoint x: 155, startPoint y: 217, endPoint x: 111, endPoint y: 217, distance: 43.8
click at [111, 217] on div at bounding box center [125, 206] width 133 height 60
type input "298"
click at [84, 202] on div at bounding box center [126, 206] width 133 height 60
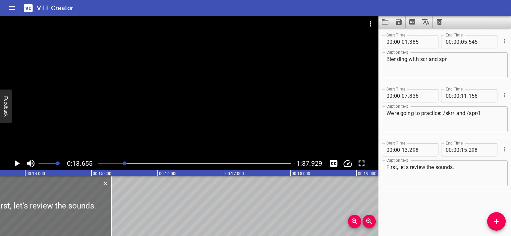
scroll to position [0, 906]
click at [18, 163] on icon "Play/Pause" at bounding box center [17, 164] width 5 height 6
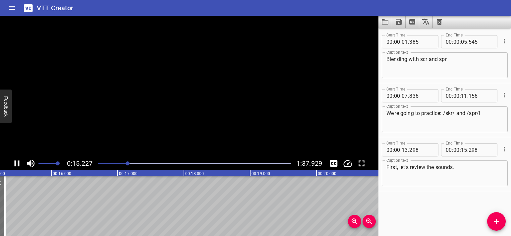
click at [18, 163] on icon "Play/Pause" at bounding box center [17, 164] width 5 height 6
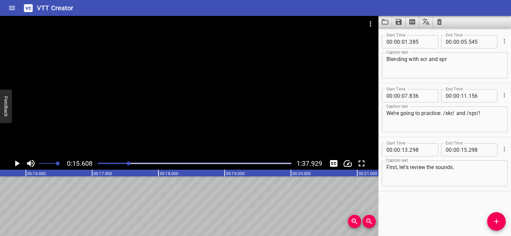
click at [18, 163] on icon "Play/Pause" at bounding box center [17, 164] width 5 height 6
click at [15, 159] on icon "Play/Pause" at bounding box center [17, 164] width 10 height 10
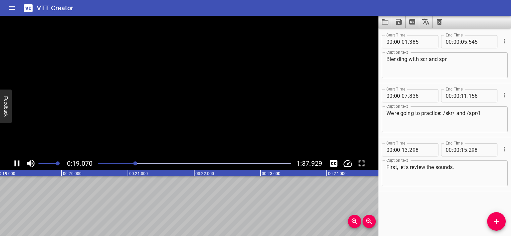
click at [15, 159] on icon "Play/Pause" at bounding box center [17, 164] width 10 height 10
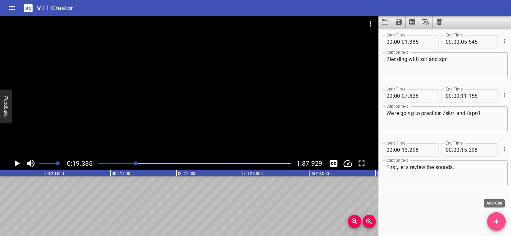
click at [498, 221] on icon "Add Cue" at bounding box center [497, 221] width 5 height 5
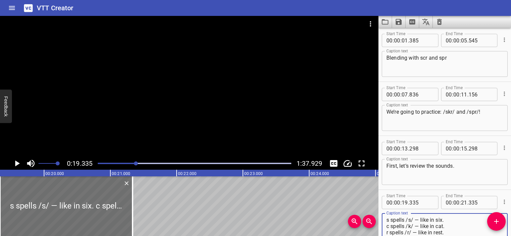
scroll to position [0, 0]
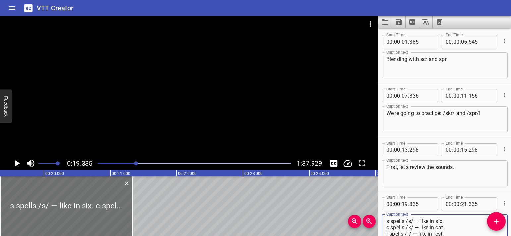
click at [388, 227] on textarea "s spells /s/ — like in six. c spells /k/ — like in cat. r spells /r/ — like in …" at bounding box center [445, 227] width 117 height 19
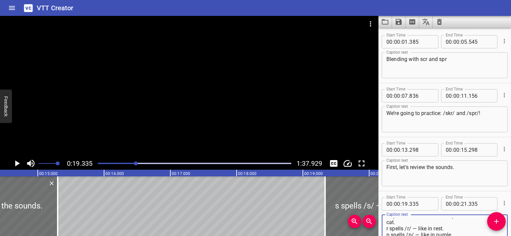
scroll to position [0, 964]
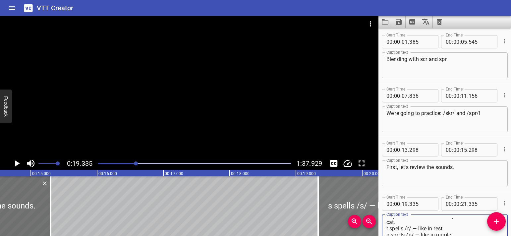
click at [343, 214] on div at bounding box center [384, 206] width 133 height 60
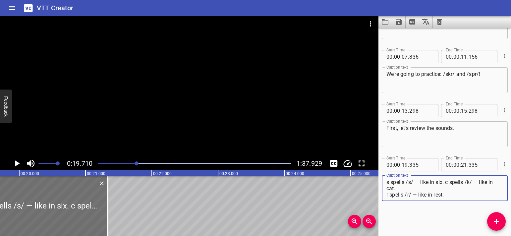
scroll to position [6, 0]
drag, startPoint x: 445, startPoint y: 183, endPoint x: 448, endPoint y: 197, distance: 14.2
click at [448, 197] on textarea "s spells /s/ — like in six. c spells /k/ — like in cat. r spells /r/ — like in …" at bounding box center [445, 188] width 117 height 19
click at [456, 194] on textarea "s spells /s/ — like in six. c spells /k/ — like in cat. r spells /r/ — like in …" at bounding box center [445, 188] width 117 height 19
drag, startPoint x: 445, startPoint y: 183, endPoint x: 449, endPoint y: 199, distance: 16.7
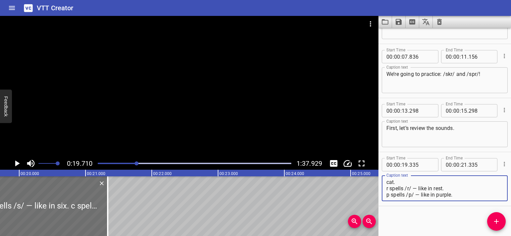
click at [449, 199] on div "s spells /s/ — like in six. c spells /k/ — like in cat. r spells /r/ — like in …" at bounding box center [445, 188] width 126 height 26
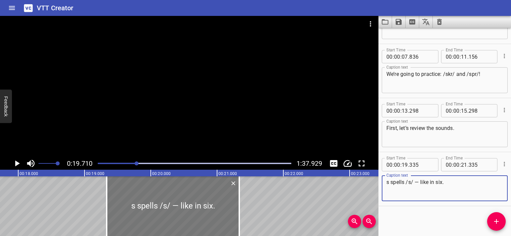
scroll to position [0, 1183]
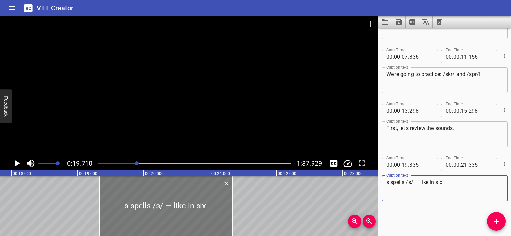
type textarea "s spells /s/ — like in six."
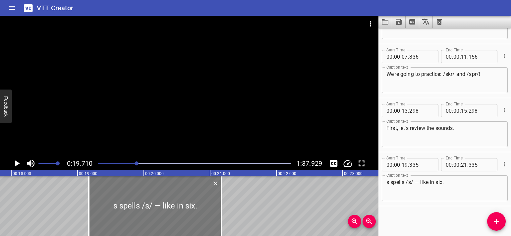
drag, startPoint x: 132, startPoint y: 216, endPoint x: 119, endPoint y: 216, distance: 13.0
click at [121, 216] on div at bounding box center [155, 206] width 133 height 60
type input "170"
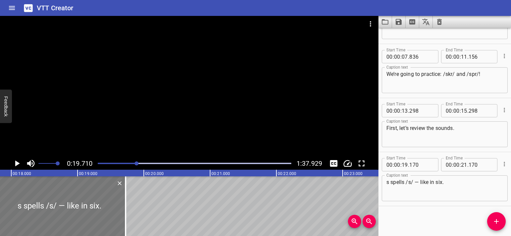
drag, startPoint x: 122, startPoint y: 214, endPoint x: 27, endPoint y: 211, distance: 95.9
click at [27, 211] on div at bounding box center [59, 206] width 133 height 60
type input "17"
type input "725"
type input "19"
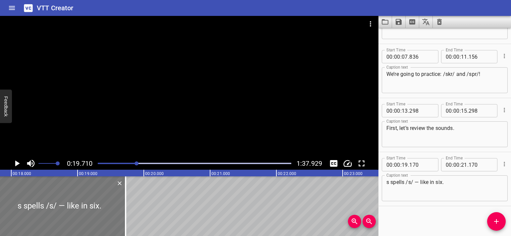
type input "725"
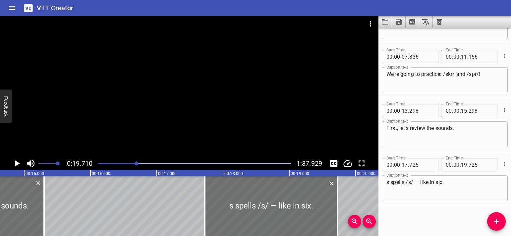
scroll to position [0, 964]
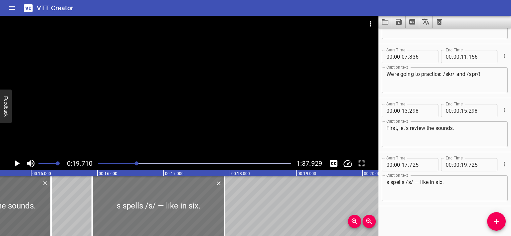
drag, startPoint x: 257, startPoint y: 220, endPoint x: 137, endPoint y: 215, distance: 119.8
click at [137, 215] on div at bounding box center [158, 206] width 133 height 60
type input "15"
type input "920"
type input "17"
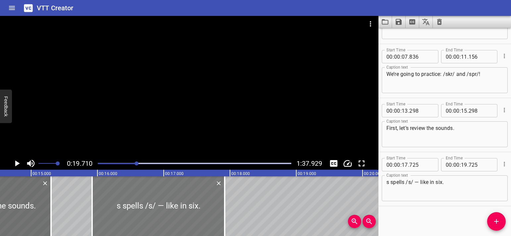
type input "920"
click at [126, 213] on div at bounding box center [158, 206] width 133 height 60
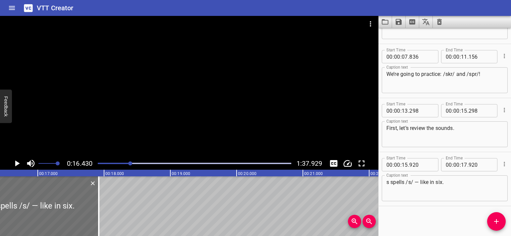
click at [18, 164] on icon "Play/Pause" at bounding box center [17, 164] width 5 height 6
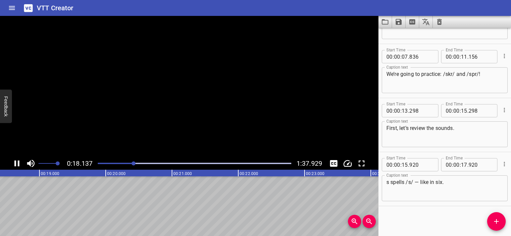
click at [18, 164] on icon "Play/Pause" at bounding box center [17, 164] width 10 height 10
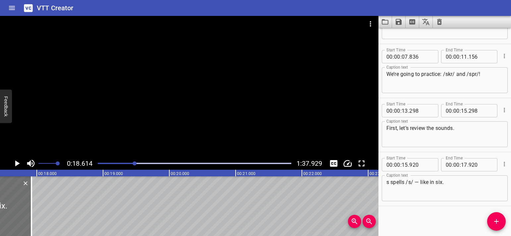
scroll to position [0, 1136]
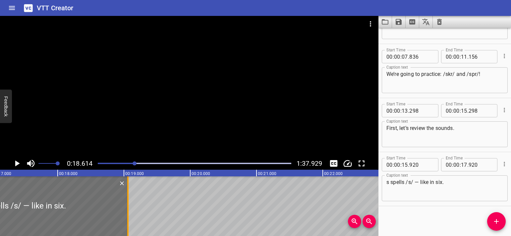
drag, startPoint x: 52, startPoint y: 213, endPoint x: 128, endPoint y: 214, distance: 75.6
click at [128, 214] on div at bounding box center [127, 206] width 1 height 60
type input "19"
type input "060"
click at [16, 167] on icon "Play/Pause" at bounding box center [17, 164] width 10 height 10
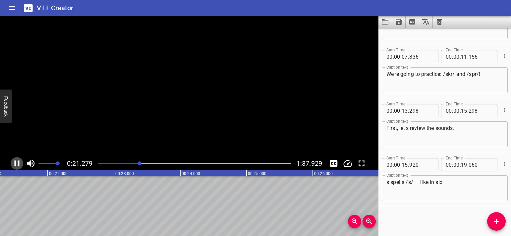
click at [16, 167] on icon "Play/Pause" at bounding box center [17, 164] width 10 height 10
click at [500, 221] on icon "Add Cue" at bounding box center [497, 222] width 8 height 8
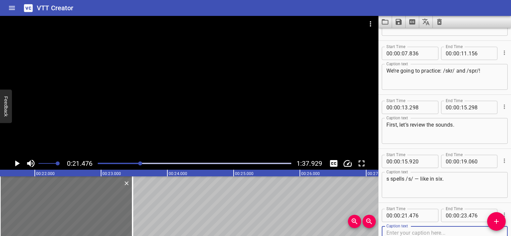
scroll to position [0, 1382]
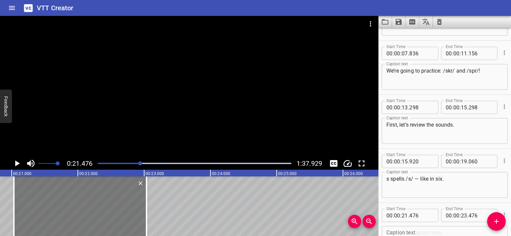
drag, startPoint x: 104, startPoint y: 222, endPoint x: 76, endPoint y: 221, distance: 28.2
click at [76, 221] on div at bounding box center [80, 206] width 133 height 60
type input "036"
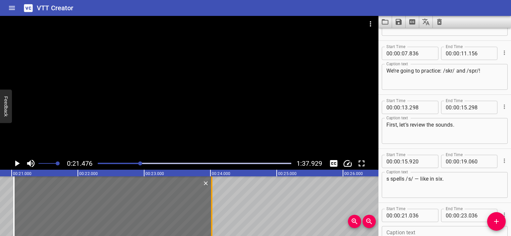
drag, startPoint x: 146, startPoint y: 214, endPoint x: 212, endPoint y: 211, distance: 65.4
click at [212, 211] on div at bounding box center [211, 206] width 1 height 60
type input "24"
type input "021"
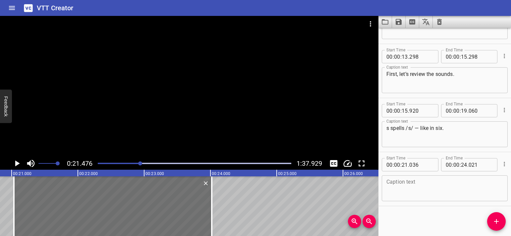
click at [398, 185] on textarea at bounding box center [445, 188] width 117 height 19
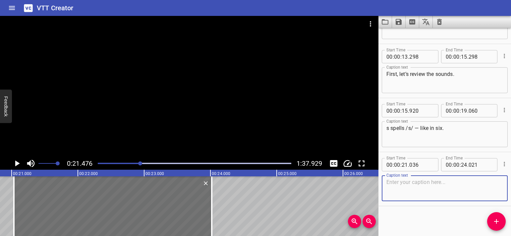
paste textarea "c spells /k/ — like in cat."
type textarea "c spells /k/ — like in cat."
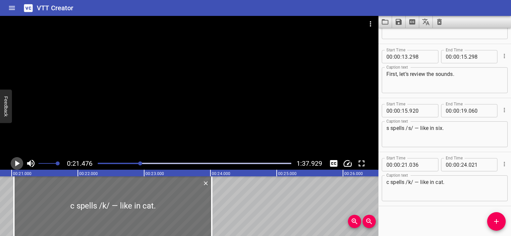
click at [14, 161] on icon "Play/Pause" at bounding box center [17, 164] width 10 height 10
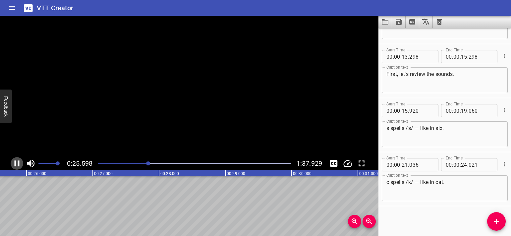
click at [14, 161] on icon "Play/Pause" at bounding box center [17, 164] width 10 height 10
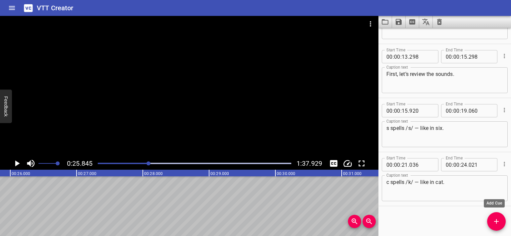
click at [492, 221] on span "Add Cue" at bounding box center [497, 222] width 19 height 8
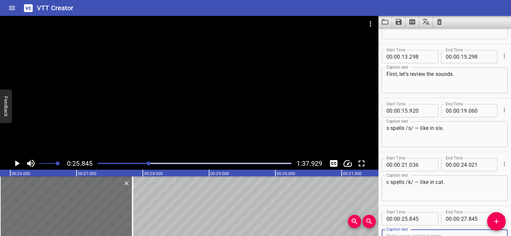
scroll to position [97, 0]
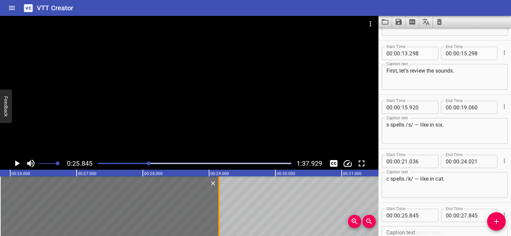
drag, startPoint x: 131, startPoint y: 211, endPoint x: 218, endPoint y: 210, distance: 86.6
click at [218, 210] on div at bounding box center [219, 206] width 7 height 60
type input "29"
type input "150"
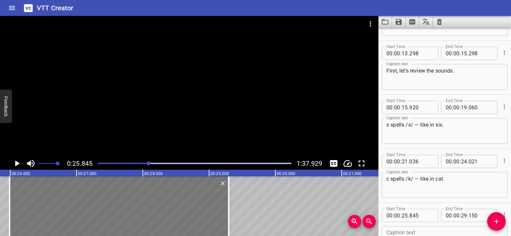
drag, startPoint x: 69, startPoint y: 197, endPoint x: 80, endPoint y: 197, distance: 11.0
click at [80, 197] on div at bounding box center [119, 206] width 219 height 60
type input "26"
type input "015"
drag, startPoint x: 229, startPoint y: 208, endPoint x: 209, endPoint y: 209, distance: 20.3
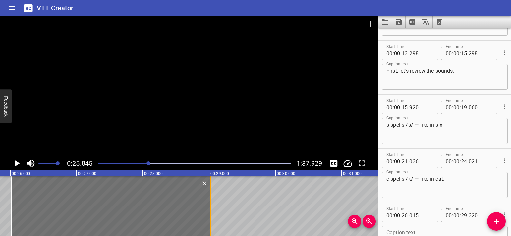
click at [209, 209] on div at bounding box center [210, 206] width 7 height 60
type input "015"
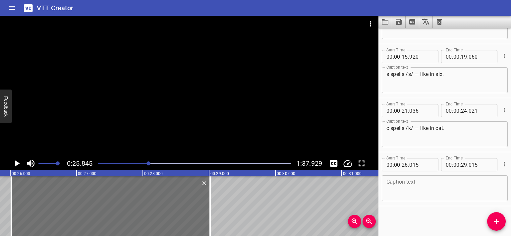
click at [408, 179] on textarea at bounding box center [445, 188] width 117 height 19
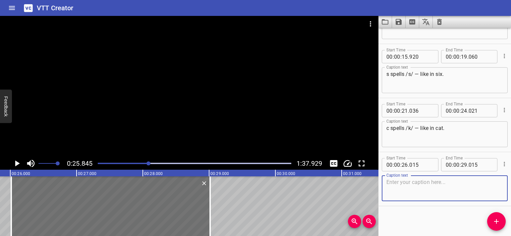
paste textarea "r spells /r/ — like in rest."
type textarea "r spells /r/ — like in rest."
click at [15, 164] on icon "Play/Pause" at bounding box center [17, 164] width 10 height 10
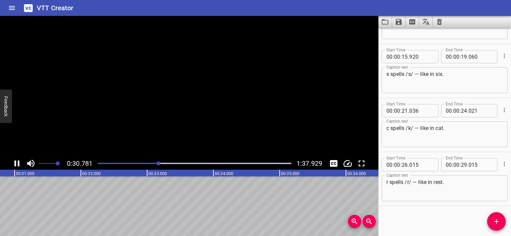
click at [15, 164] on icon "Play/Pause" at bounding box center [17, 164] width 5 height 6
click at [490, 223] on span "Add Cue" at bounding box center [497, 222] width 19 height 8
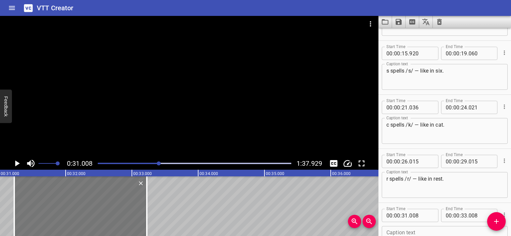
click at [110, 211] on div at bounding box center [80, 206] width 133 height 60
type input "223"
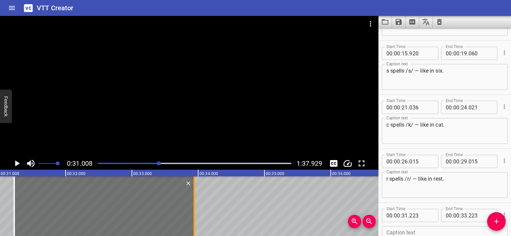
drag, startPoint x: 147, startPoint y: 212, endPoint x: 195, endPoint y: 213, distance: 47.4
click at [195, 213] on div at bounding box center [194, 206] width 1 height 60
type input "938"
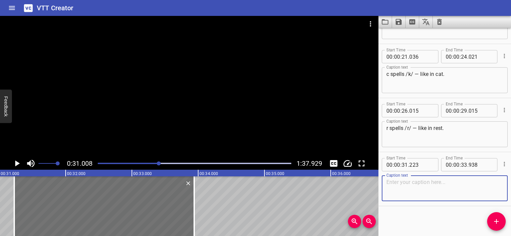
click at [400, 190] on textarea at bounding box center [445, 188] width 117 height 19
paste textarea "p spells /p/ — like in purple."
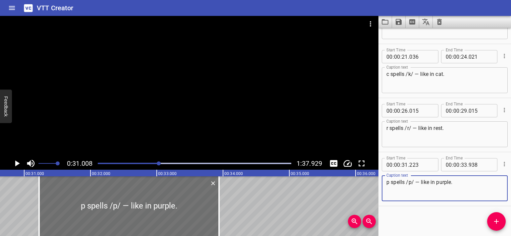
scroll to position [0, 2018]
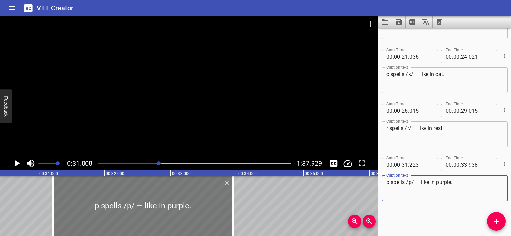
type textarea "p spells /p/ — like in purple."
click at [119, 216] on div at bounding box center [143, 206] width 180 height 60
type input "208"
type input "923"
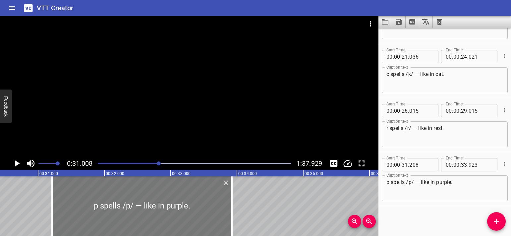
click at [112, 215] on div at bounding box center [142, 206] width 180 height 60
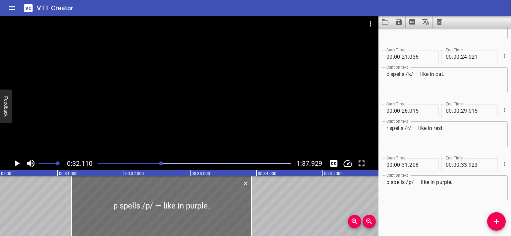
scroll to position [0, 1943]
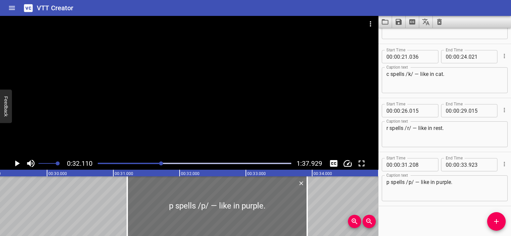
click at [20, 164] on icon "Play/Pause" at bounding box center [17, 164] width 10 height 10
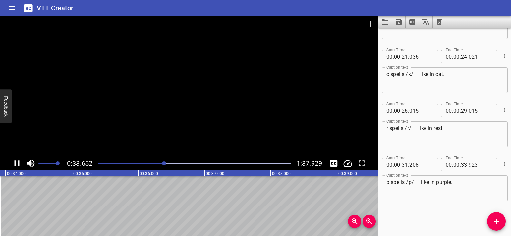
click at [18, 164] on icon "Play/Pause" at bounding box center [17, 164] width 5 height 6
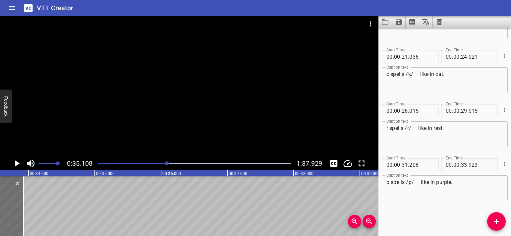
scroll to position [0, 2213]
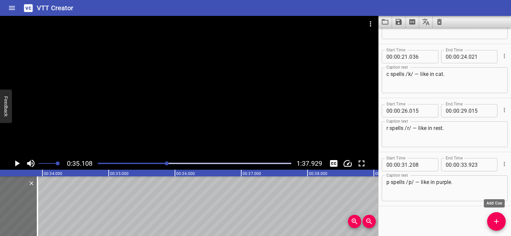
click at [492, 220] on span "Add Cue" at bounding box center [497, 222] width 19 height 8
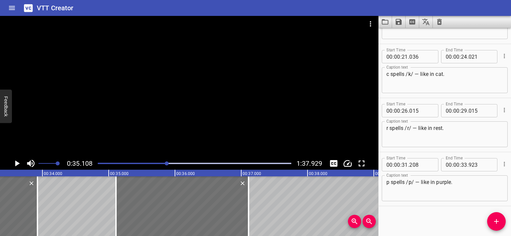
scroll to position [205, 0]
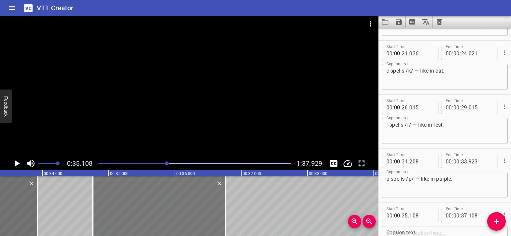
drag, startPoint x: 211, startPoint y: 220, endPoint x: 187, endPoint y: 220, distance: 23.2
click at [187, 220] on div at bounding box center [159, 206] width 133 height 60
type input "34"
type input "758"
type input "36"
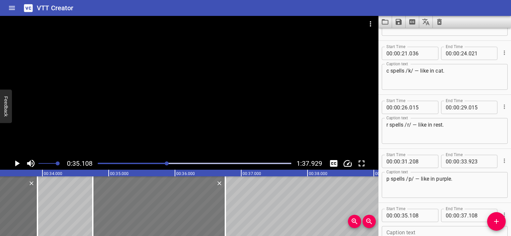
type input "758"
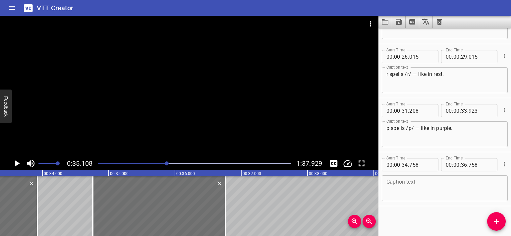
click at [396, 179] on textarea at bounding box center [445, 188] width 117 height 19
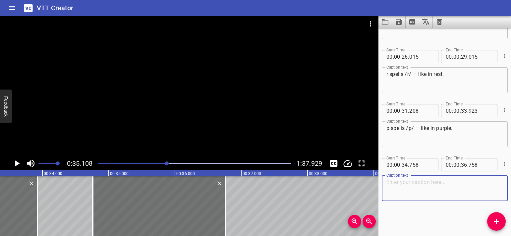
paste textarea "Alright! Let’s blend!"
type textarea "Alright! Let’s blend!"
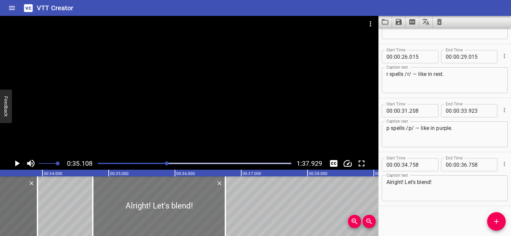
click at [105, 199] on div at bounding box center [159, 206] width 133 height 60
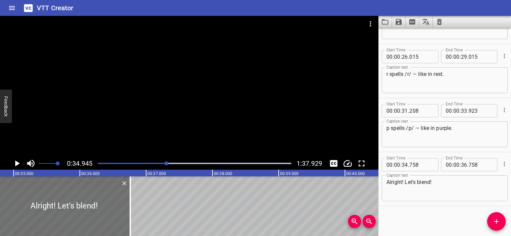
scroll to position [0, 2318]
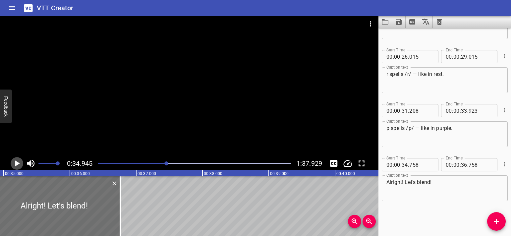
click at [14, 162] on icon "Play/Pause" at bounding box center [17, 164] width 10 height 10
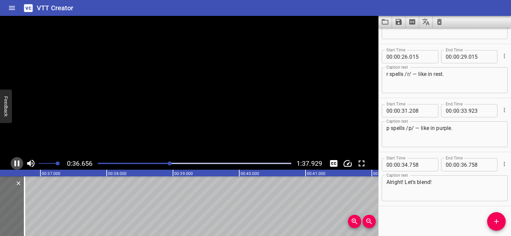
click at [14, 162] on icon "Play/Pause" at bounding box center [17, 164] width 10 height 10
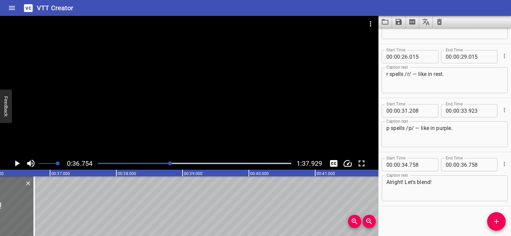
scroll to position [0, 2391]
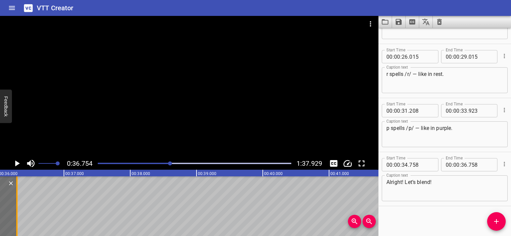
drag, startPoint x: 47, startPoint y: 209, endPoint x: 14, endPoint y: 195, distance: 36.3
click at [17, 209] on div at bounding box center [17, 206] width 7 height 60
click at [17, 159] on icon "Play/Pause" at bounding box center [17, 164] width 10 height 10
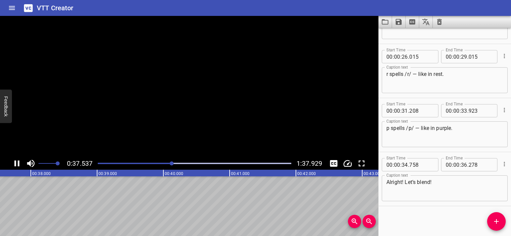
click at [17, 159] on icon "Play/Pause" at bounding box center [17, 164] width 10 height 10
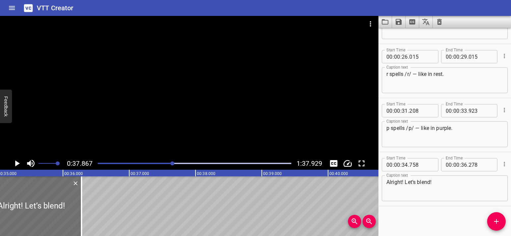
scroll to position [0, 2318]
drag, startPoint x: 89, startPoint y: 206, endPoint x: 82, endPoint y: 206, distance: 7.3
click at [82, 206] on div at bounding box center [83, 206] width 7 height 60
type input "163"
drag, startPoint x: 495, startPoint y: 219, endPoint x: 356, endPoint y: 214, distance: 139.1
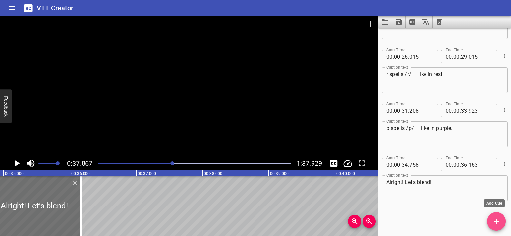
click at [495, 219] on icon "Add Cue" at bounding box center [497, 222] width 8 height 8
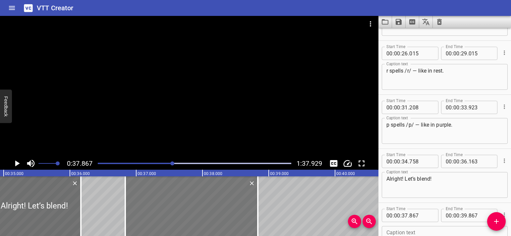
drag, startPoint x: 251, startPoint y: 207, endPoint x: 183, endPoint y: 207, distance: 68.0
click at [183, 207] on div at bounding box center [191, 206] width 133 height 60
type input "36"
type input "842"
type input "38"
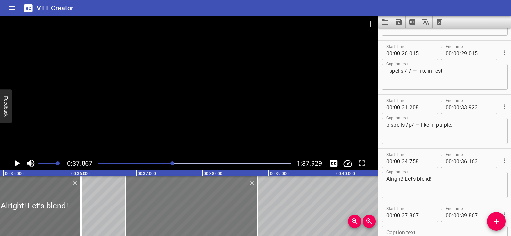
type input "842"
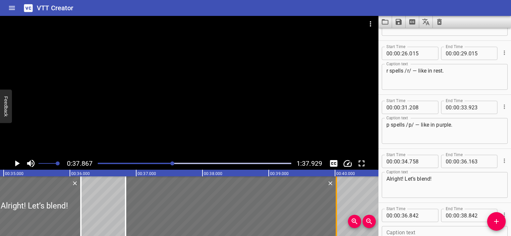
drag, startPoint x: 258, startPoint y: 208, endPoint x: 338, endPoint y: 207, distance: 79.6
click at [338, 207] on div at bounding box center [336, 206] width 7 height 60
type input "40"
type input "062"
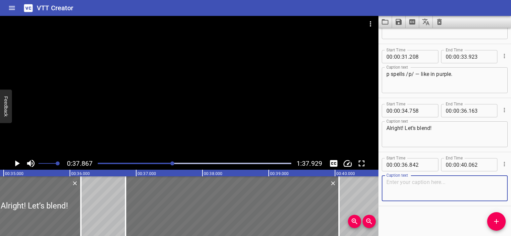
click at [426, 186] on textarea at bounding box center [445, 188] width 117 height 19
paste textarea "We’ll start with s-c-r:"
type textarea "We’ll start with s-c-r:"
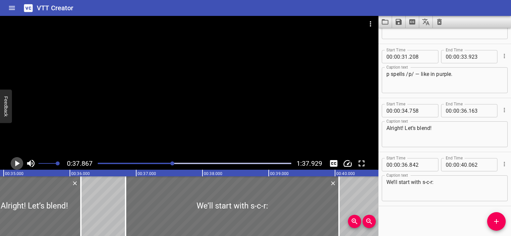
click at [14, 161] on icon "Play/Pause" at bounding box center [17, 164] width 10 height 10
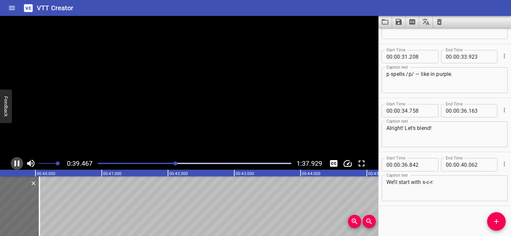
click at [14, 161] on icon "Play/Pause" at bounding box center [17, 164] width 10 height 10
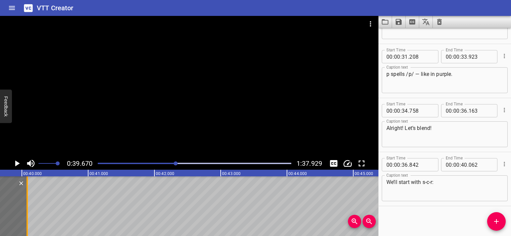
click at [27, 194] on div at bounding box center [27, 206] width 1 height 60
type input "082"
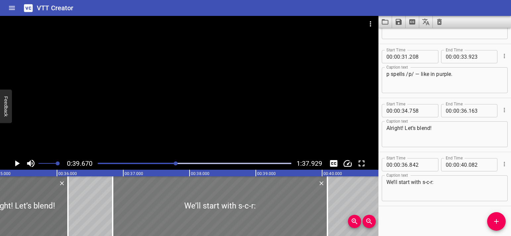
click at [143, 211] on div at bounding box center [220, 206] width 215 height 60
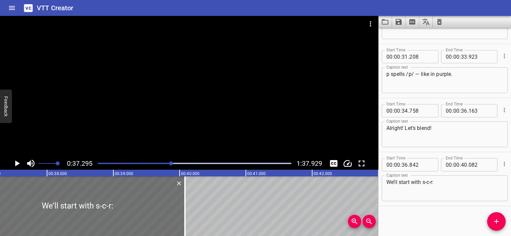
scroll to position [0, 2474]
click at [20, 166] on icon "Play/Pause" at bounding box center [17, 164] width 10 height 10
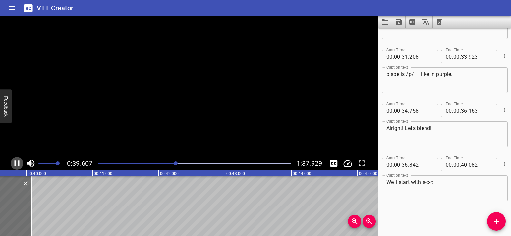
click at [20, 166] on icon "Play/Pause" at bounding box center [17, 164] width 10 height 10
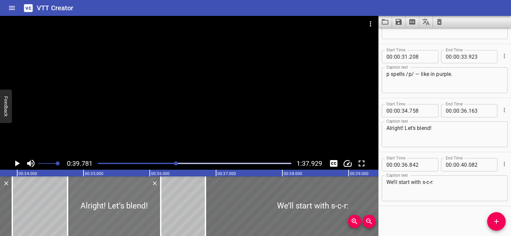
click at [122, 205] on div at bounding box center [114, 206] width 93 height 60
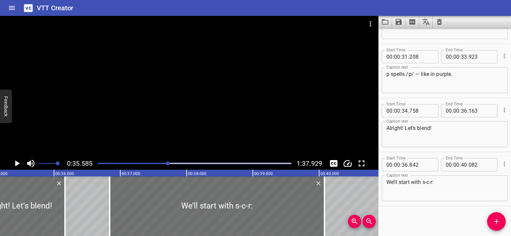
scroll to position [0, 2361]
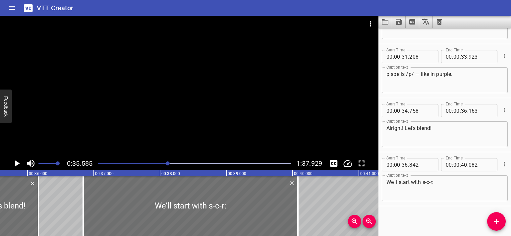
click at [17, 165] on icon "Play/Pause" at bounding box center [17, 164] width 5 height 6
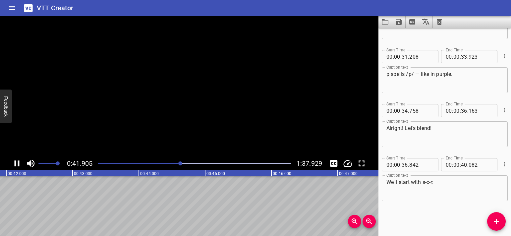
click at [17, 165] on icon "Play/Pause" at bounding box center [17, 164] width 10 height 10
click at [19, 162] on icon "Play/Pause" at bounding box center [17, 164] width 10 height 10
click at [19, 162] on icon "Play/Pause" at bounding box center [17, 164] width 5 height 6
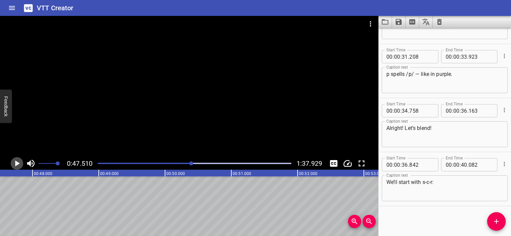
click at [18, 162] on icon "Play/Pause" at bounding box center [17, 164] width 5 height 6
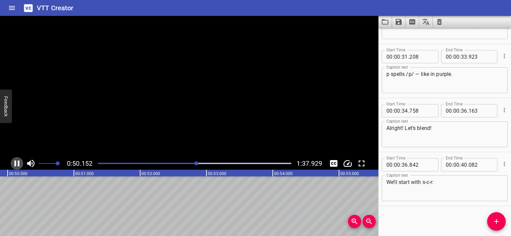
click at [18, 162] on icon "Play/Pause" at bounding box center [17, 164] width 5 height 6
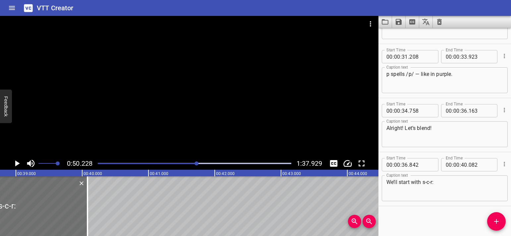
scroll to position [0, 2390]
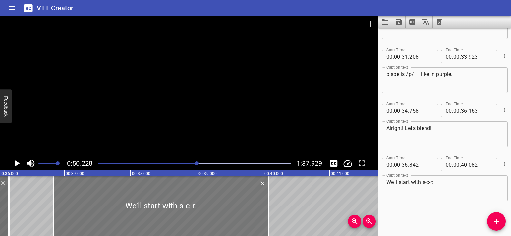
click at [69, 199] on div at bounding box center [161, 206] width 215 height 60
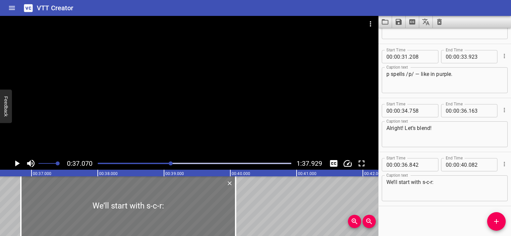
scroll to position [0, 2459]
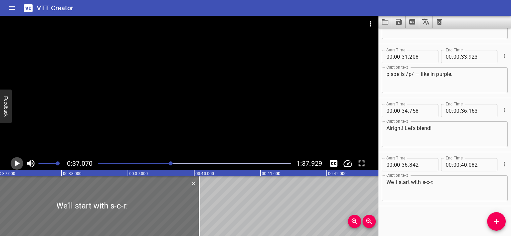
click at [19, 163] on icon "Play/Pause" at bounding box center [17, 164] width 5 height 6
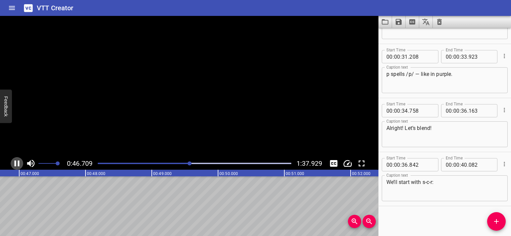
click at [19, 160] on icon "Play/Pause" at bounding box center [17, 164] width 10 height 10
click at [496, 221] on icon "Add Cue" at bounding box center [497, 221] width 5 height 5
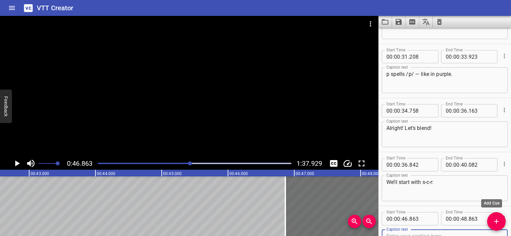
scroll to position [313, 0]
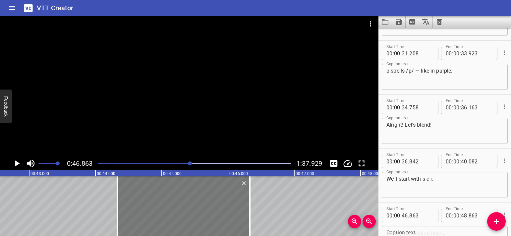
drag, startPoint x: 311, startPoint y: 209, endPoint x: 142, endPoint y: 208, distance: 168.5
click at [142, 208] on div at bounding box center [183, 206] width 133 height 60
type input "44"
type input "323"
type input "46"
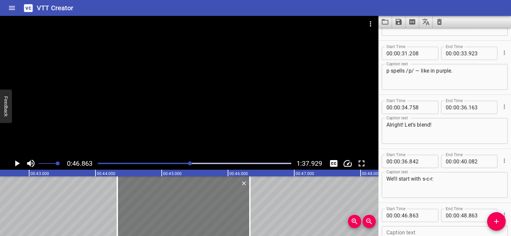
type input "323"
click at [130, 204] on div at bounding box center [183, 206] width 133 height 60
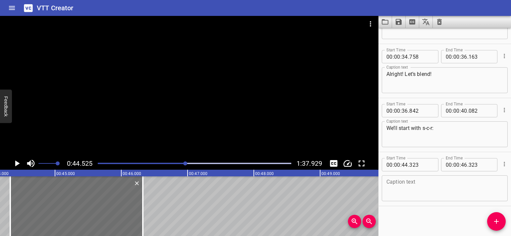
scroll to position [0, 2954]
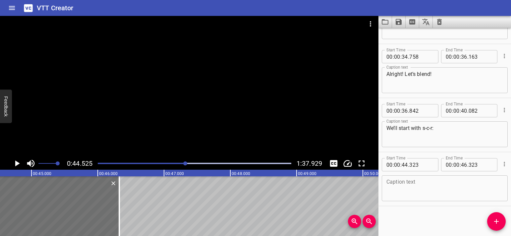
click at [404, 191] on textarea at bounding box center [445, 188] width 117 height 19
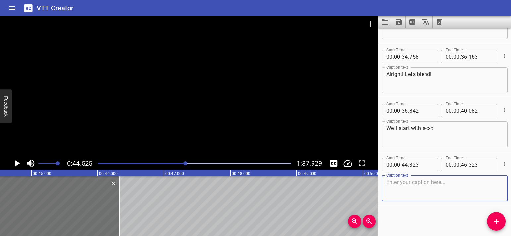
paste textarea "Great work! Now let’s blend."
type textarea "Great work! Now let’s blend."
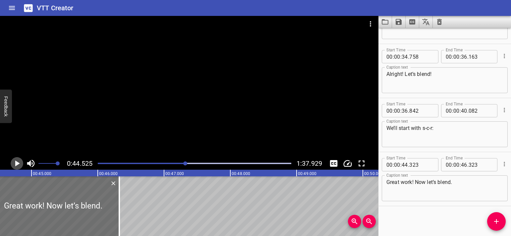
click at [20, 163] on icon "Play/Pause" at bounding box center [17, 164] width 10 height 10
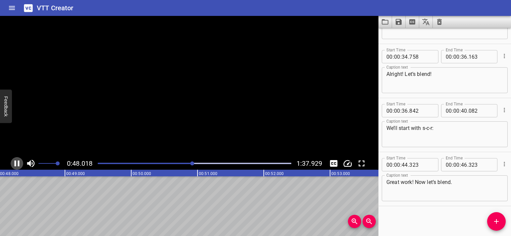
click at [20, 163] on icon "Play/Pause" at bounding box center [17, 164] width 10 height 10
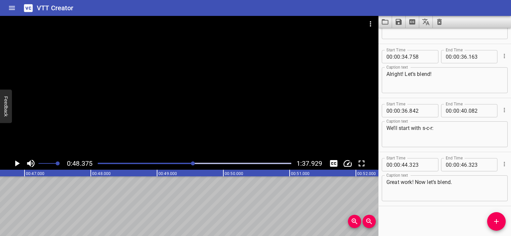
scroll to position [0, 3080]
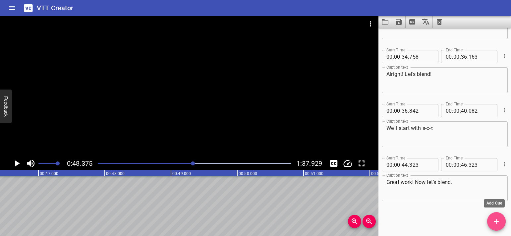
click at [498, 222] on icon "Add Cue" at bounding box center [497, 222] width 8 height 8
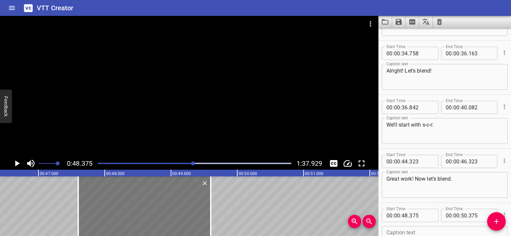
drag, startPoint x: 160, startPoint y: 210, endPoint x: 108, endPoint y: 205, distance: 51.7
click at [108, 205] on div at bounding box center [144, 206] width 133 height 60
type input "47"
type input "600"
type input "49"
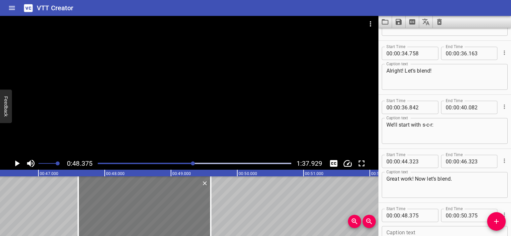
type input "600"
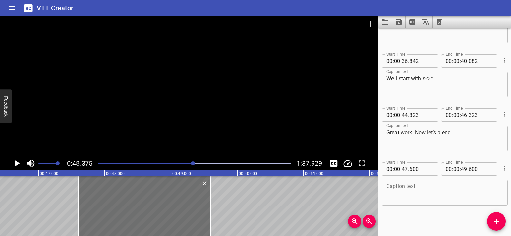
scroll to position [418, 0]
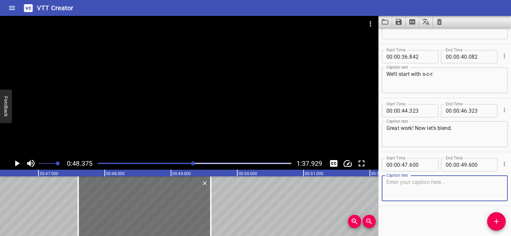
click at [396, 190] on textarea at bounding box center [445, 188] width 117 height 19
paste textarea "Want to try some /skr/ words? OK!"
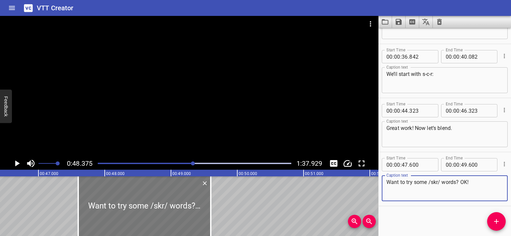
type textarea "Want to try some /skr/ words? OK!"
click at [98, 201] on div at bounding box center [144, 206] width 133 height 60
type input "590"
click at [85, 196] on div at bounding box center [144, 206] width 133 height 60
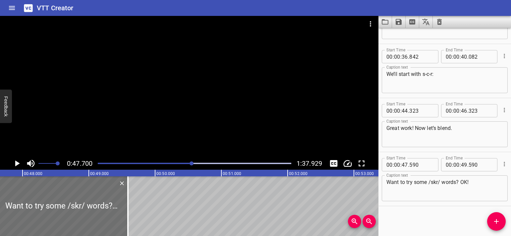
scroll to position [0, 3164]
click at [15, 160] on icon "Play/Pause" at bounding box center [17, 164] width 10 height 10
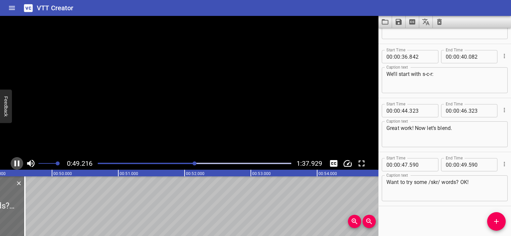
click at [15, 160] on icon "Play/Pause" at bounding box center [17, 164] width 10 height 10
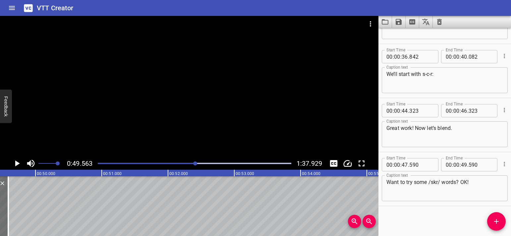
scroll to position [0, 3288]
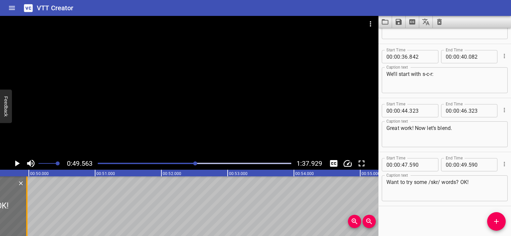
drag, startPoint x: 3, startPoint y: 201, endPoint x: 35, endPoint y: 204, distance: 32.0
click at [30, 204] on div at bounding box center [27, 206] width 7 height 60
type input "50"
type input "070"
click at [15, 164] on icon "Play/Pause" at bounding box center [17, 164] width 10 height 10
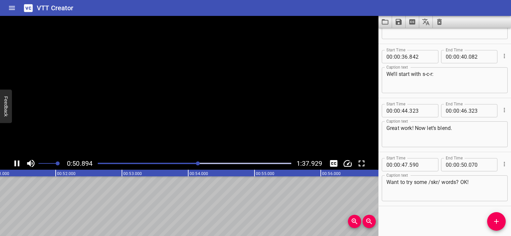
click at [15, 164] on icon "Play/Pause" at bounding box center [17, 164] width 5 height 6
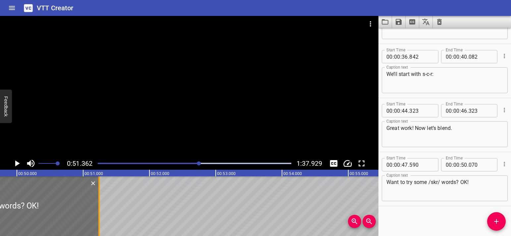
drag, startPoint x: 21, startPoint y: 200, endPoint x: 98, endPoint y: 205, distance: 77.8
click at [99, 205] on div at bounding box center [99, 206] width 1 height 60
type input "51"
type input "240"
click at [19, 162] on icon "Play/Pause" at bounding box center [17, 164] width 10 height 10
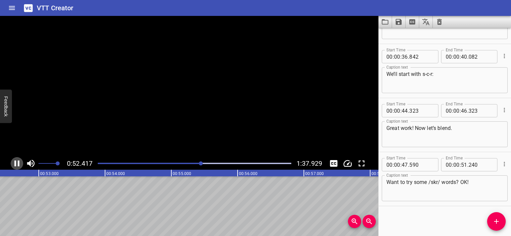
click at [19, 162] on icon "Play/Pause" at bounding box center [17, 164] width 5 height 6
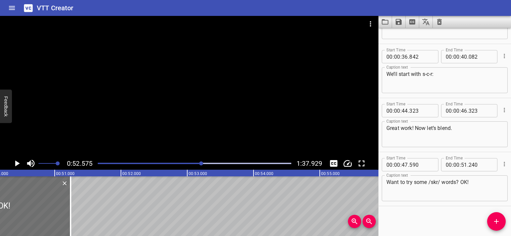
scroll to position [0, 3315]
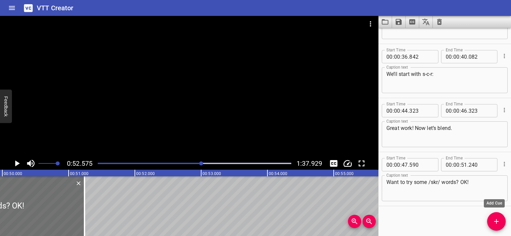
click at [495, 222] on icon "Add Cue" at bounding box center [497, 222] width 8 height 8
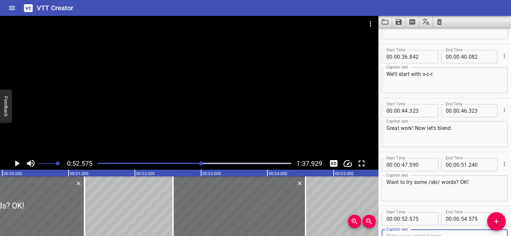
scroll to position [421, 0]
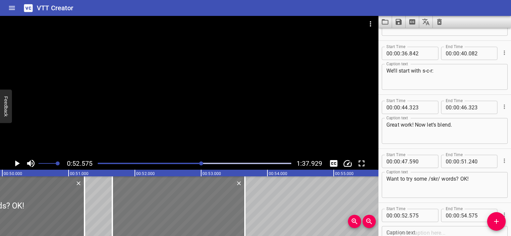
drag, startPoint x: 273, startPoint y: 216, endPoint x: 212, endPoint y: 215, distance: 60.7
click at [212, 215] on div at bounding box center [178, 206] width 133 height 60
type input "51"
type input "660"
type input "53"
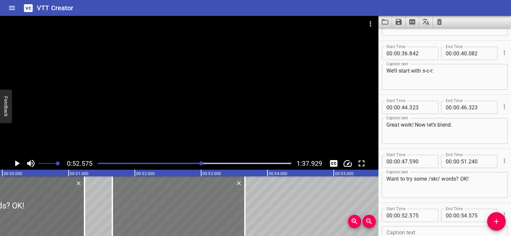
type input "660"
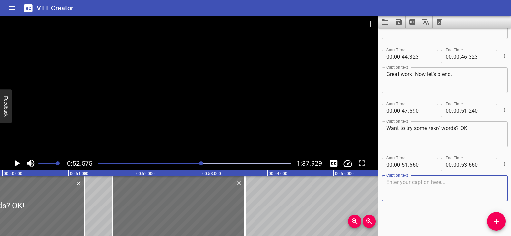
click at [394, 183] on textarea at bounding box center [445, 188] width 117 height 19
paste textarea "Scrape –Scrapes hurt."
type textarea "Scrape –Scrapes hurt."
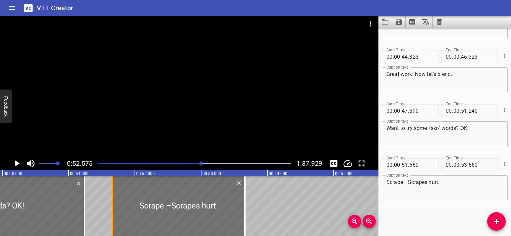
click at [114, 215] on div "Scrape –Scrapes hurt." at bounding box center [178, 206] width 133 height 60
type input "640"
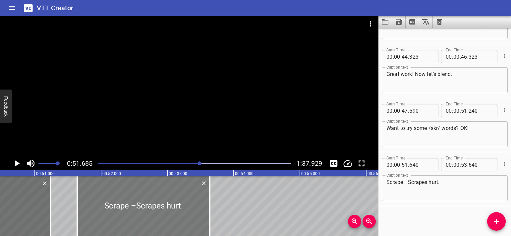
scroll to position [0, 3429]
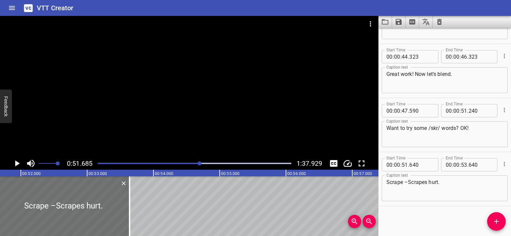
click at [19, 168] on icon "Play/Pause" at bounding box center [17, 164] width 10 height 10
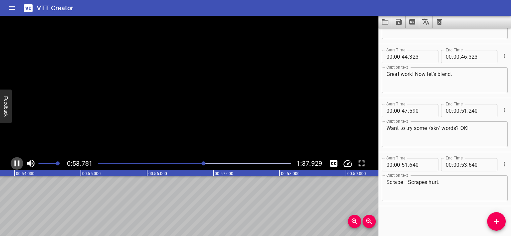
click at [19, 168] on icon "Play/Pause" at bounding box center [17, 164] width 10 height 10
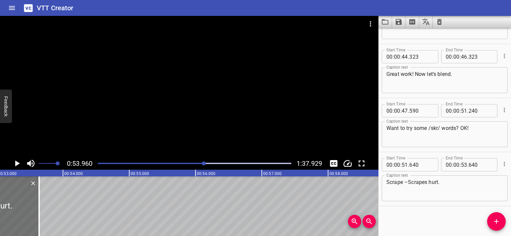
scroll to position [0, 3505]
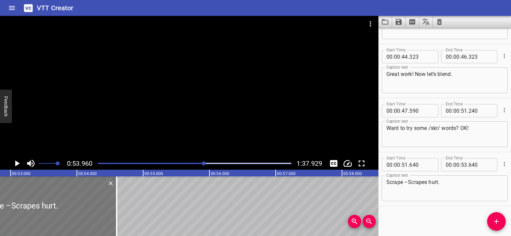
drag, startPoint x: 53, startPoint y: 204, endPoint x: 90, endPoint y: 199, distance: 37.2
click at [116, 209] on div at bounding box center [116, 206] width 1 height 60
type input "54"
type input "600"
click at [17, 166] on icon "Play/Pause" at bounding box center [17, 164] width 10 height 10
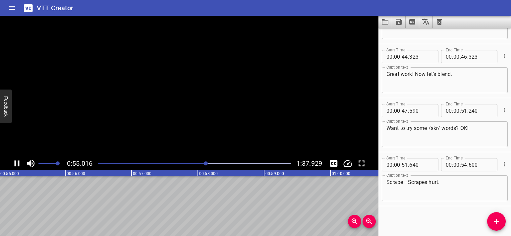
click at [17, 166] on icon "Play/Pause" at bounding box center [17, 164] width 10 height 10
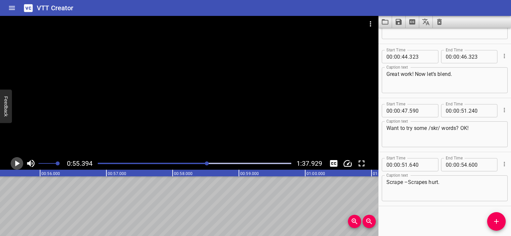
click at [17, 166] on icon "Play/Pause" at bounding box center [17, 164] width 10 height 10
click at [496, 220] on icon "Add Cue" at bounding box center [497, 222] width 8 height 8
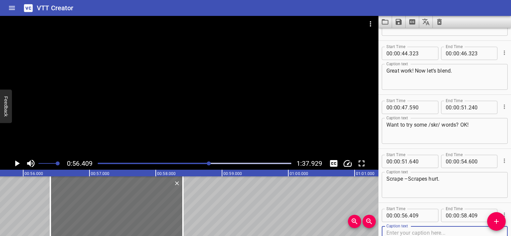
scroll to position [0, 3657]
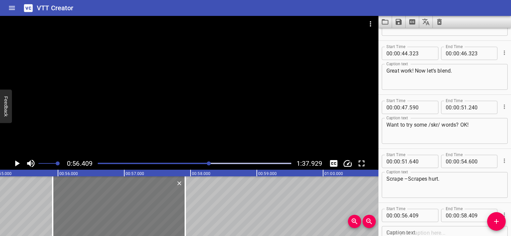
drag, startPoint x: 176, startPoint y: 210, endPoint x: 144, endPoint y: 210, distance: 32.5
click at [144, 210] on div at bounding box center [119, 206] width 133 height 60
type input "55"
type input "919"
type input "57"
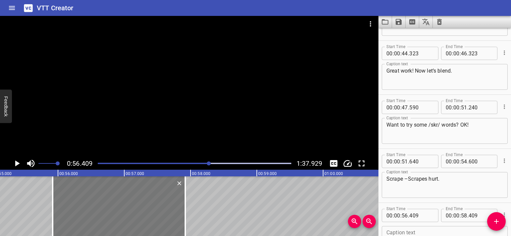
type input "919"
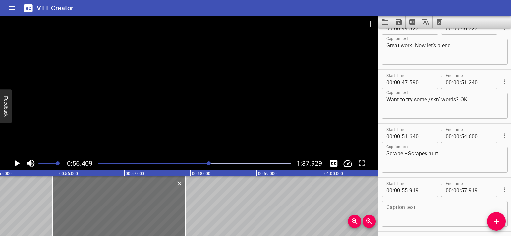
scroll to position [526, 0]
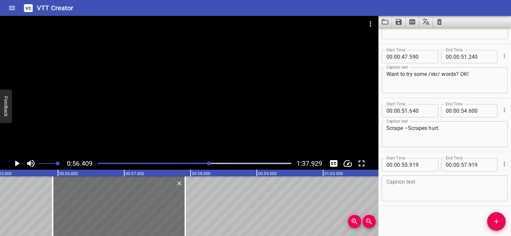
click at [397, 189] on textarea at bounding box center [445, 188] width 117 height 19
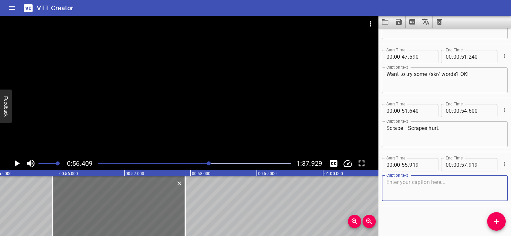
paste textarea "Scream – They scream when afraid."
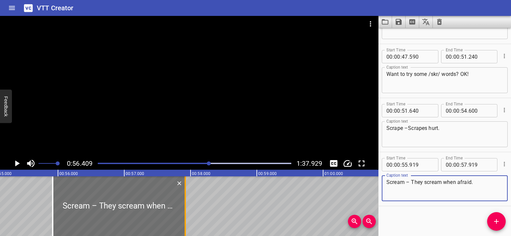
type textarea "Scream – They scream when afraid."
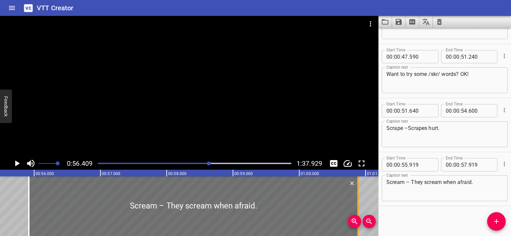
drag, startPoint x: 183, startPoint y: 207, endPoint x: 376, endPoint y: 206, distance: 193.1
click at [376, 206] on div "Blending with scr and spr We’re going to practice: /skr/ and /spr/! First, let’…" at bounding box center [298, 206] width 7961 height 60
type input "01"
type input "244"
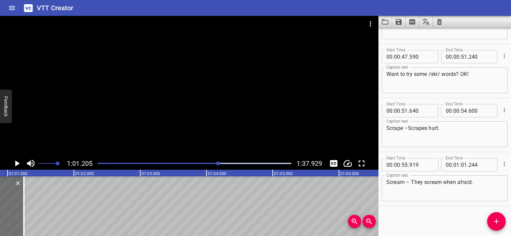
scroll to position [0, 4060]
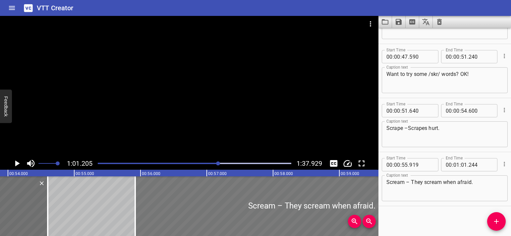
click at [190, 203] on div at bounding box center [311, 206] width 353 height 60
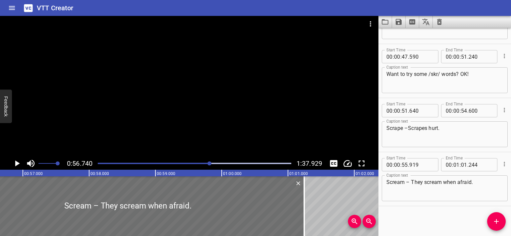
scroll to position [0, 3764]
click at [19, 163] on icon "Play/Pause" at bounding box center [17, 164] width 10 height 10
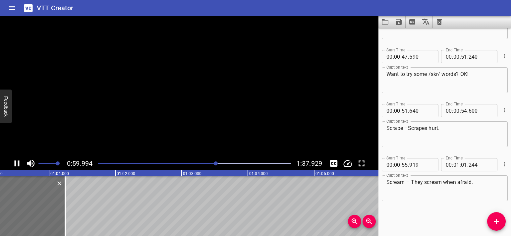
click at [19, 163] on icon "Play/Pause" at bounding box center [17, 164] width 10 height 10
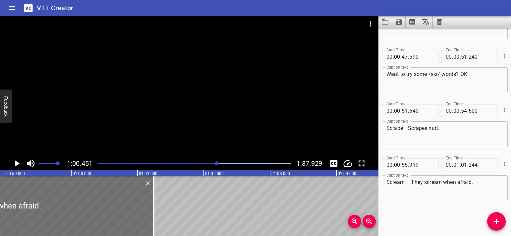
scroll to position [0, 3895]
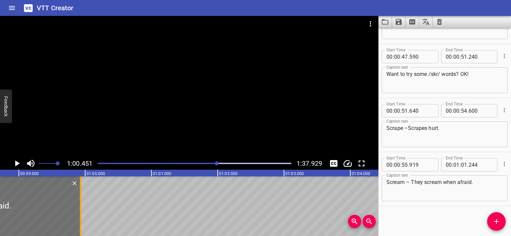
drag, startPoint x: 165, startPoint y: 209, endPoint x: 77, endPoint y: 209, distance: 87.6
click at [77, 209] on div at bounding box center [80, 206] width 7 height 60
type input "00"
type input "59"
type input "924"
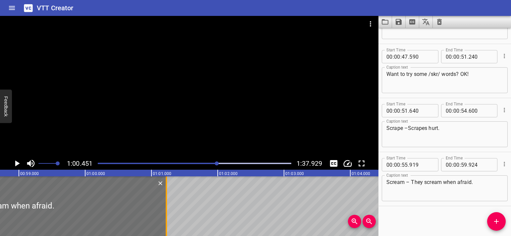
drag, startPoint x: 82, startPoint y: 189, endPoint x: 165, endPoint y: 196, distance: 83.5
click at [165, 196] on div at bounding box center [166, 206] width 7 height 60
type input "01"
click at [18, 162] on icon "Play/Pause" at bounding box center [17, 164] width 10 height 10
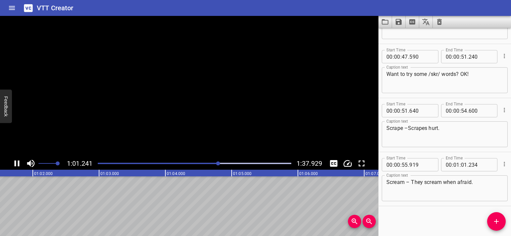
click at [18, 162] on icon "Play/Pause" at bounding box center [17, 164] width 5 height 6
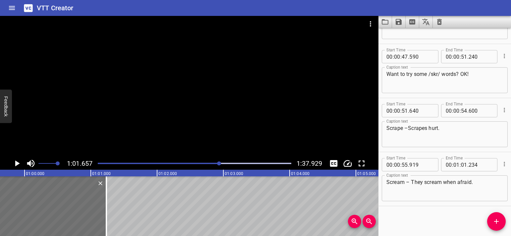
scroll to position [0, 3949]
click at [113, 208] on div at bounding box center [113, 206] width 1 height 60
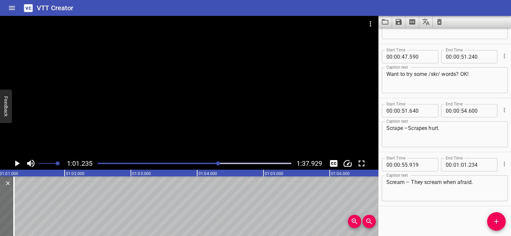
scroll to position [0, 4062]
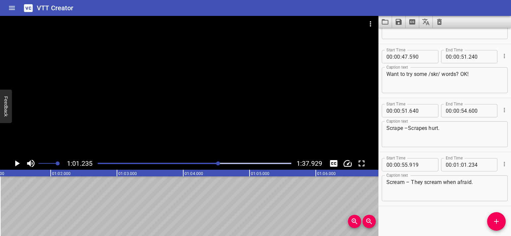
click at [18, 166] on icon "Play/Pause" at bounding box center [17, 164] width 10 height 10
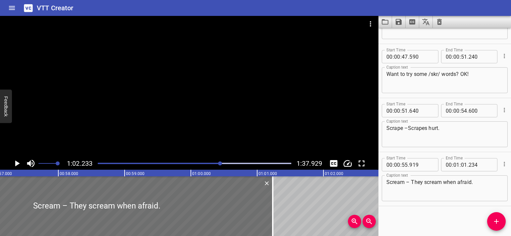
scroll to position [0, 3775]
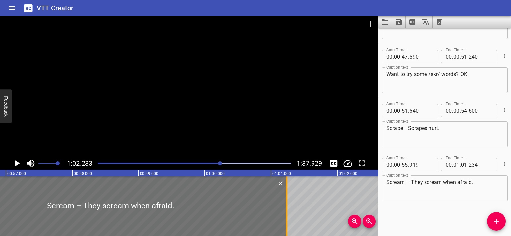
click at [290, 217] on div at bounding box center [287, 206] width 7 height 60
type input "229"
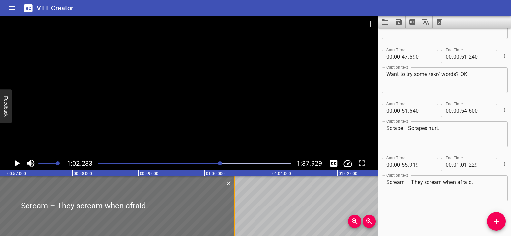
drag, startPoint x: 287, startPoint y: 217, endPoint x: 218, endPoint y: 219, distance: 69.0
click at [232, 219] on div at bounding box center [235, 206] width 7 height 60
type input "00"
type input "194"
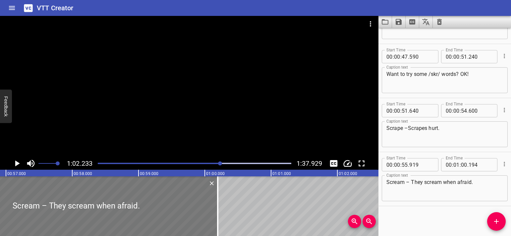
click at [20, 199] on div at bounding box center [76, 206] width 284 height 60
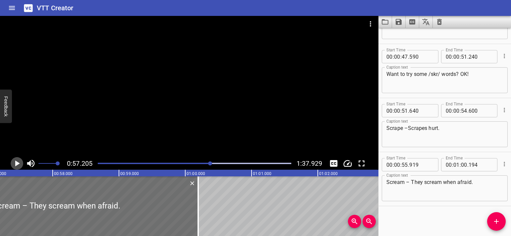
click at [17, 167] on icon "Play/Pause" at bounding box center [17, 164] width 10 height 10
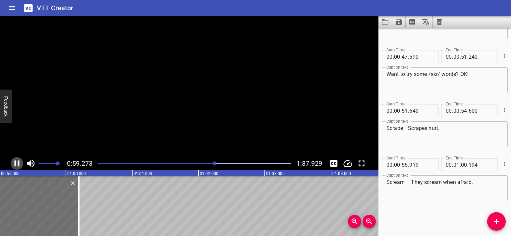
click at [17, 167] on icon "Play/Pause" at bounding box center [17, 164] width 10 height 10
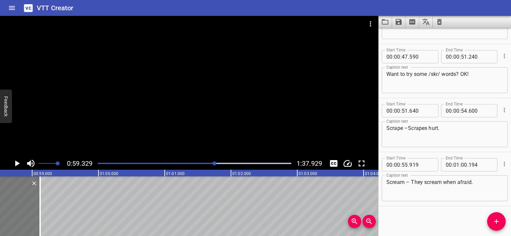
drag, startPoint x: 56, startPoint y: 209, endPoint x: 2, endPoint y: 206, distance: 54.2
type input "00"
type input "58"
type input "414"
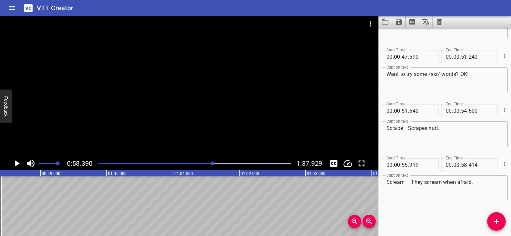
scroll to position [0, 3819]
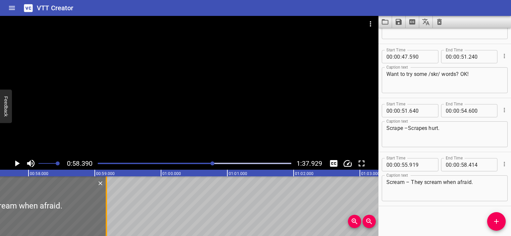
drag, startPoint x: 53, startPoint y: 209, endPoint x: 104, endPoint y: 211, distance: 50.8
click at [104, 211] on div at bounding box center [106, 206] width 7 height 60
type input "59"
type input "179"
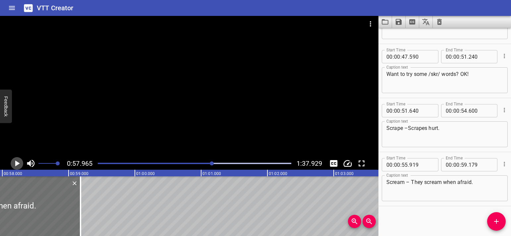
click at [18, 166] on icon "Play/Pause" at bounding box center [17, 164] width 10 height 10
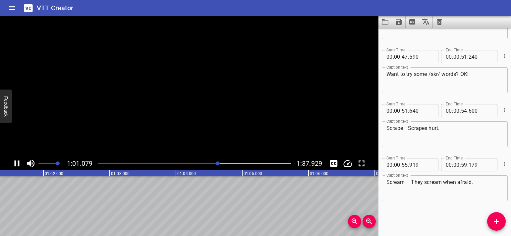
click at [18, 166] on icon "Play/Pause" at bounding box center [17, 164] width 5 height 6
click at [490, 225] on span "Add Cue" at bounding box center [497, 222] width 19 height 8
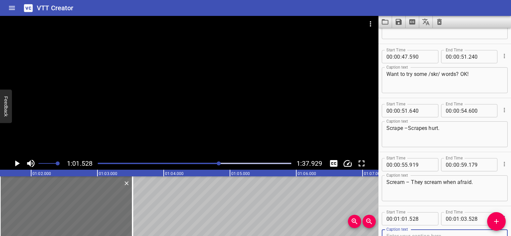
scroll to position [529, 0]
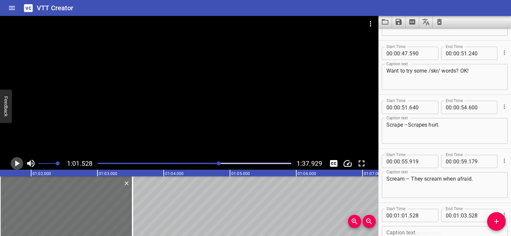
click at [18, 162] on icon "Play/Pause" at bounding box center [17, 164] width 10 height 10
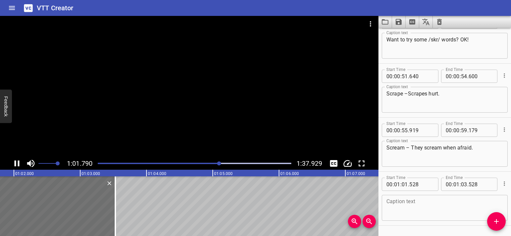
scroll to position [580, 0]
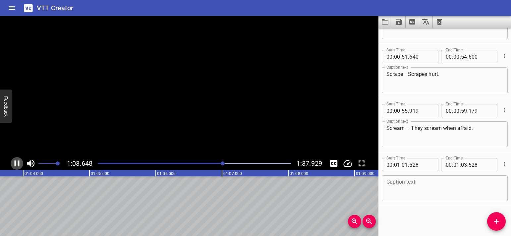
click at [18, 162] on icon "Play/Pause" at bounding box center [17, 164] width 5 height 6
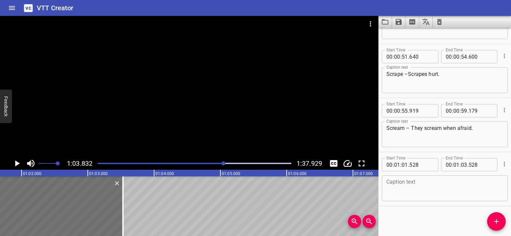
scroll to position [0, 4078]
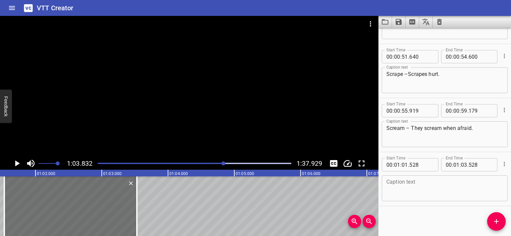
click at [425, 192] on textarea at bounding box center [445, 188] width 117 height 19
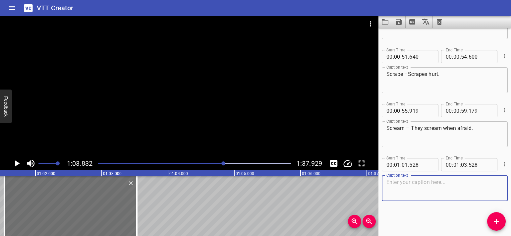
paste textarea "Now for s-p-r!"
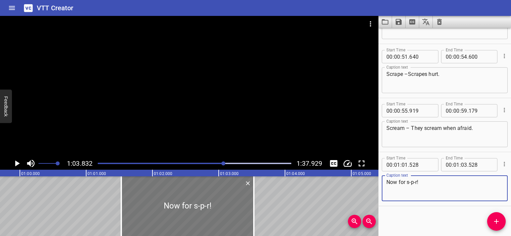
type textarea "Now for s-p-r!"
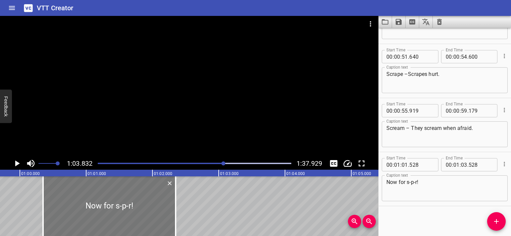
drag, startPoint x: 170, startPoint y: 204, endPoint x: 91, endPoint y: 205, distance: 78.3
click at [91, 205] on div at bounding box center [109, 206] width 133 height 60
type input "00"
type input "348"
type input "02"
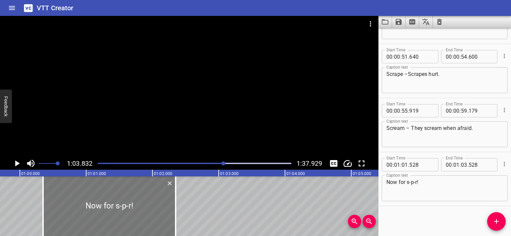
type input "348"
click at [42, 205] on div at bounding box center [42, 206] width 1 height 60
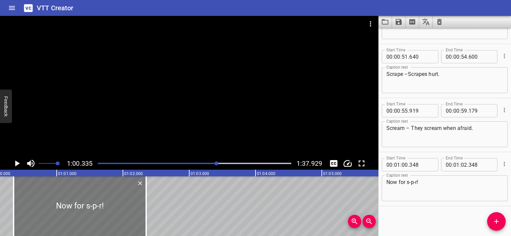
scroll to position [0, 4003]
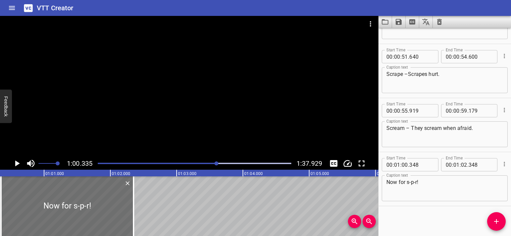
click at [17, 166] on icon "Play/Pause" at bounding box center [17, 164] width 10 height 10
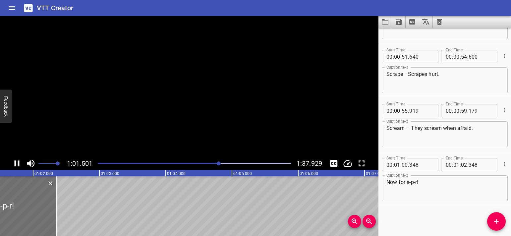
click at [19, 170] on rect at bounding box center [66, 173] width 1659 height 7
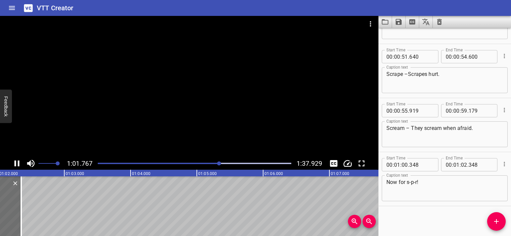
click at [15, 164] on icon "Play/Pause" at bounding box center [17, 164] width 5 height 6
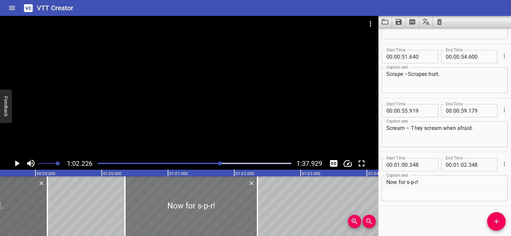
scroll to position [0, 3872]
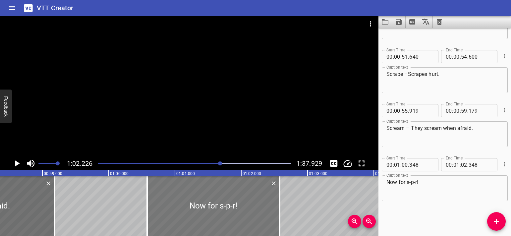
drag, startPoint x: 158, startPoint y: 212, endPoint x: 164, endPoint y: 212, distance: 5.3
click at [164, 212] on div at bounding box center [213, 206] width 133 height 60
type input "553"
click at [158, 204] on div at bounding box center [212, 206] width 133 height 60
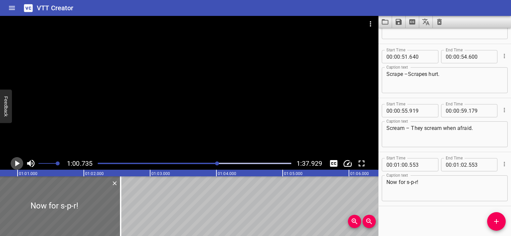
click at [19, 169] on button "Play/Pause" at bounding box center [17, 163] width 13 height 13
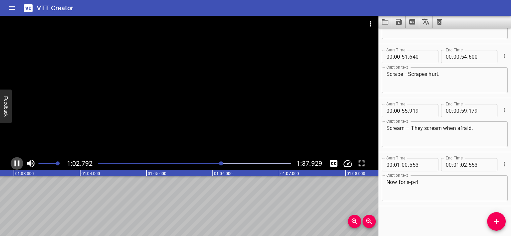
click at [17, 165] on icon "Play/Pause" at bounding box center [17, 164] width 10 height 10
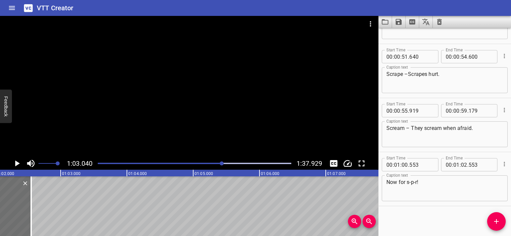
scroll to position [0, 4112]
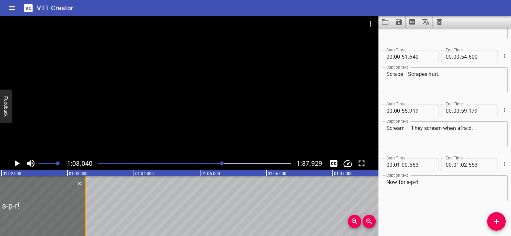
drag, startPoint x: 36, startPoint y: 209, endPoint x: 83, endPoint y: 209, distance: 47.4
click at [83, 209] on div at bounding box center [85, 206] width 7 height 60
type input "03"
type input "268"
click at [16, 165] on icon "Play/Pause" at bounding box center [17, 164] width 5 height 6
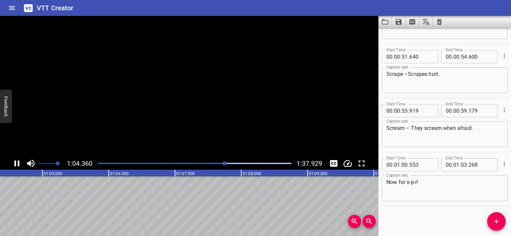
click at [16, 165] on icon "Play/Pause" at bounding box center [17, 164] width 10 height 10
click at [16, 165] on icon "Play/Pause" at bounding box center [17, 164] width 5 height 6
click at [16, 165] on icon "Play/Pause" at bounding box center [17, 164] width 10 height 10
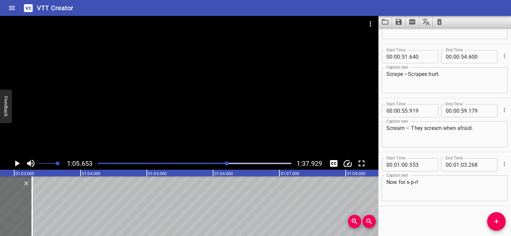
scroll to position [0, 4137]
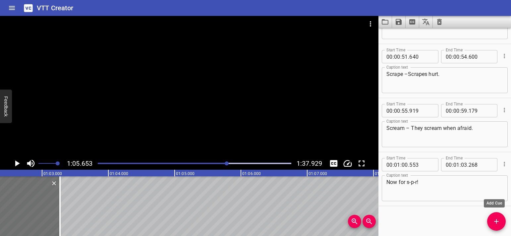
click at [495, 219] on icon "Add Cue" at bounding box center [497, 222] width 8 height 8
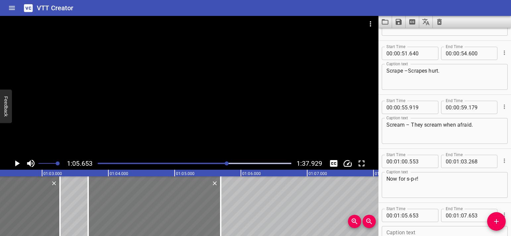
drag, startPoint x: 263, startPoint y: 209, endPoint x: 133, endPoint y: 209, distance: 130.0
click at [133, 209] on div at bounding box center [154, 206] width 133 height 60
type input "03"
type input "693"
type input "05"
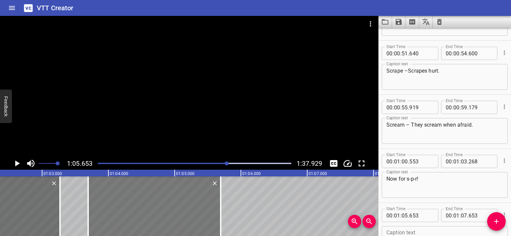
type input "693"
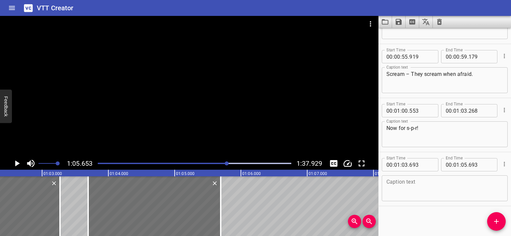
click at [407, 186] on textarea at bounding box center [445, 188] width 117 height 19
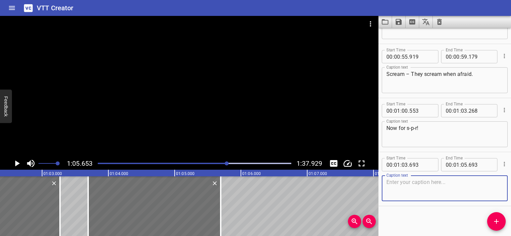
paste textarea "/s/ . . . /p/ . . . /r/"
type textarea "/s/ . . . /p/ . . . /r/"
click at [20, 165] on icon "Play/Pause" at bounding box center [17, 164] width 10 height 10
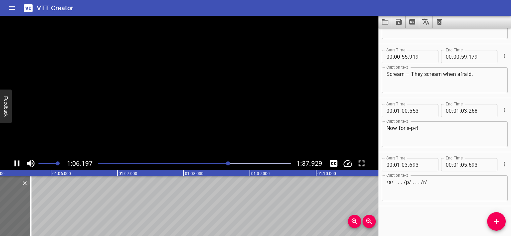
click at [20, 165] on icon "Play/Pause" at bounding box center [17, 164] width 10 height 10
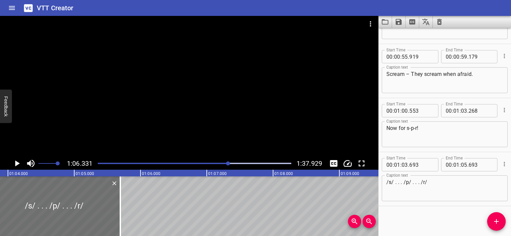
scroll to position [0, 4034]
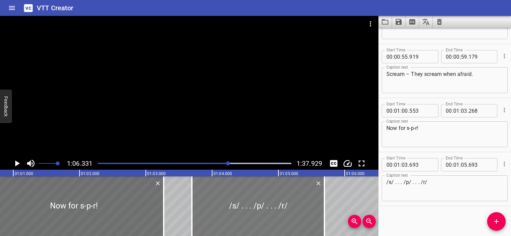
click at [204, 202] on div at bounding box center [258, 206] width 133 height 60
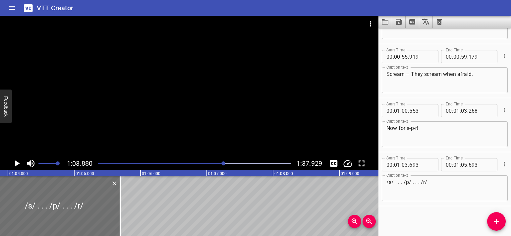
click at [11, 162] on button "Play/Pause" at bounding box center [17, 163] width 13 height 13
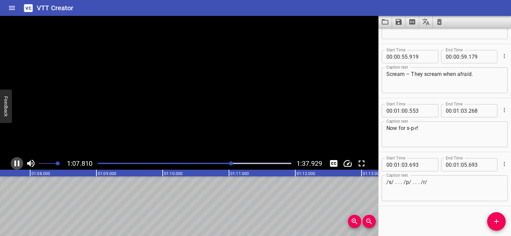
scroll to position [0, 4506]
click at [13, 163] on icon "Play/Pause" at bounding box center [17, 164] width 10 height 10
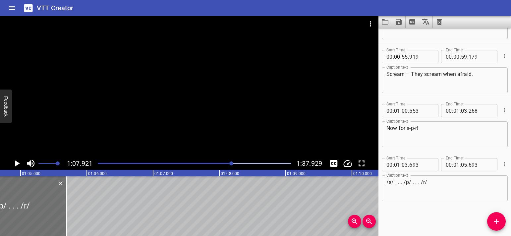
scroll to position [0, 4285]
click at [503, 221] on span "Add Cue" at bounding box center [497, 222] width 19 height 8
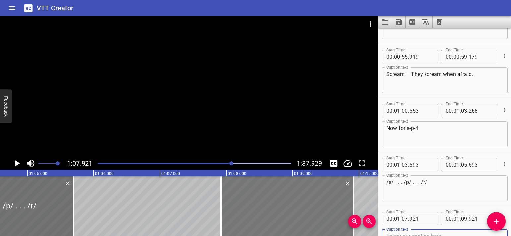
scroll to position [637, 0]
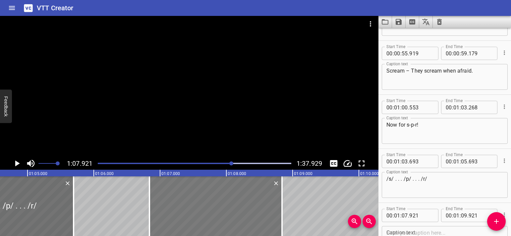
drag, startPoint x: 245, startPoint y: 198, endPoint x: 172, endPoint y: 203, distance: 73.1
click at [172, 203] on div at bounding box center [216, 206] width 133 height 60
type input "06"
type input "821"
type input "08"
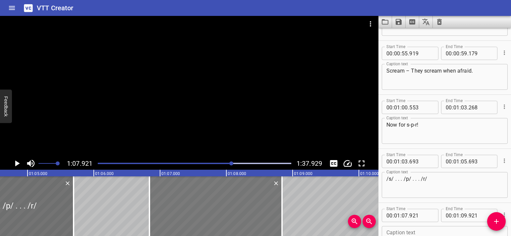
type input "821"
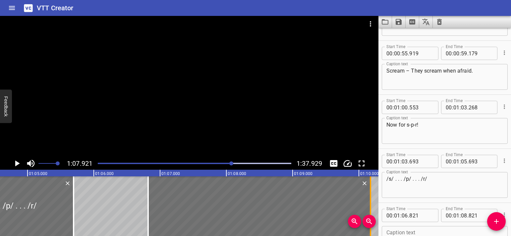
drag, startPoint x: 281, startPoint y: 203, endPoint x: 371, endPoint y: 201, distance: 89.9
click at [371, 201] on div at bounding box center [370, 206] width 1 height 60
type input "10"
type input "176"
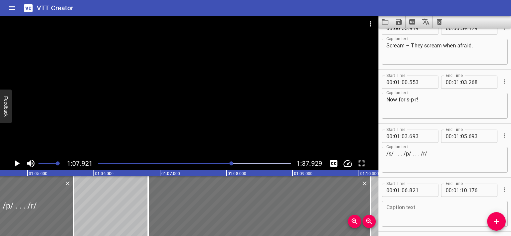
scroll to position [688, 0]
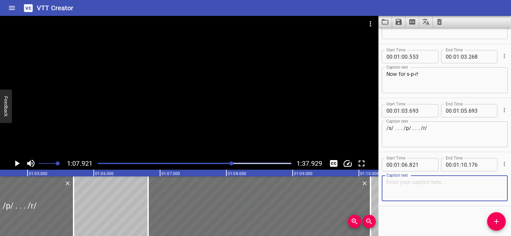
click at [403, 185] on textarea at bounding box center [445, 188] width 117 height 19
paste textarea "Great work! Now let’s blend."
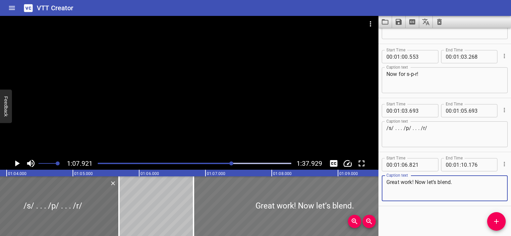
type textarea "Great work! Now let’s blend."
click at [219, 202] on div at bounding box center [305, 206] width 223 height 60
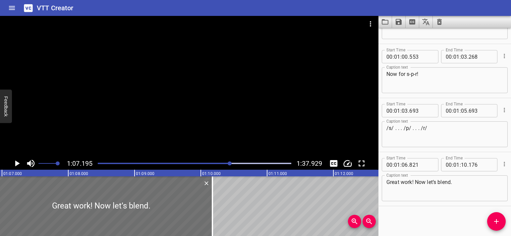
scroll to position [0, 4458]
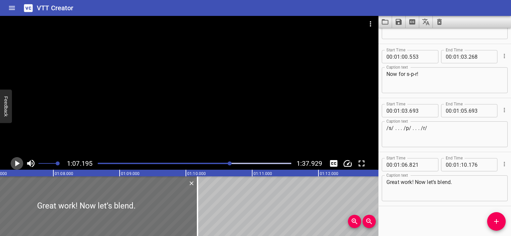
click at [14, 164] on icon "Play/Pause" at bounding box center [17, 164] width 10 height 10
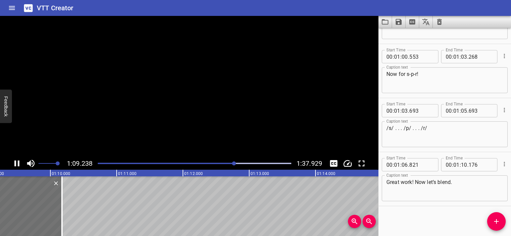
click at [14, 164] on icon "Play/Pause" at bounding box center [17, 164] width 10 height 10
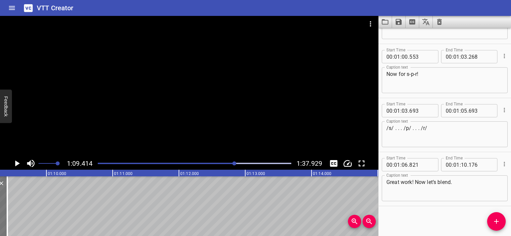
drag, startPoint x: 48, startPoint y: 206, endPoint x: 5, endPoint y: 206, distance: 43.5
type input "09"
type input "256"
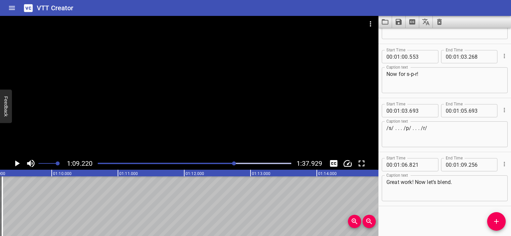
click at [18, 163] on icon "Play/Pause" at bounding box center [17, 164] width 5 height 6
click at [18, 163] on icon "Play/Pause" at bounding box center [17, 164] width 10 height 10
click at [499, 222] on icon "Add Cue" at bounding box center [497, 222] width 8 height 8
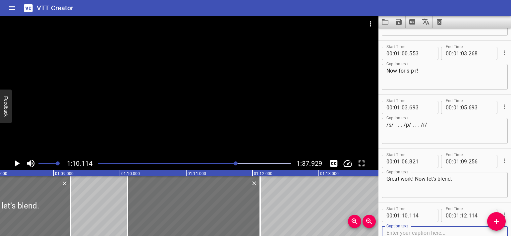
scroll to position [0, 4517]
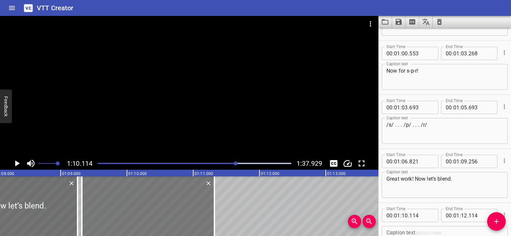
drag, startPoint x: 217, startPoint y: 203, endPoint x: 164, endPoint y: 205, distance: 52.8
click at [164, 205] on div at bounding box center [148, 206] width 133 height 60
type input "09"
type input "319"
type input "11"
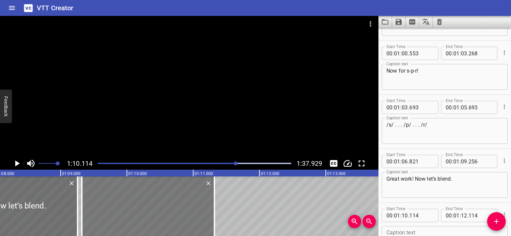
type input "319"
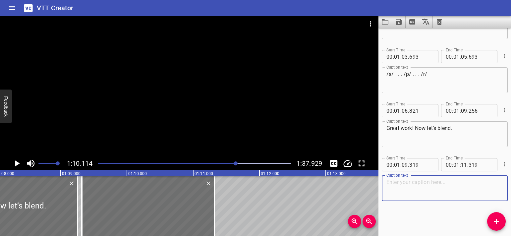
click at [400, 191] on textarea at bounding box center [445, 188] width 117 height 19
paste textarea "Say it with me:"
type textarea "Say it with me:"
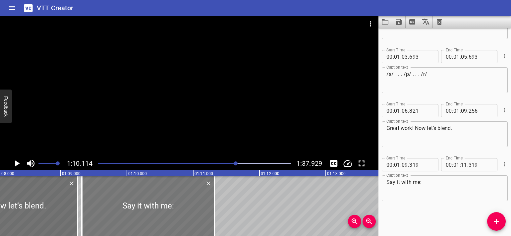
click at [94, 193] on div at bounding box center [148, 206] width 133 height 60
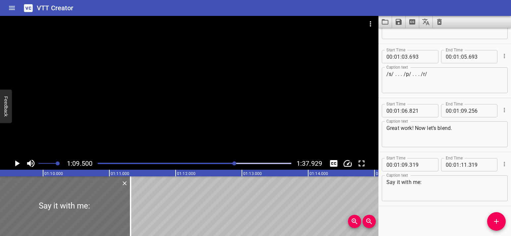
scroll to position [0, 4611]
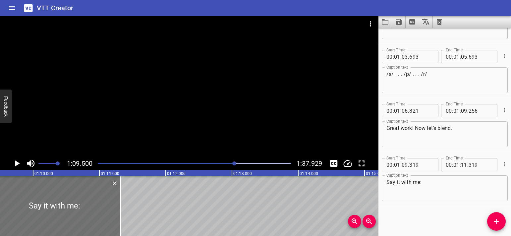
click at [16, 162] on icon "Play/Pause" at bounding box center [17, 164] width 5 height 6
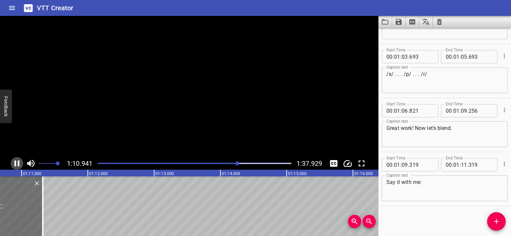
click at [16, 162] on icon "Play/Pause" at bounding box center [17, 164] width 5 height 6
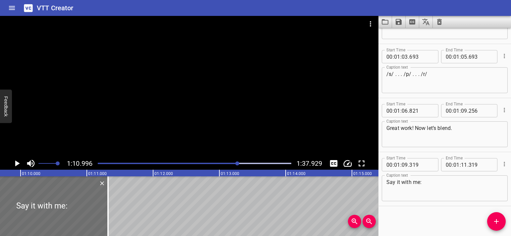
scroll to position [0, 4616]
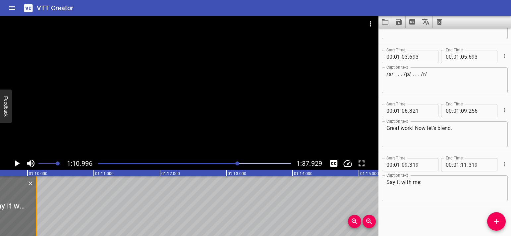
drag, startPoint x: 115, startPoint y: 211, endPoint x: 39, endPoint y: 213, distance: 76.3
click at [39, 213] on div at bounding box center [36, 206] width 7 height 60
type input "10"
type input "144"
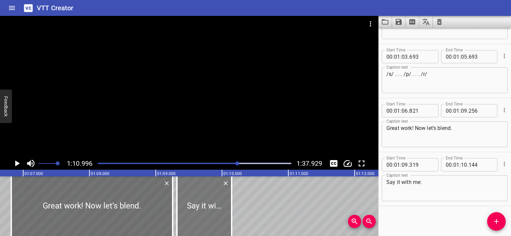
click at [196, 205] on div at bounding box center [204, 206] width 55 height 60
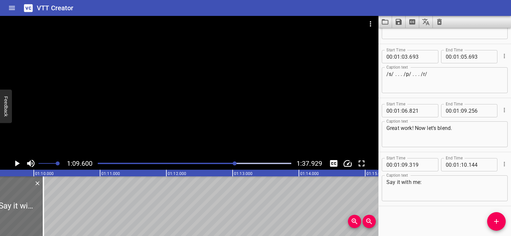
scroll to position [0, 4617]
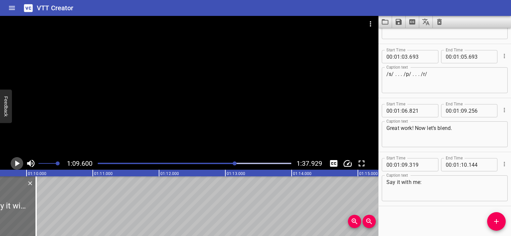
click at [13, 163] on icon "Play/Pause" at bounding box center [17, 164] width 10 height 10
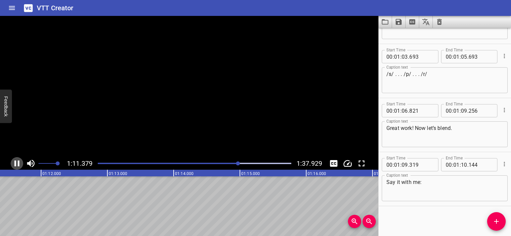
click at [13, 163] on icon "Play/Pause" at bounding box center [17, 164] width 10 height 10
click at [15, 165] on icon "Play/Pause" at bounding box center [17, 164] width 5 height 6
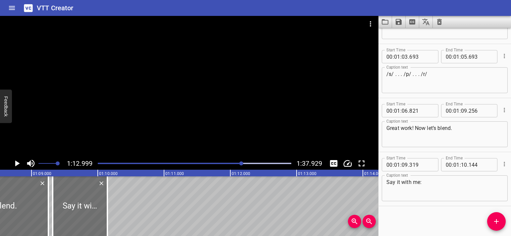
scroll to position [0, 4539]
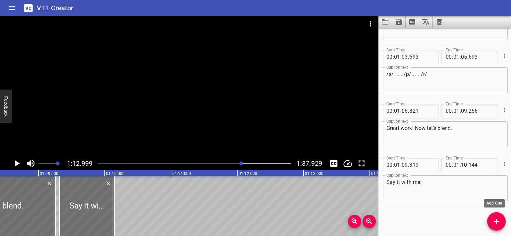
click at [501, 223] on icon "Add Cue" at bounding box center [497, 222] width 8 height 8
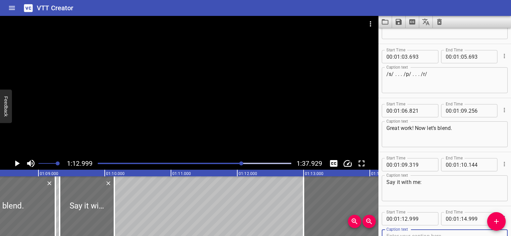
scroll to position [745, 0]
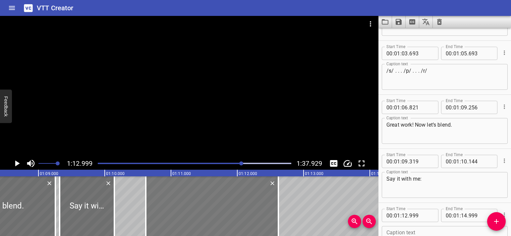
drag, startPoint x: 310, startPoint y: 212, endPoint x: 210, endPoint y: 213, distance: 99.5
click at [152, 215] on div at bounding box center [212, 206] width 133 height 60
type input "10"
type input "624"
type input "12"
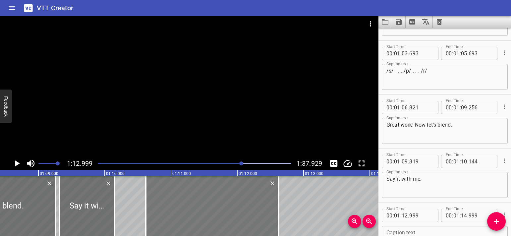
type input "624"
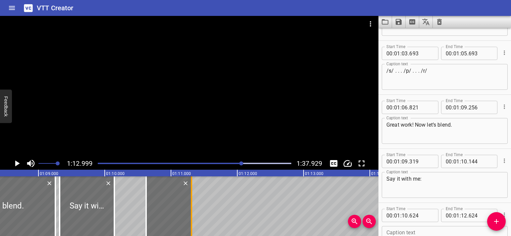
drag, startPoint x: 277, startPoint y: 211, endPoint x: 193, endPoint y: 212, distance: 84.3
click at [190, 212] on div at bounding box center [191, 206] width 7 height 60
type input "11"
type input "319"
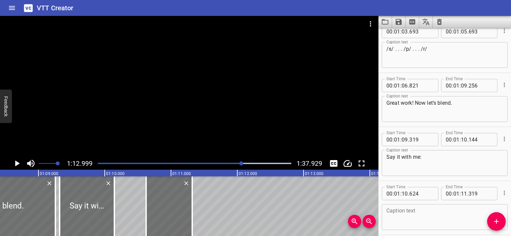
scroll to position [796, 0]
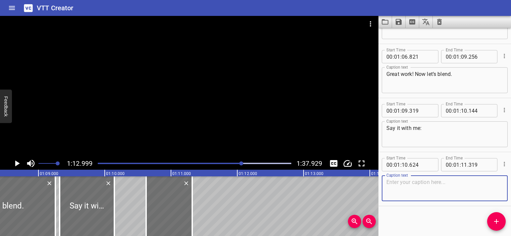
click at [401, 186] on textarea at bounding box center [445, 188] width 117 height 19
paste textarea "/spr/"
type textarea "/spr/"
click at [16, 164] on icon "Play/Pause" at bounding box center [17, 164] width 5 height 6
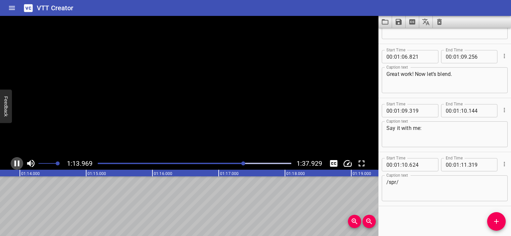
click at [16, 164] on icon "Play/Pause" at bounding box center [17, 164] width 10 height 10
click at [16, 164] on icon "Play/Pause" at bounding box center [17, 164] width 5 height 6
click at [16, 164] on icon "Play/Pause" at bounding box center [17, 164] width 10 height 10
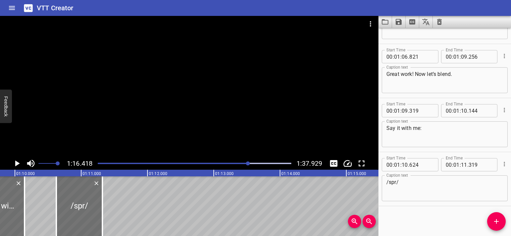
scroll to position [0, 4580]
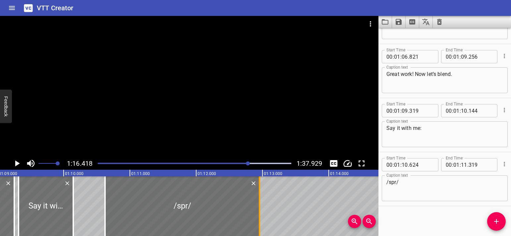
drag, startPoint x: 151, startPoint y: 209, endPoint x: 260, endPoint y: 207, distance: 108.5
click at [260, 207] on div at bounding box center [259, 206] width 1 height 60
type input "12"
type input "954"
click at [131, 204] on div at bounding box center [182, 206] width 155 height 60
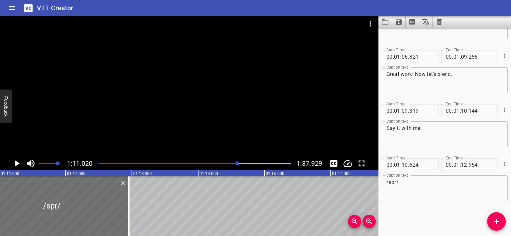
scroll to position [0, 4712]
click at [20, 164] on icon "Play/Pause" at bounding box center [17, 164] width 10 height 10
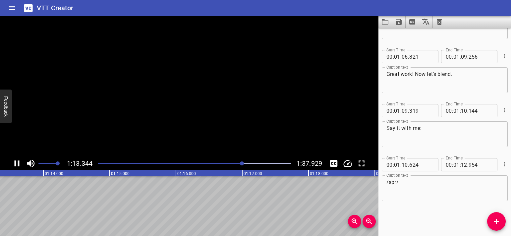
click at [20, 164] on icon "Play/Pause" at bounding box center [17, 164] width 10 height 10
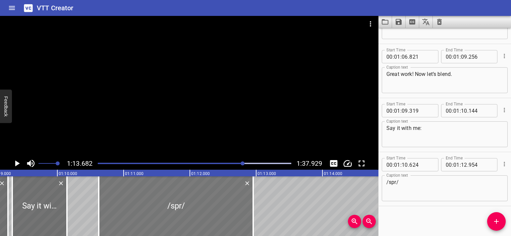
scroll to position [0, 4580]
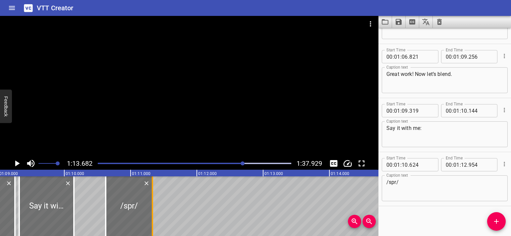
drag, startPoint x: 261, startPoint y: 210, endPoint x: 154, endPoint y: 211, distance: 107.1
click at [154, 211] on div at bounding box center [152, 206] width 7 height 60
type input "11"
type input "339"
click at [492, 224] on span "Add Cue" at bounding box center [497, 222] width 19 height 8
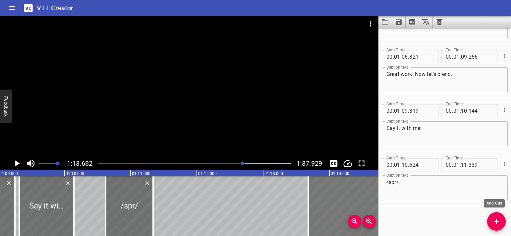
scroll to position [799, 0]
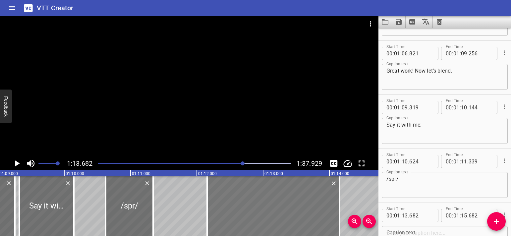
drag, startPoint x: 326, startPoint y: 213, endPoint x: 225, endPoint y: 215, distance: 101.5
click at [225, 215] on div at bounding box center [273, 206] width 133 height 60
type input "12"
type input "147"
type input "14"
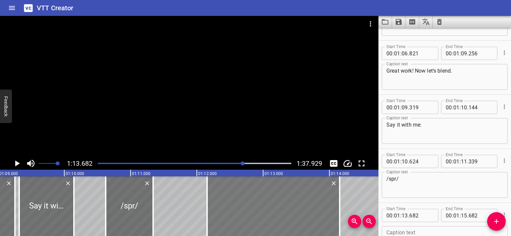
type input "147"
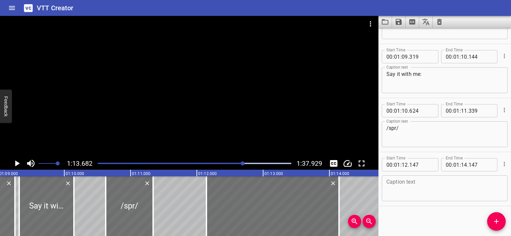
click at [405, 189] on textarea at bounding box center [445, 188] width 117 height 19
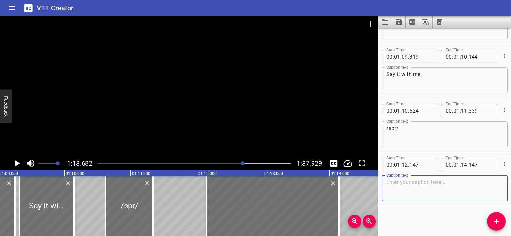
paste textarea "Now try /spr/ words? OK!"
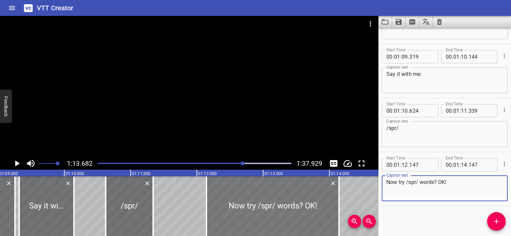
type textarea "Now try /spr/ words? OK!"
click at [219, 196] on div at bounding box center [273, 206] width 133 height 60
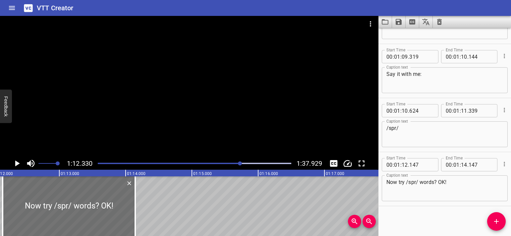
scroll to position [0, 4798]
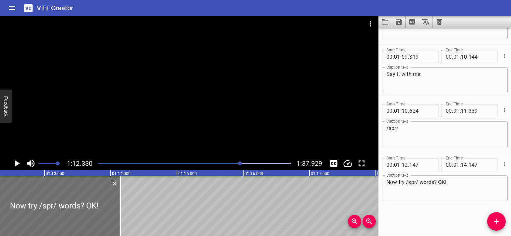
click at [15, 160] on icon "Play/Pause" at bounding box center [17, 164] width 10 height 10
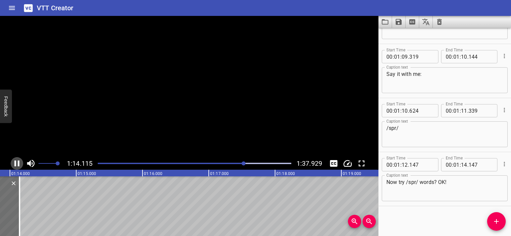
click at [15, 160] on icon "Play/Pause" at bounding box center [17, 164] width 10 height 10
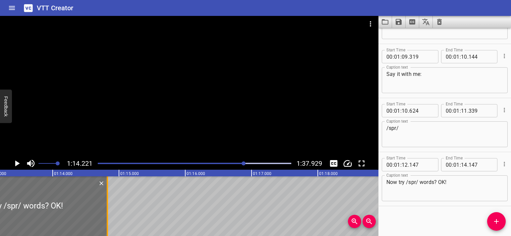
drag, startPoint x: 61, startPoint y: 204, endPoint x: 106, endPoint y: 204, distance: 44.8
click at [106, 204] on div at bounding box center [107, 206] width 7 height 60
type input "827"
click at [9, 206] on div at bounding box center [19, 206] width 178 height 60
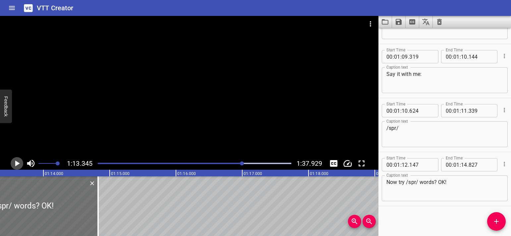
click at [16, 165] on icon "Play/Pause" at bounding box center [17, 164] width 5 height 6
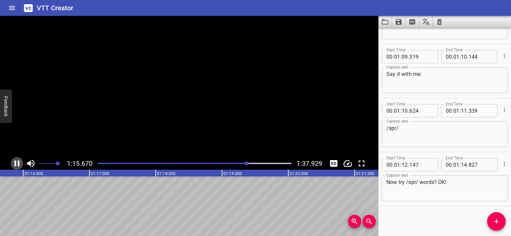
click at [16, 165] on icon "Play/Pause" at bounding box center [17, 164] width 5 height 6
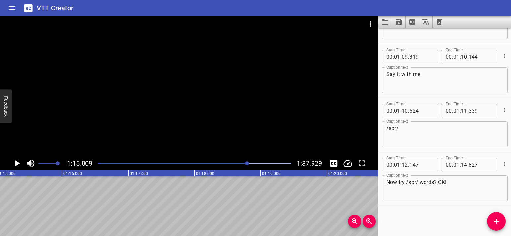
scroll to position [0, 4868]
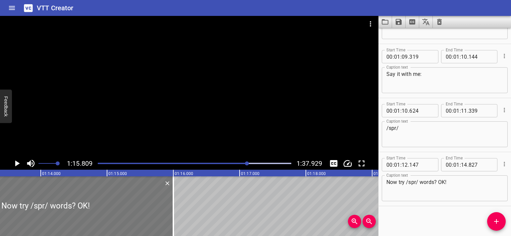
drag, startPoint x: 96, startPoint y: 202, endPoint x: 166, endPoint y: 202, distance: 70.3
click at [174, 205] on div at bounding box center [173, 206] width 1 height 60
type input "16"
type input "007"
click at [12, 165] on icon "Play/Pause" at bounding box center [17, 164] width 10 height 10
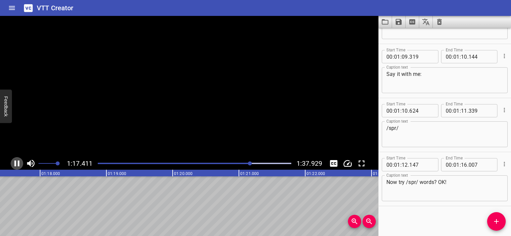
click at [12, 165] on icon "Play/Pause" at bounding box center [17, 164] width 10 height 10
click at [493, 224] on icon "Add Cue" at bounding box center [497, 222] width 8 height 8
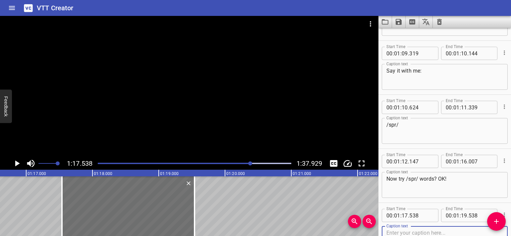
scroll to position [0, 5075]
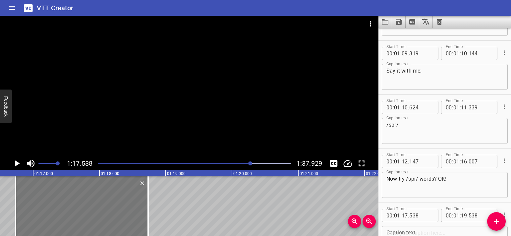
drag, startPoint x: 177, startPoint y: 208, endPoint x: 123, endPoint y: 206, distance: 53.4
click at [123, 206] on div at bounding box center [82, 206] width 133 height 60
type input "16"
type input "733"
type input "18"
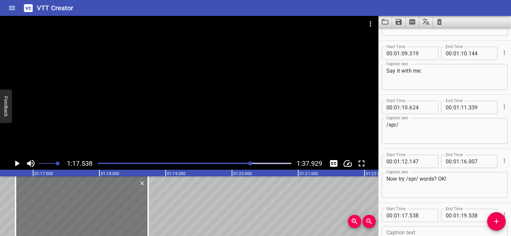
type input "733"
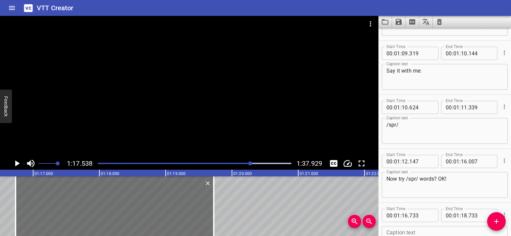
drag, startPoint x: 145, startPoint y: 205, endPoint x: 238, endPoint y: 206, distance: 93.2
click at [211, 205] on div at bounding box center [214, 206] width 7 height 60
type input "19"
type input "738"
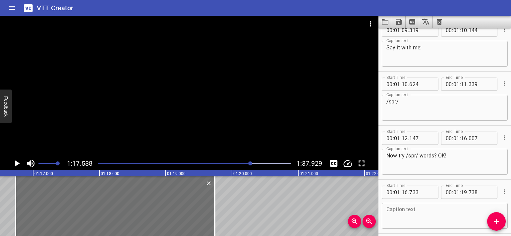
scroll to position [904, 0]
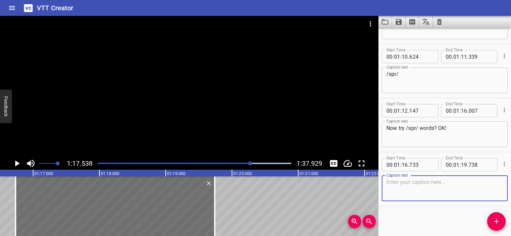
click at [397, 191] on textarea at bounding box center [445, 188] width 117 height 19
paste textarea "Sprout – The plants sprout."
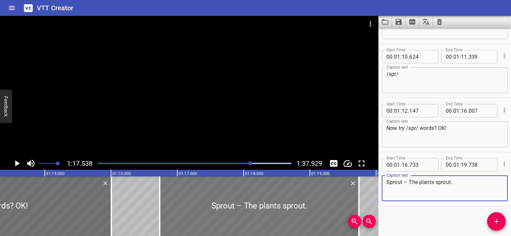
type textarea "Sprout – The plants sprout."
click at [206, 199] on div at bounding box center [259, 206] width 199 height 60
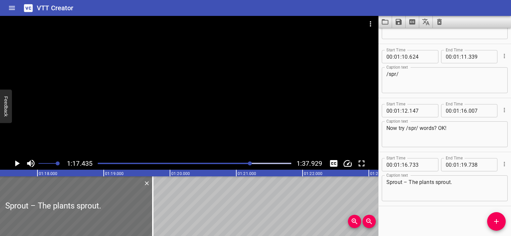
click at [18, 164] on icon "Play/Pause" at bounding box center [17, 164] width 5 height 6
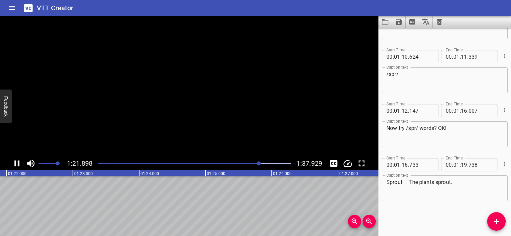
click at [18, 164] on icon "Play/Pause" at bounding box center [17, 164] width 5 height 6
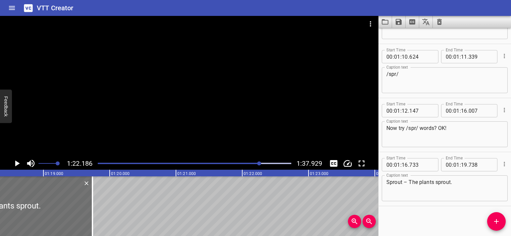
scroll to position [0, 5288]
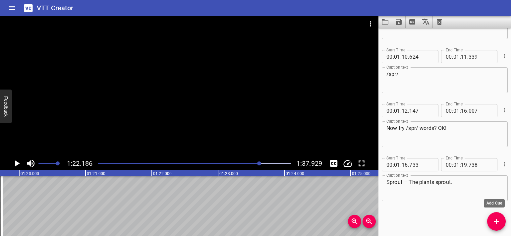
click at [499, 222] on icon "Add Cue" at bounding box center [497, 222] width 8 height 8
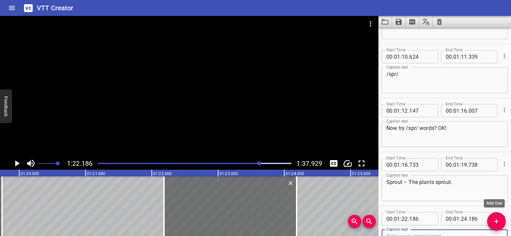
scroll to position [908, 0]
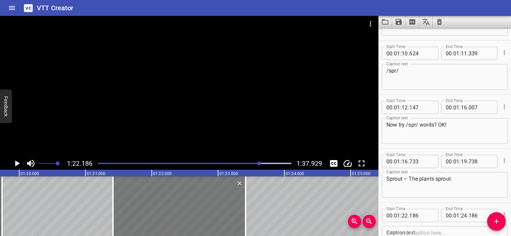
drag, startPoint x: 230, startPoint y: 213, endPoint x: 179, endPoint y: 212, distance: 51.1
click at [179, 212] on div at bounding box center [179, 206] width 133 height 60
type input "21"
type input "416"
type input "23"
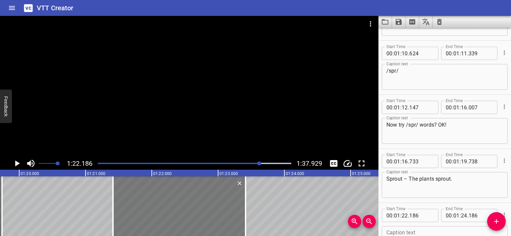
type input "416"
drag, startPoint x: 203, startPoint y: 209, endPoint x: 199, endPoint y: 209, distance: 4.7
click at [199, 209] on div at bounding box center [174, 206] width 133 height 60
type input "346"
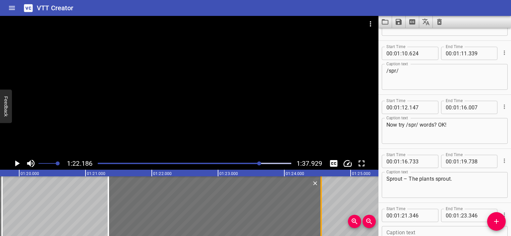
drag, startPoint x: 238, startPoint y: 207, endPoint x: 319, endPoint y: 207, distance: 80.6
click at [319, 207] on div at bounding box center [321, 206] width 7 height 60
type input "24"
type input "561"
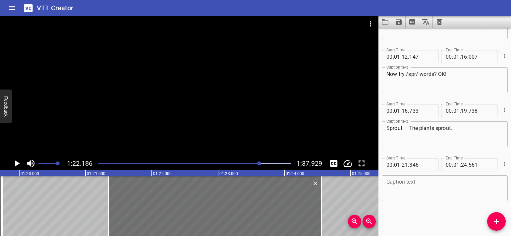
click at [405, 191] on textarea at bounding box center [445, 188] width 117 height 19
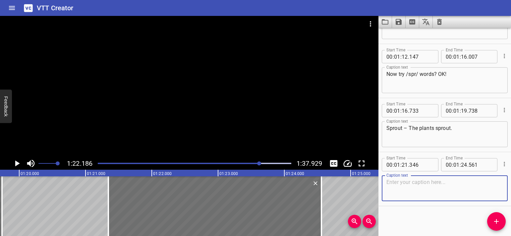
paste textarea "Spring – Plants grow in the spring."
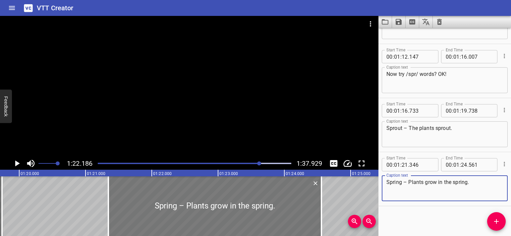
type textarea "Spring – Plants grow in the spring."
click at [120, 206] on div at bounding box center [214, 206] width 213 height 60
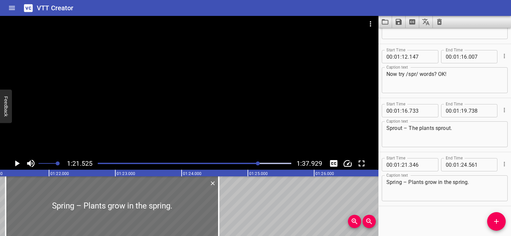
scroll to position [0, 5408]
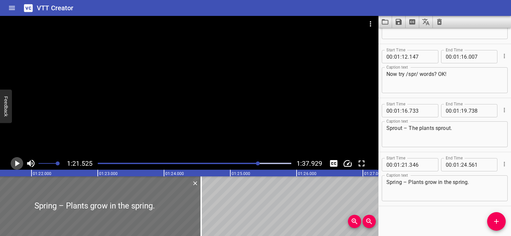
click at [13, 163] on icon "Play/Pause" at bounding box center [17, 164] width 10 height 10
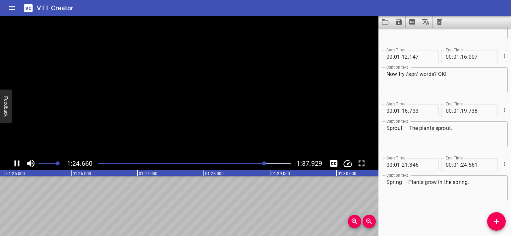
click at [13, 163] on icon "Play/Pause" at bounding box center [17, 164] width 10 height 10
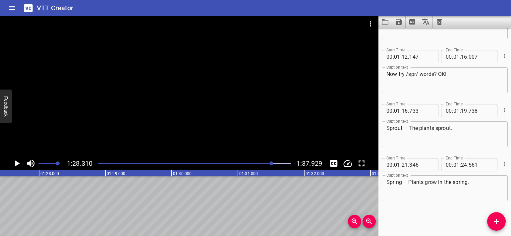
scroll to position [0, 5722]
click at [496, 219] on icon "Add Cue" at bounding box center [497, 222] width 8 height 8
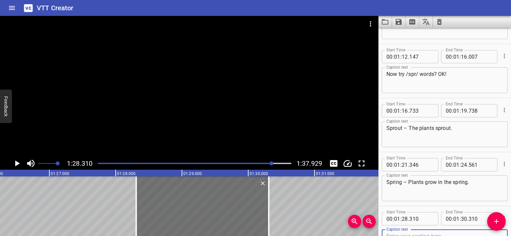
scroll to position [962, 0]
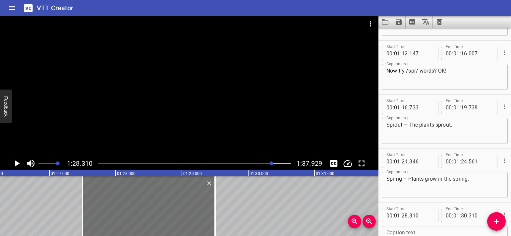
drag, startPoint x: 257, startPoint y: 217, endPoint x: 229, endPoint y: 218, distance: 28.6
click at [204, 218] on div at bounding box center [149, 206] width 133 height 60
type input "27"
type input "505"
type input "29"
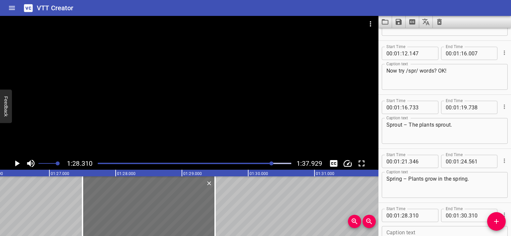
type input "505"
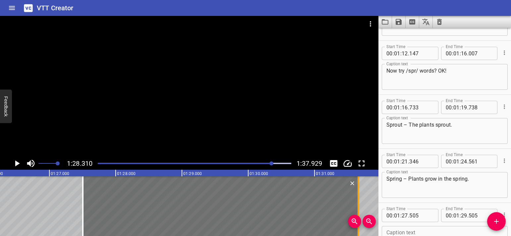
drag, startPoint x: 217, startPoint y: 210, endPoint x: 360, endPoint y: 210, distance: 143.0
click at [360, 210] on div at bounding box center [358, 206] width 7 height 60
type input "31"
type input "660"
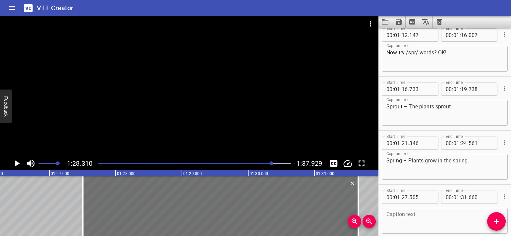
scroll to position [1012, 0]
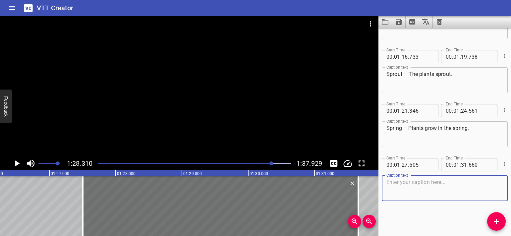
click at [411, 187] on textarea at bounding box center [445, 188] width 117 height 19
paste textarea "Nice job! I’ve got to scram–or, get out of here! Try to sprinkle in /skr/ and /…"
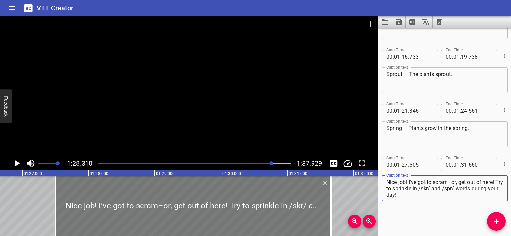
click at [73, 210] on div at bounding box center [194, 206] width 276 height 60
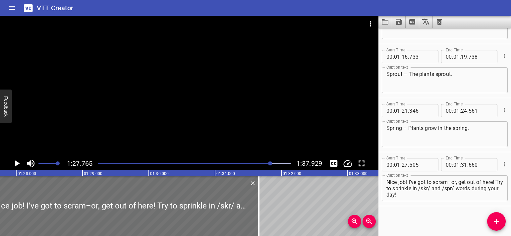
scroll to position [0, 5822]
click at [19, 165] on icon "Play/Pause" at bounding box center [17, 164] width 10 height 10
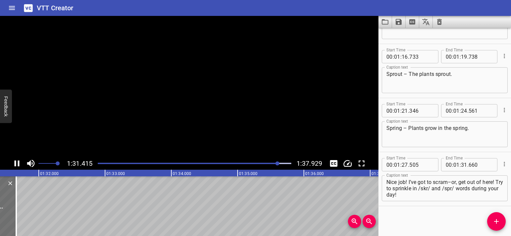
click at [19, 165] on icon "Play/Pause" at bounding box center [17, 164] width 10 height 10
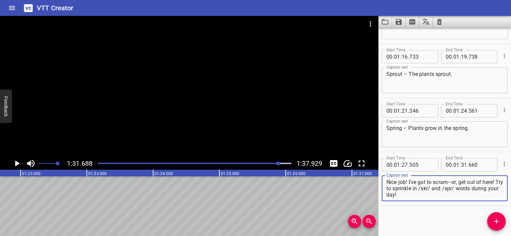
drag, startPoint x: 387, startPoint y: 189, endPoint x: 410, endPoint y: 194, distance: 23.4
click at [410, 194] on textarea "Nice job! I’ve got to scram–or, get out of here! Try to sprinkle in /skr/ and /…" at bounding box center [445, 188] width 117 height 19
type textarea "Nice job! I’ve got to scram–or, get out of here!"
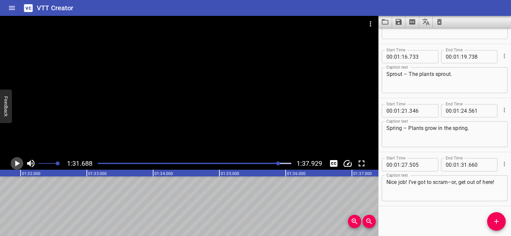
click at [16, 165] on icon "Play/Pause" at bounding box center [17, 164] width 5 height 6
click at [16, 165] on icon "Play/Pause" at bounding box center [17, 164] width 10 height 10
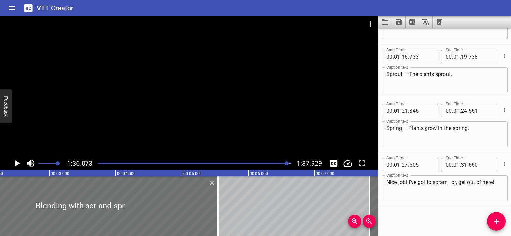
scroll to position [0, 0]
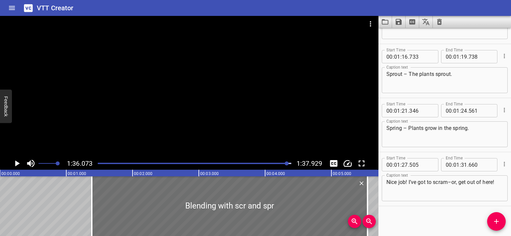
click at [98, 163] on div at bounding box center [195, 163] width 202 height 9
click at [18, 162] on icon "Play/Pause" at bounding box center [17, 164] width 10 height 10
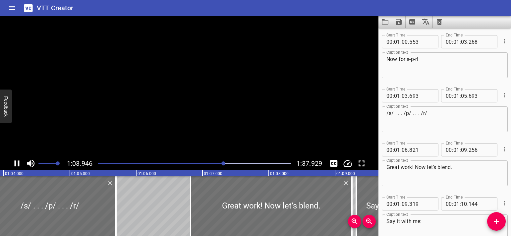
scroll to position [757, 0]
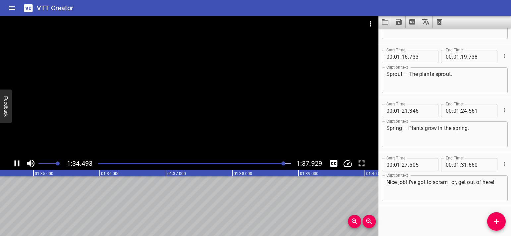
click at [230, 109] on div at bounding box center [189, 86] width 379 height 141
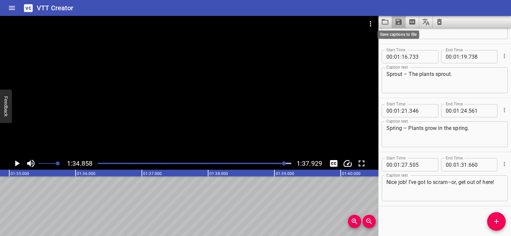
click at [400, 22] on icon "Save captions to file" at bounding box center [399, 22] width 6 height 6
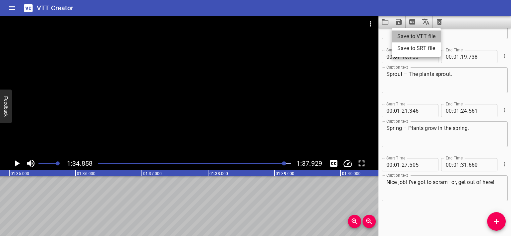
click at [409, 34] on li "Save to VTT file" at bounding box center [416, 37] width 49 height 12
